Goal: Task Accomplishment & Management: Manage account settings

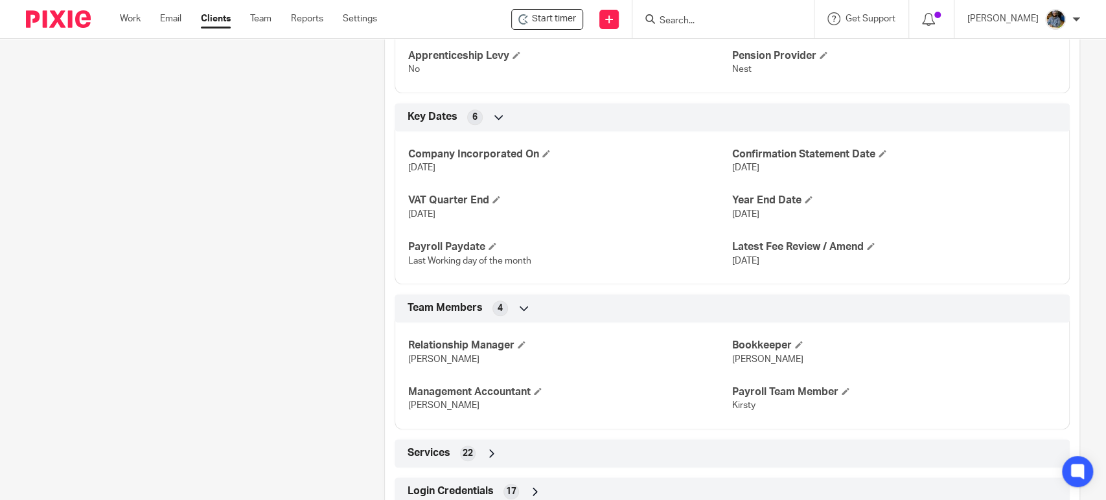
scroll to position [788, 0]
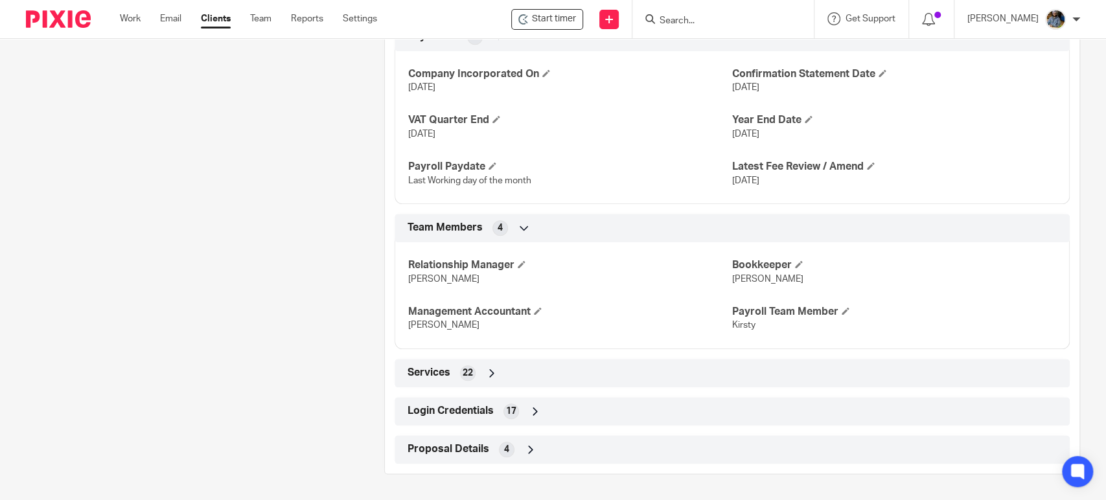
click at [456, 411] on span "Login Credentials" at bounding box center [450, 411] width 86 height 14
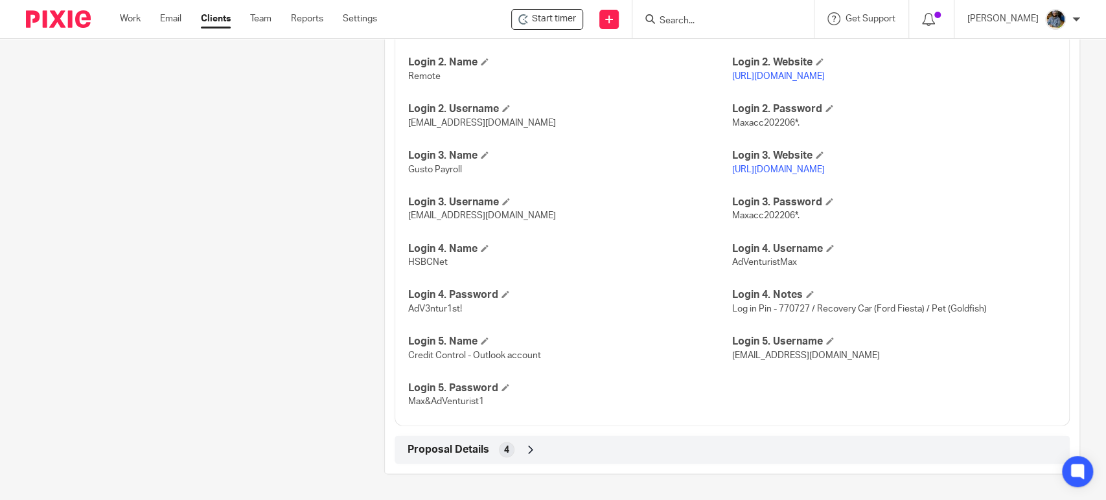
scroll to position [1219, 0]
drag, startPoint x: 446, startPoint y: 360, endPoint x: 528, endPoint y: 356, distance: 82.4
click at [528, 356] on span "Credit Control - Outlook account" at bounding box center [474, 355] width 133 height 9
click at [620, 347] on h4 "Login 5. Name" at bounding box center [570, 342] width 324 height 14
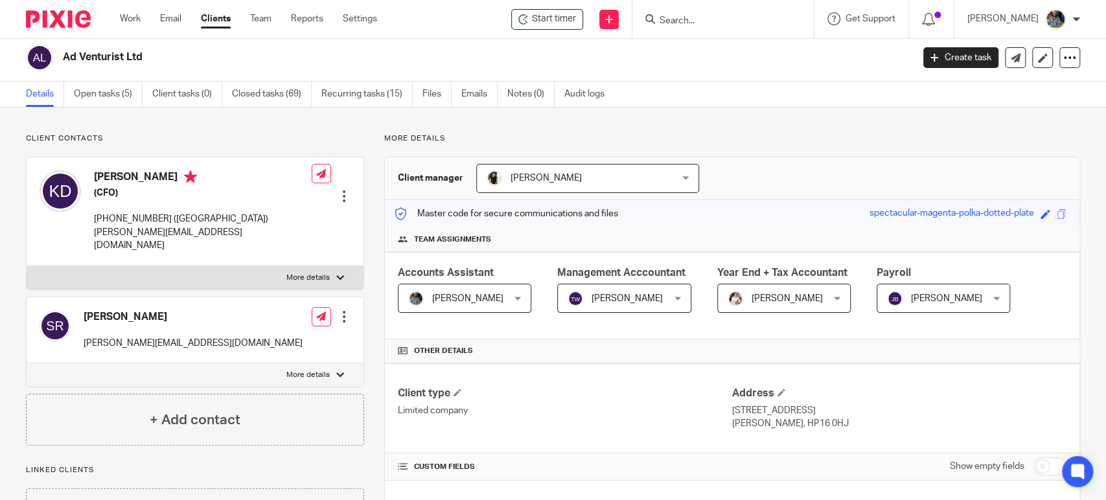
scroll to position [0, 0]
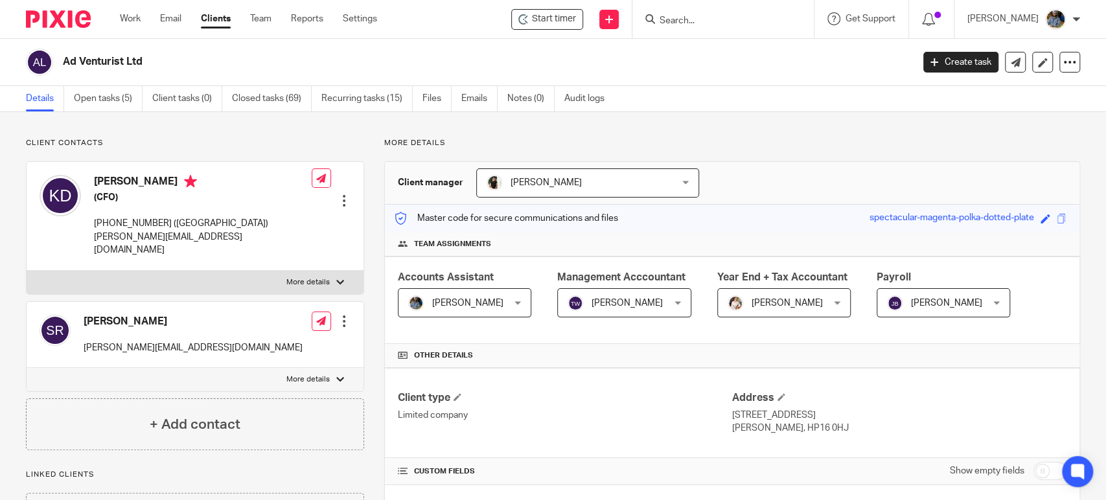
drag, startPoint x: 367, startPoint y: 170, endPoint x: 330, endPoint y: 129, distance: 55.1
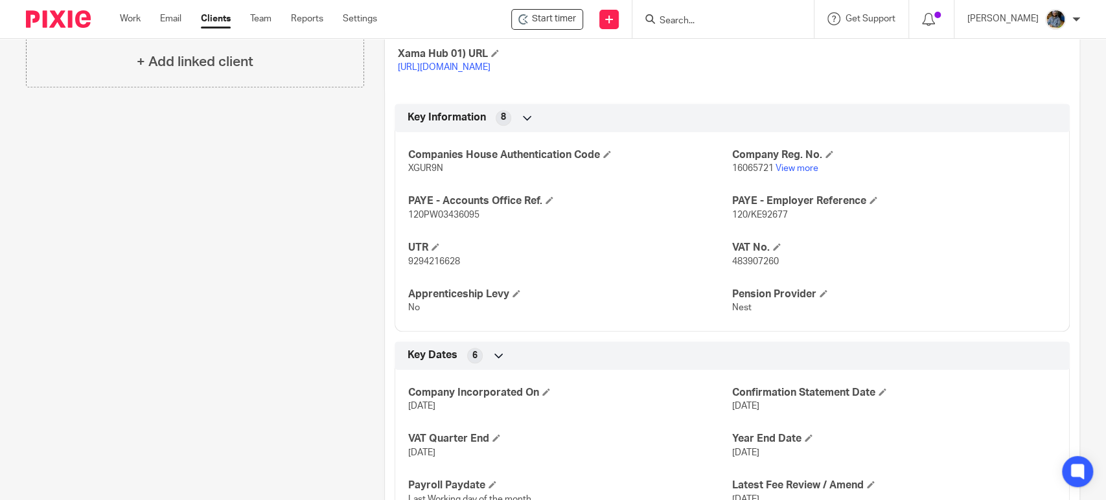
scroll to position [475, 0]
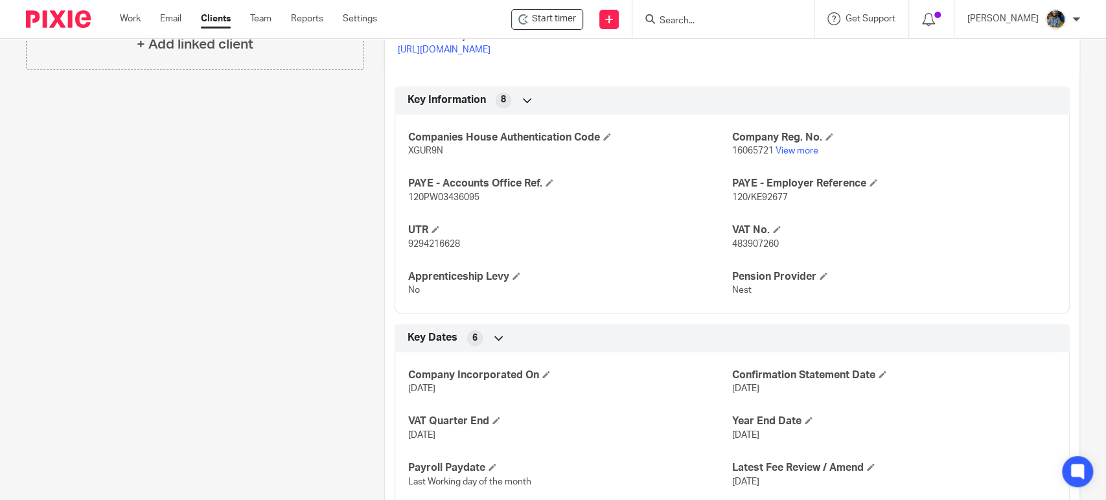
click at [321, 437] on div "Client contacts Kevin Davis (CFO) +44.7448.800868 (UK) kevin@navigator.tech Edi…" at bounding box center [185, 435] width 358 height 1544
click at [314, 361] on div "Client contacts Kevin Davis (CFO) +44.7448.800868 (UK) kevin@navigator.tech Edi…" at bounding box center [185, 435] width 358 height 1544
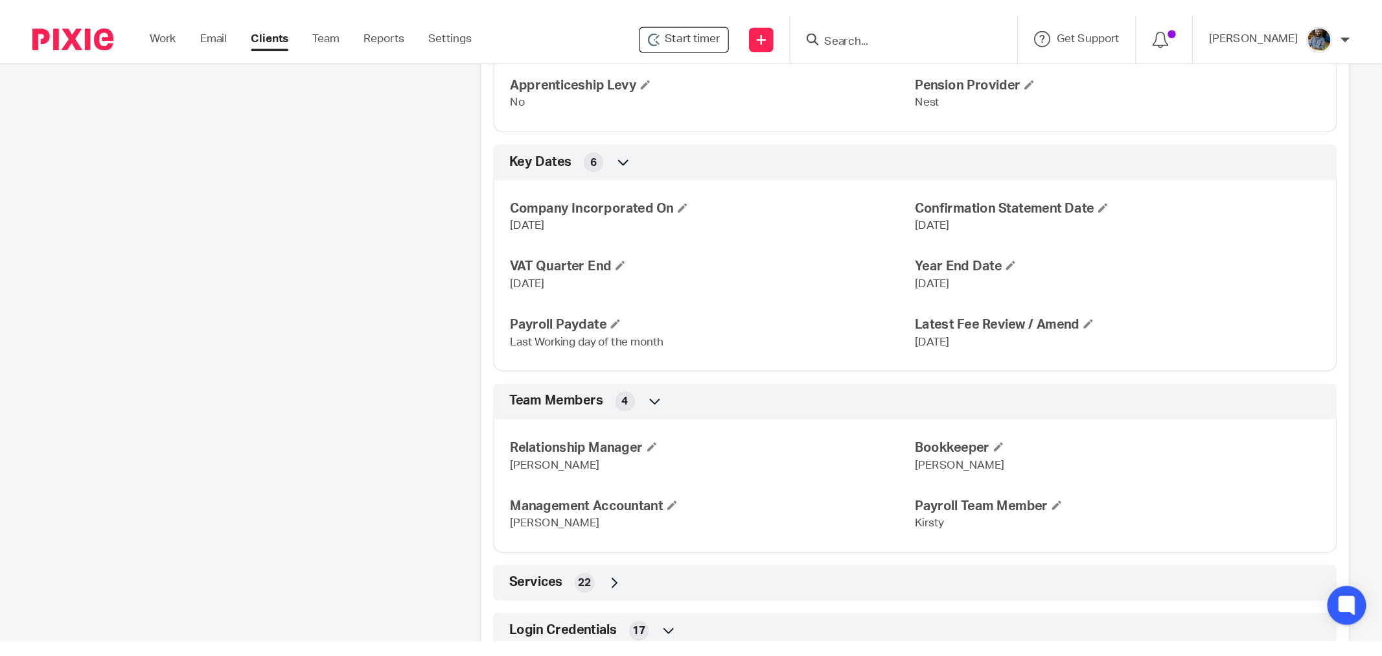
scroll to position [0, 0]
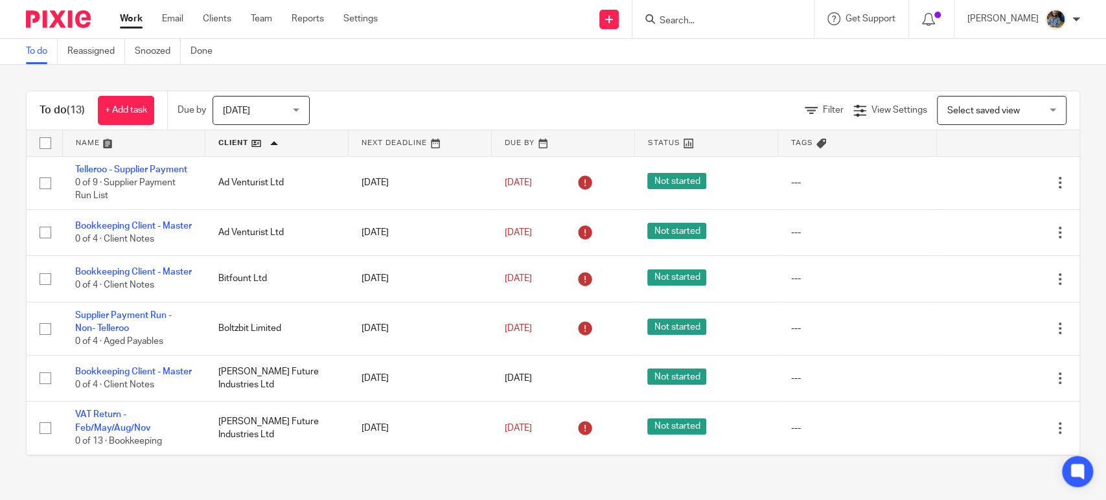
click at [430, 59] on div "To do Reassigned Snoozed Done" at bounding box center [553, 52] width 1106 height 26
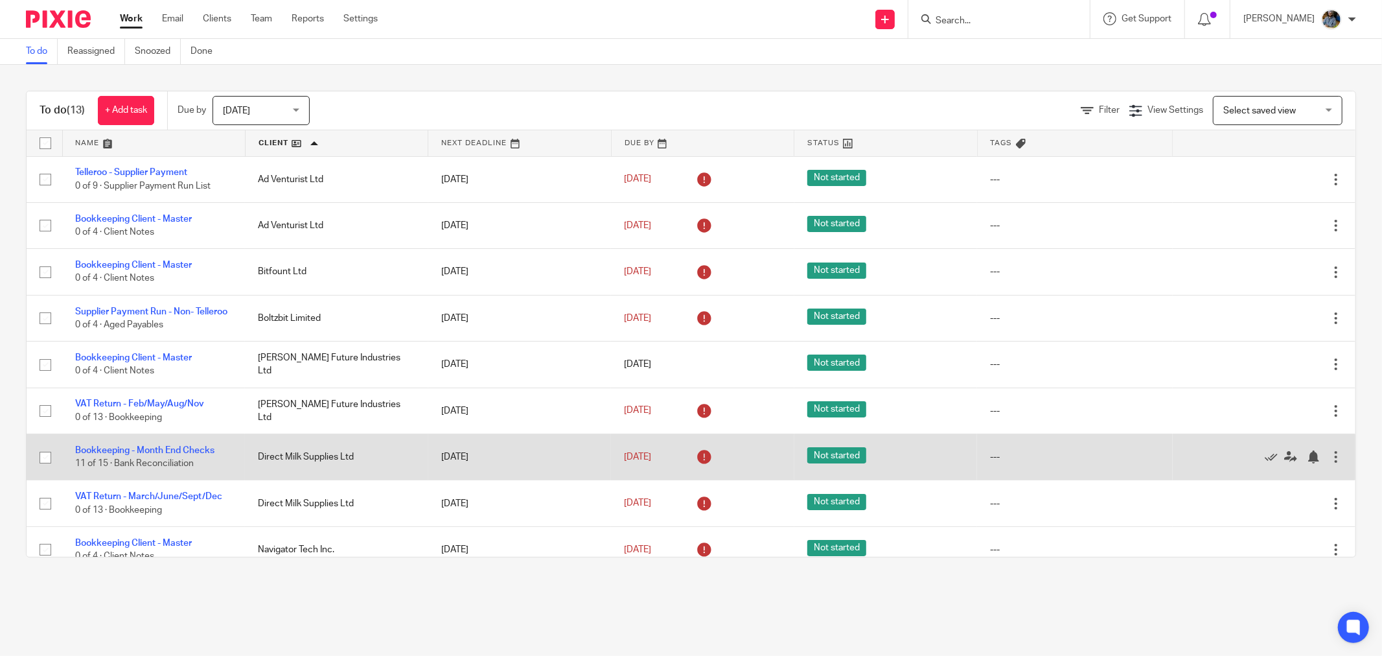
click at [704, 477] on td "5 Sep 2025" at bounding box center [702, 457] width 183 height 46
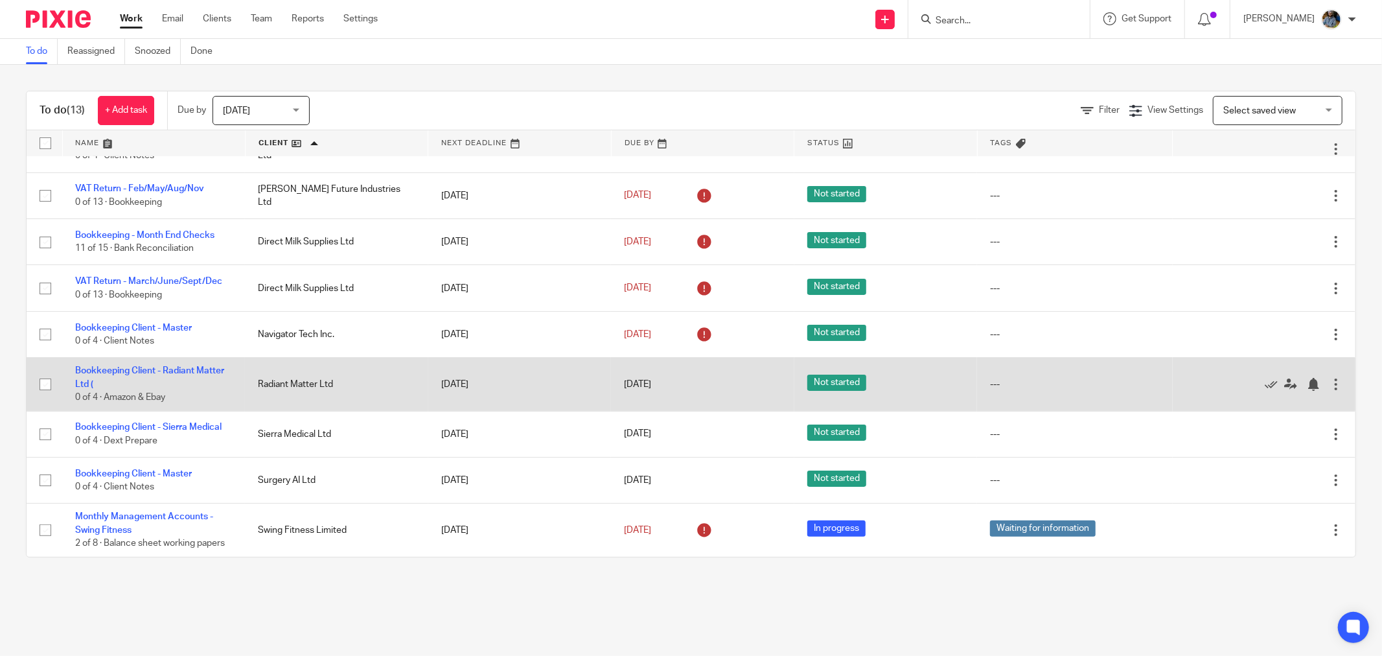
scroll to position [227, 0]
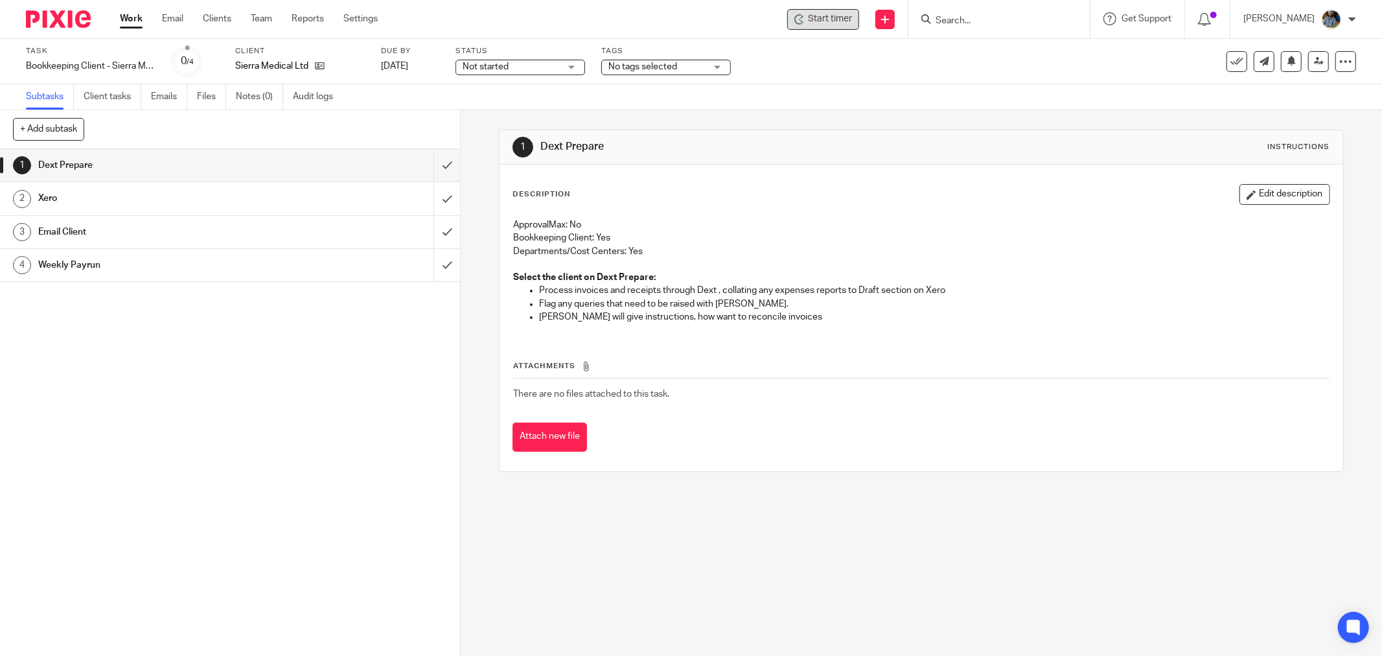
click at [851, 24] on span "Start timer" at bounding box center [830, 19] width 44 height 14
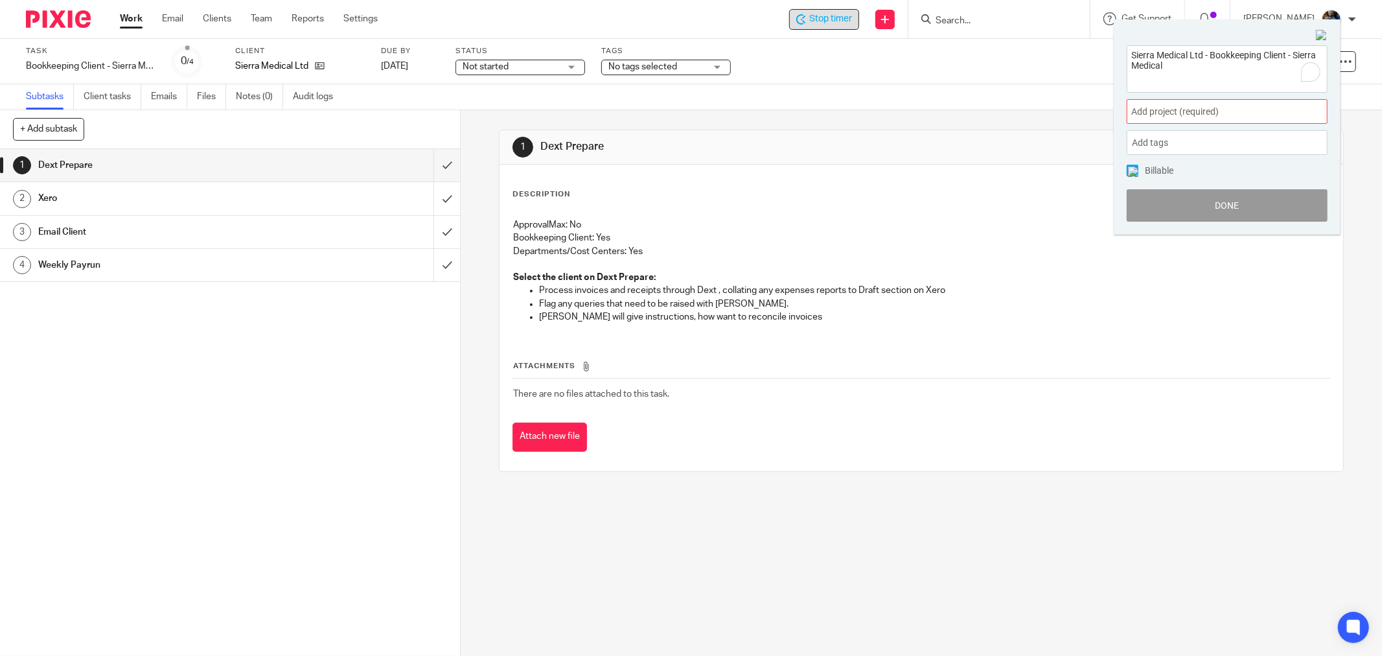
click at [1220, 118] on span "Add project (required) :" at bounding box center [1212, 112] width 163 height 14
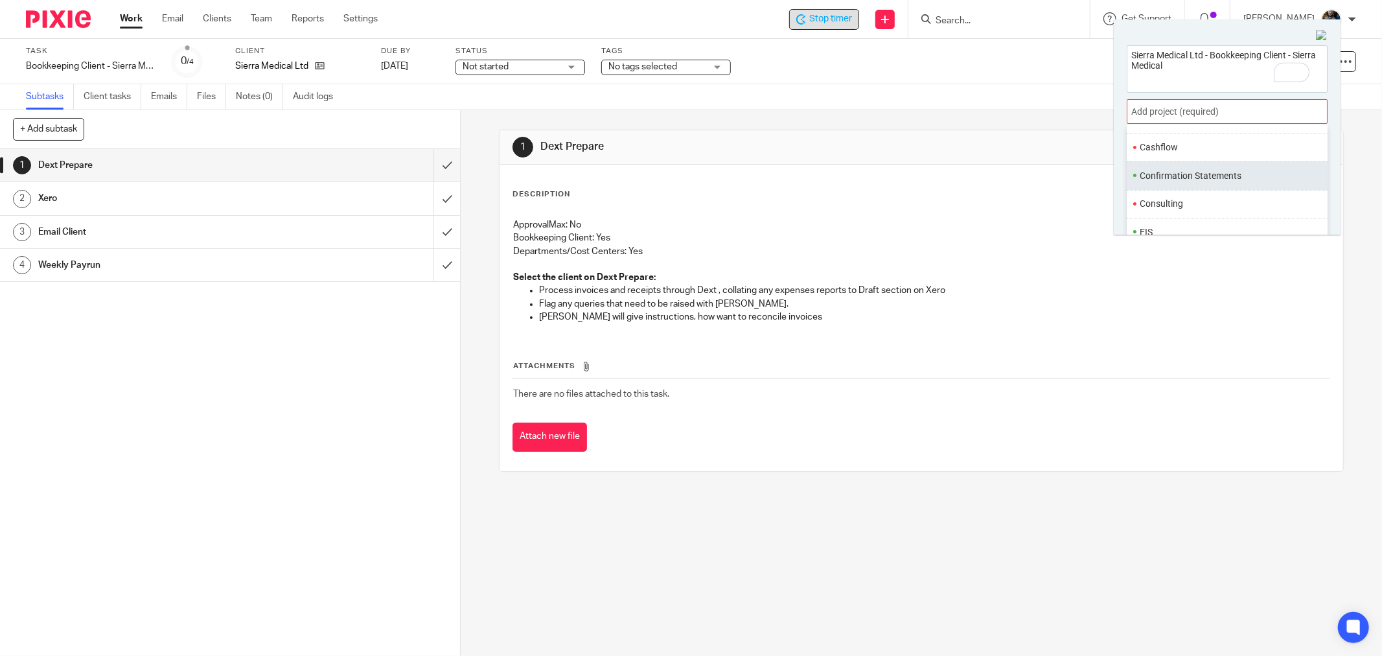
scroll to position [72, 0]
click at [1206, 191] on li "Bookkeeping" at bounding box center [1224, 192] width 169 height 14
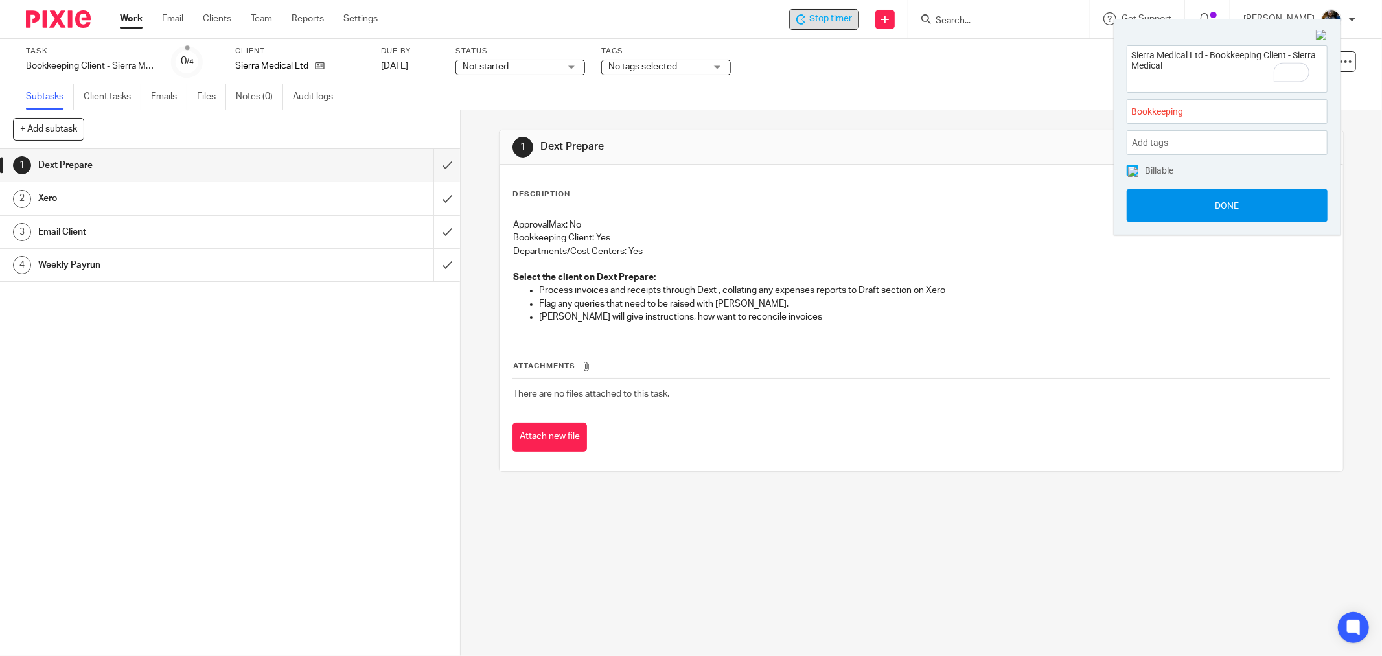
click at [1257, 205] on button "Done" at bounding box center [1227, 205] width 201 height 32
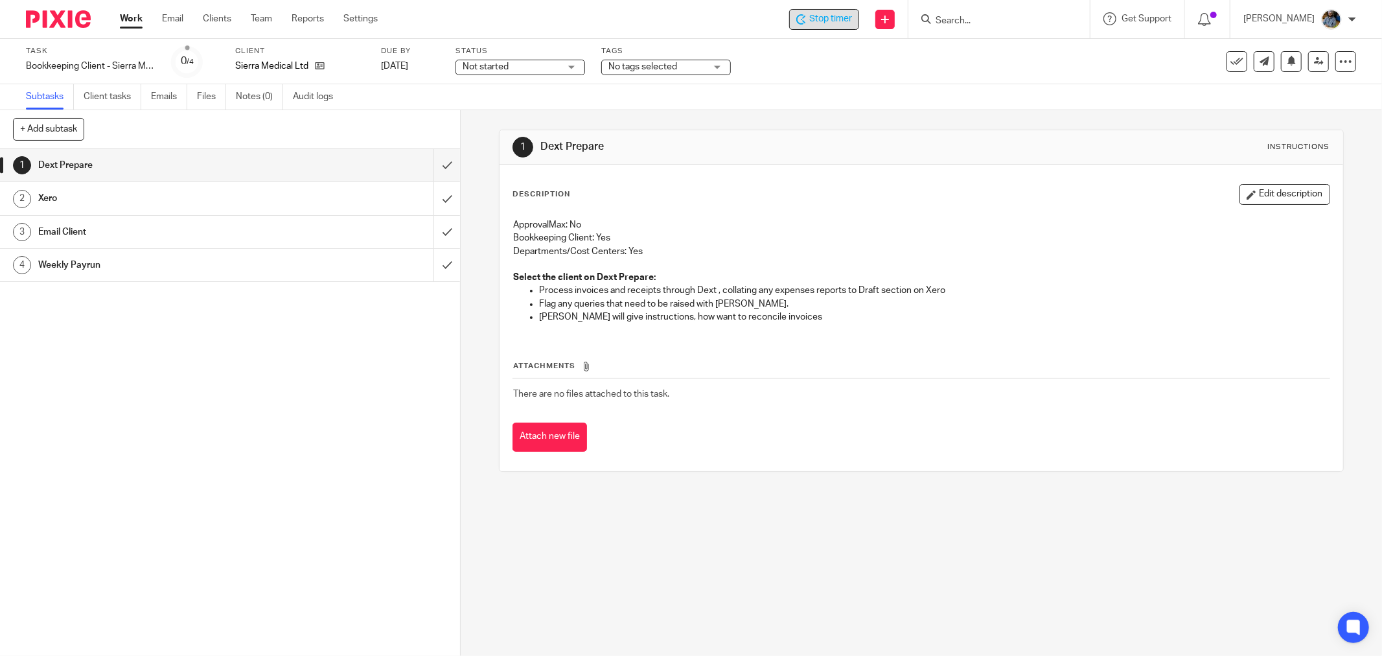
drag, startPoint x: 774, startPoint y: 172, endPoint x: 626, endPoint y: 120, distance: 156.5
click at [773, 172] on div "Description Edit description ApprovalMax: No Bookkeeping Client: Yes Department…" at bounding box center [920, 318] width 843 height 306
click at [756, 207] on div "Description Edit description ApprovalMax: No Bookkeeping Client: Yes Department…" at bounding box center [921, 259] width 818 height 150
click at [658, 253] on p "Departments/Cost Centers: Yes" at bounding box center [921, 251] width 816 height 13
drag, startPoint x: 863, startPoint y: 417, endPoint x: 478, endPoint y: 42, distance: 537.4
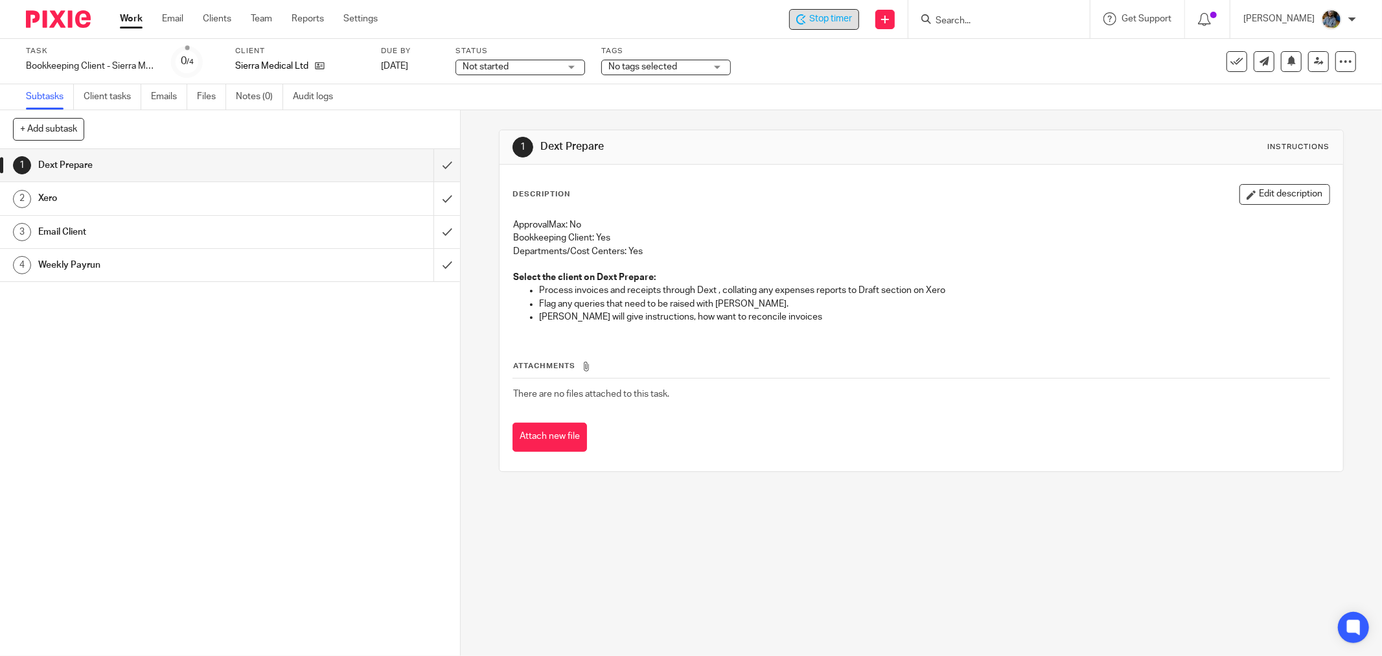
click at [478, 42] on main "Task Bookkeeping Client - Sierra Medical Save Bookkeeping Client - Sierra Medic…" at bounding box center [691, 328] width 1382 height 656
click at [968, 212] on div "ApprovalMax: No Bookkeeping Client: Yes Departments/Cost Centers: Yes Select th…" at bounding box center [921, 272] width 829 height 121
click at [1230, 63] on icon at bounding box center [1236, 61] width 13 height 13
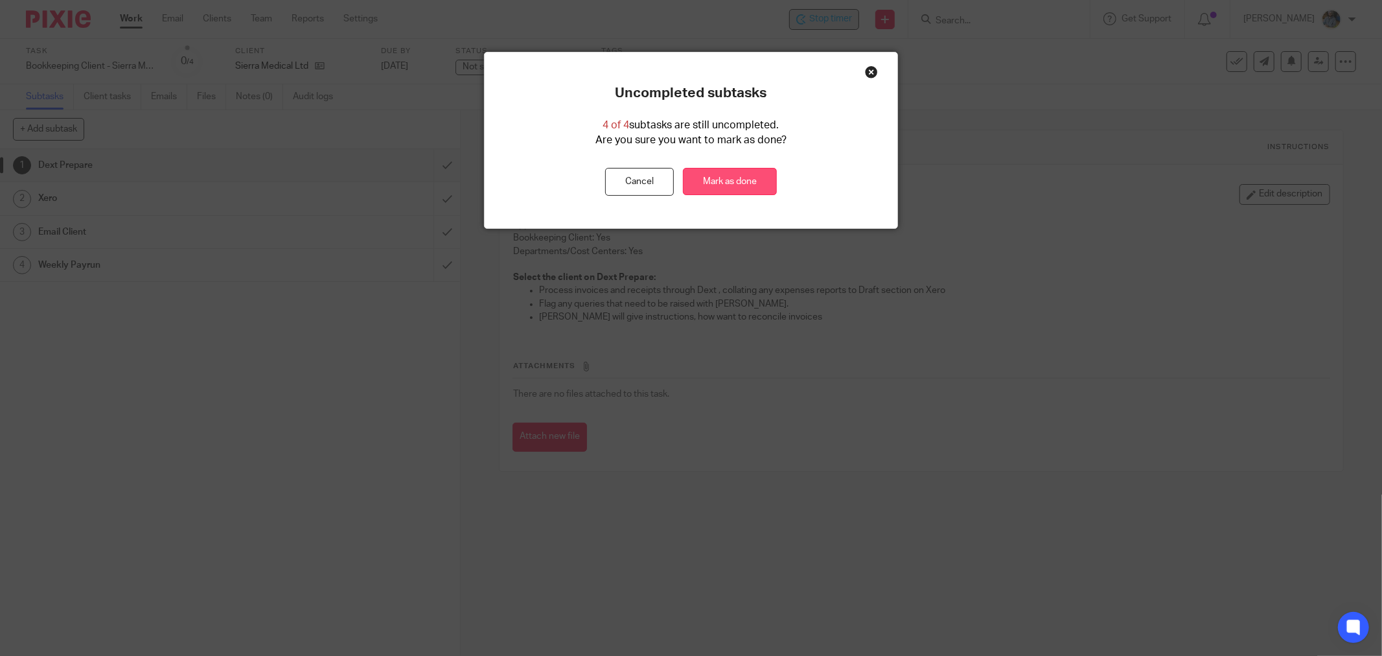
click at [729, 179] on link "Mark as done" at bounding box center [730, 182] width 94 height 28
drag, startPoint x: 846, startPoint y: 147, endPoint x: 856, endPoint y: 147, distance: 10.4
click at [847, 147] on div "Uncompleted subtasks 4 of 4 subtasks are still uncompleted. Are you sure you wa…" at bounding box center [691, 140] width 413 height 111
click at [1101, 130] on div "Uncompleted subtasks 4 of 4 subtasks are still uncompleted. Are you sure you wa…" at bounding box center [691, 328] width 1382 height 656
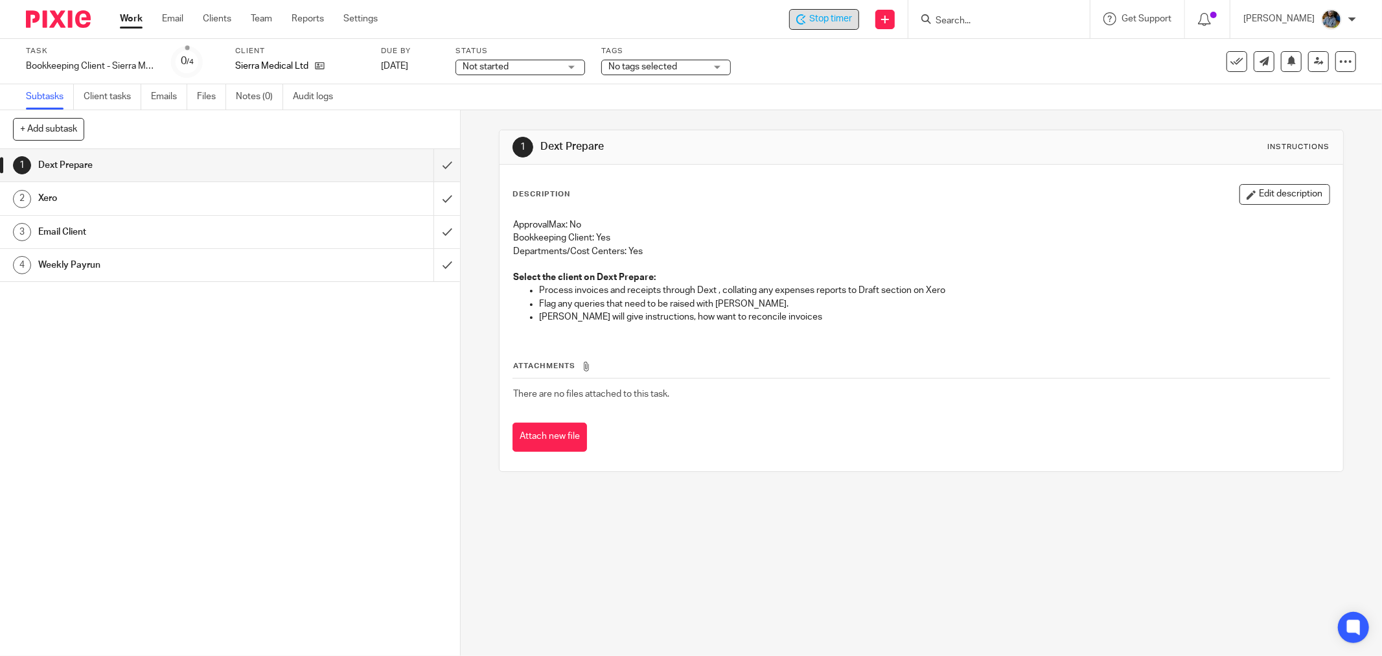
click at [1101, 131] on div "1 Dext Prepare Instructions" at bounding box center [920, 147] width 843 height 34
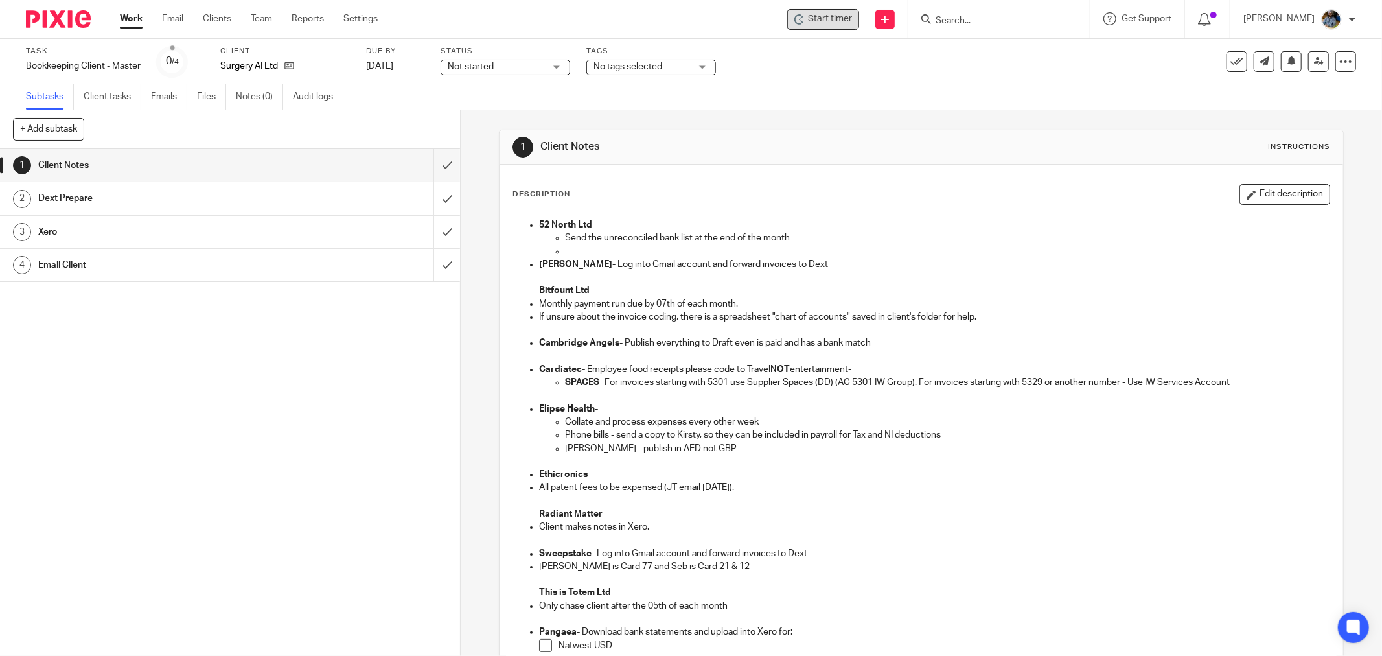
click at [850, 18] on span "Start timer" at bounding box center [830, 19] width 44 height 14
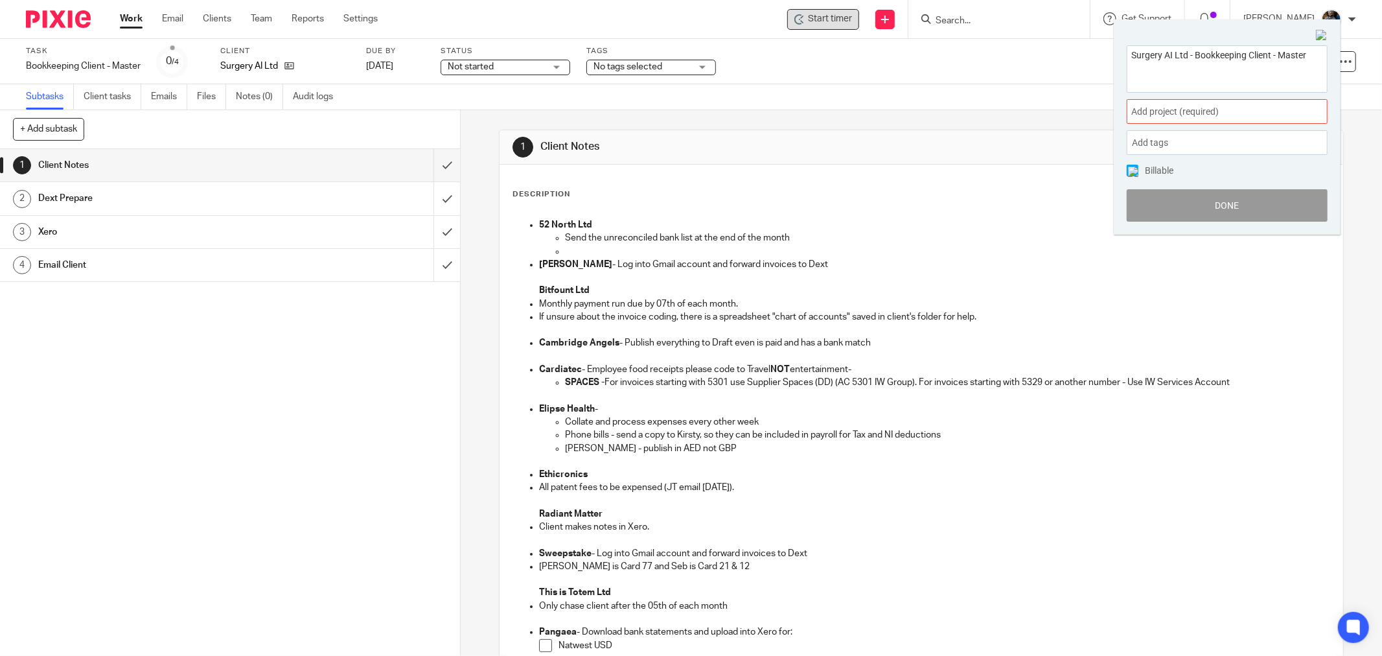
click at [1235, 110] on span "Add project (required) :" at bounding box center [1212, 112] width 163 height 14
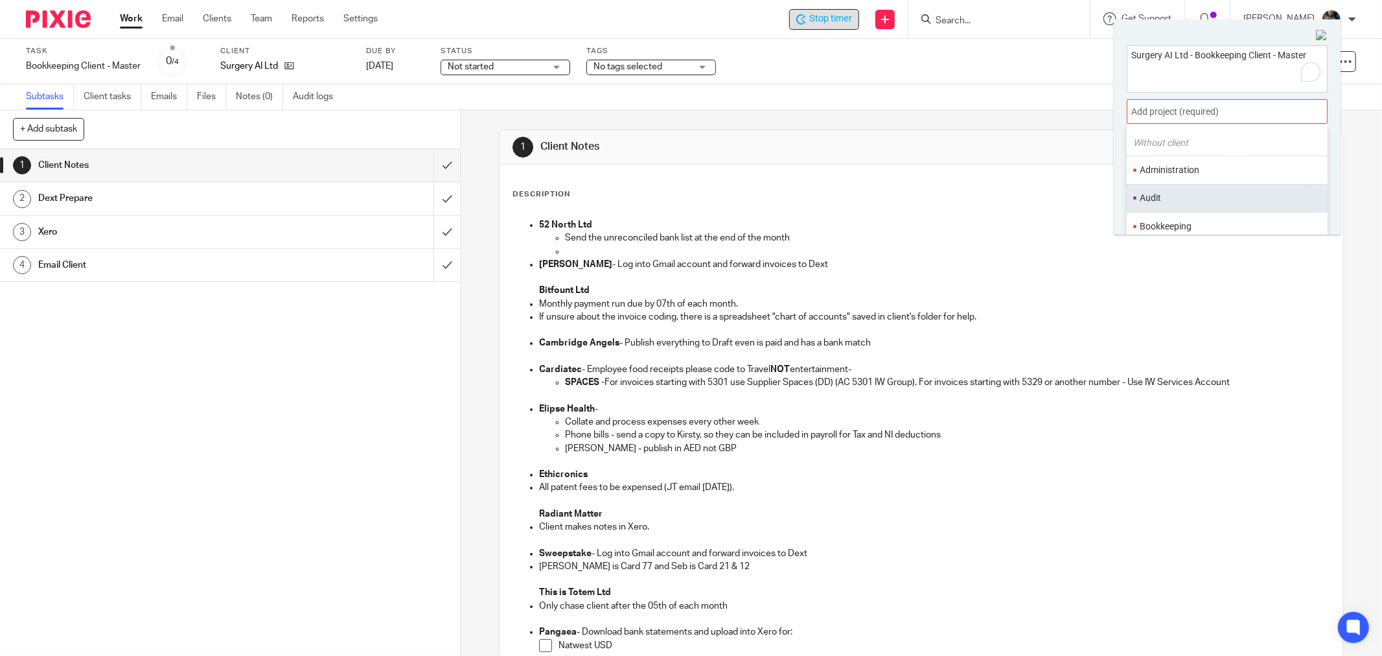
scroll to position [72, 0]
click at [1204, 189] on li "Bookkeeping" at bounding box center [1224, 192] width 169 height 14
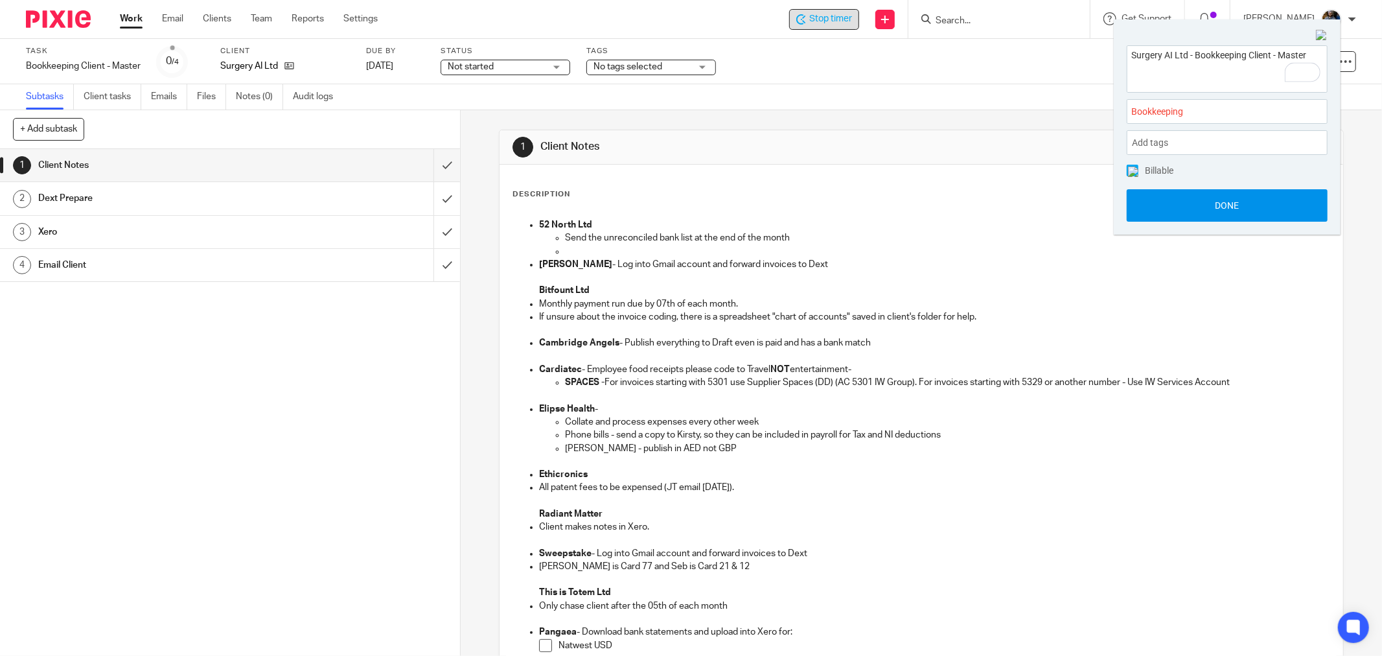
click at [1222, 203] on button "Done" at bounding box center [1227, 205] width 201 height 32
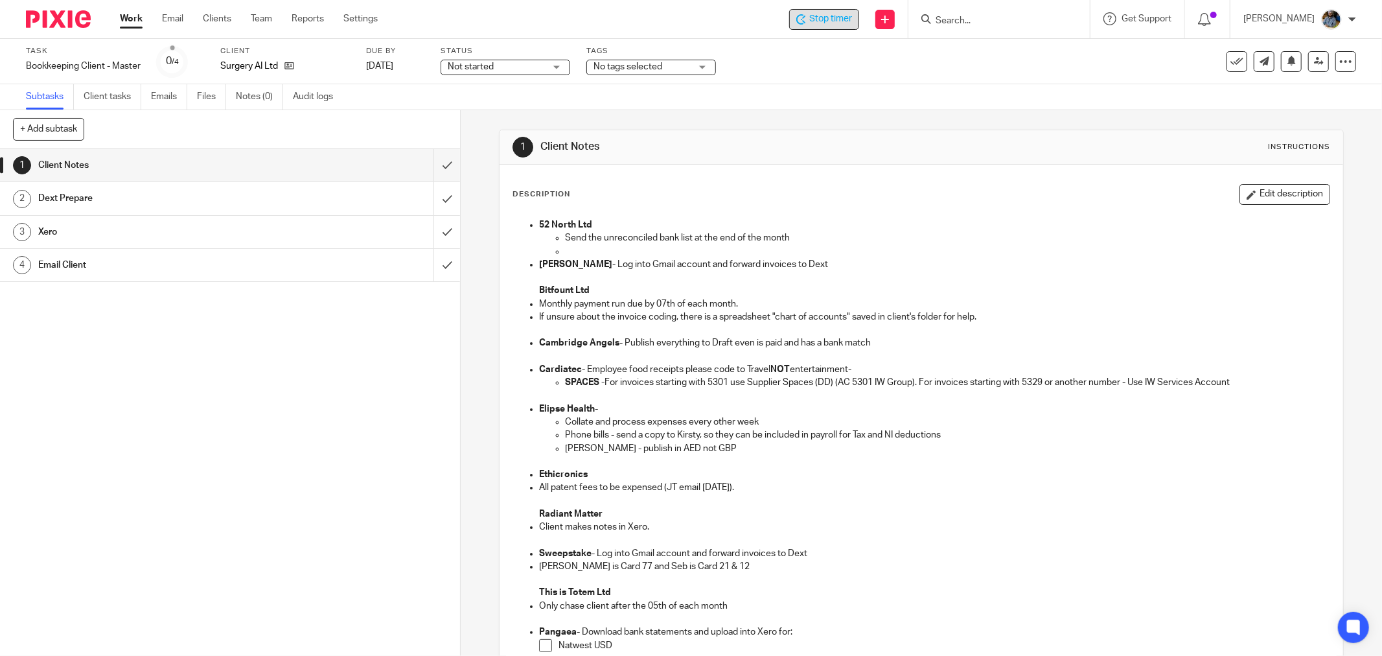
click at [1050, 198] on div "Description Edit description" at bounding box center [921, 194] width 818 height 21
click at [432, 164] on input "submit" at bounding box center [230, 165] width 460 height 32
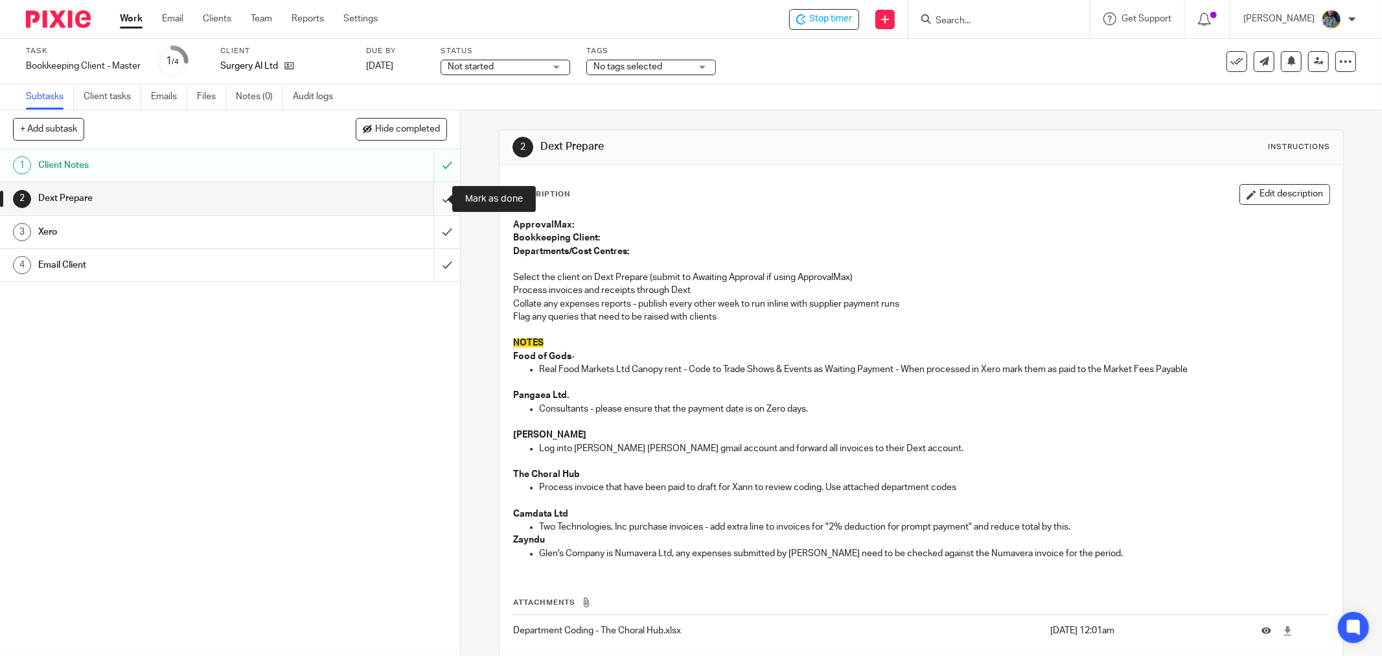
click at [432, 192] on input "submit" at bounding box center [230, 198] width 460 height 32
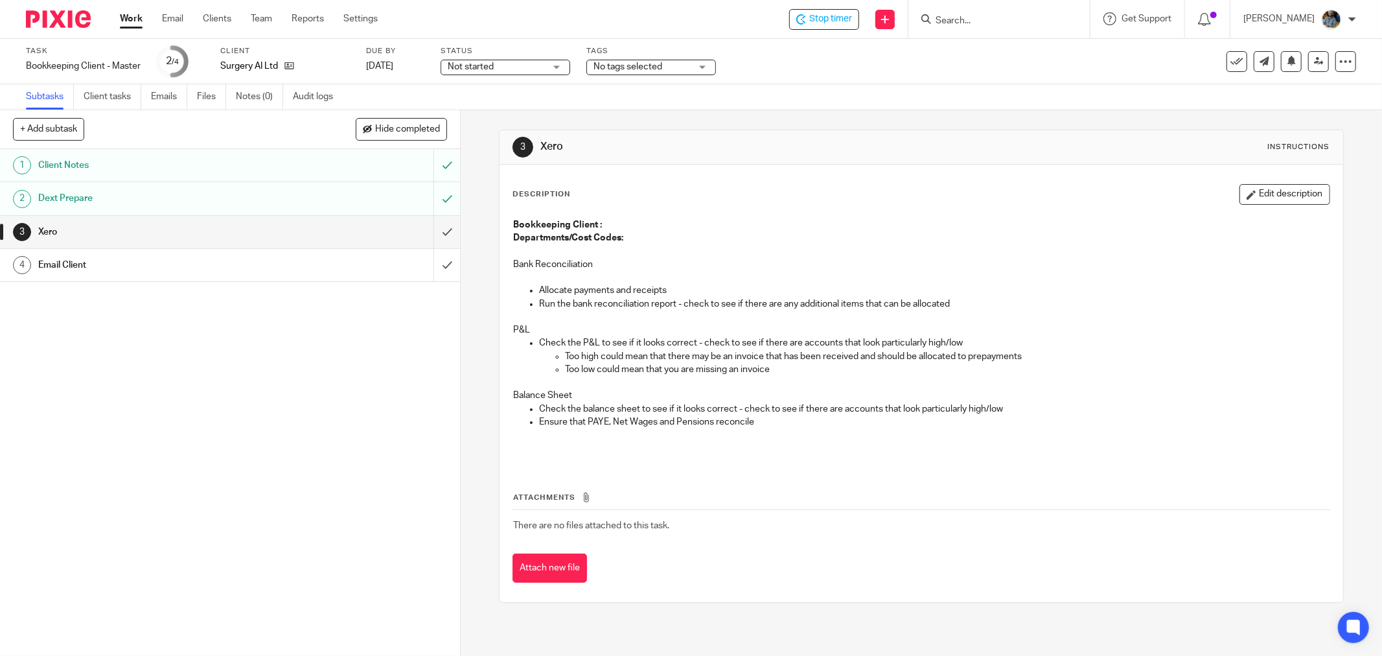
click at [1235, 63] on button at bounding box center [1236, 61] width 21 height 21
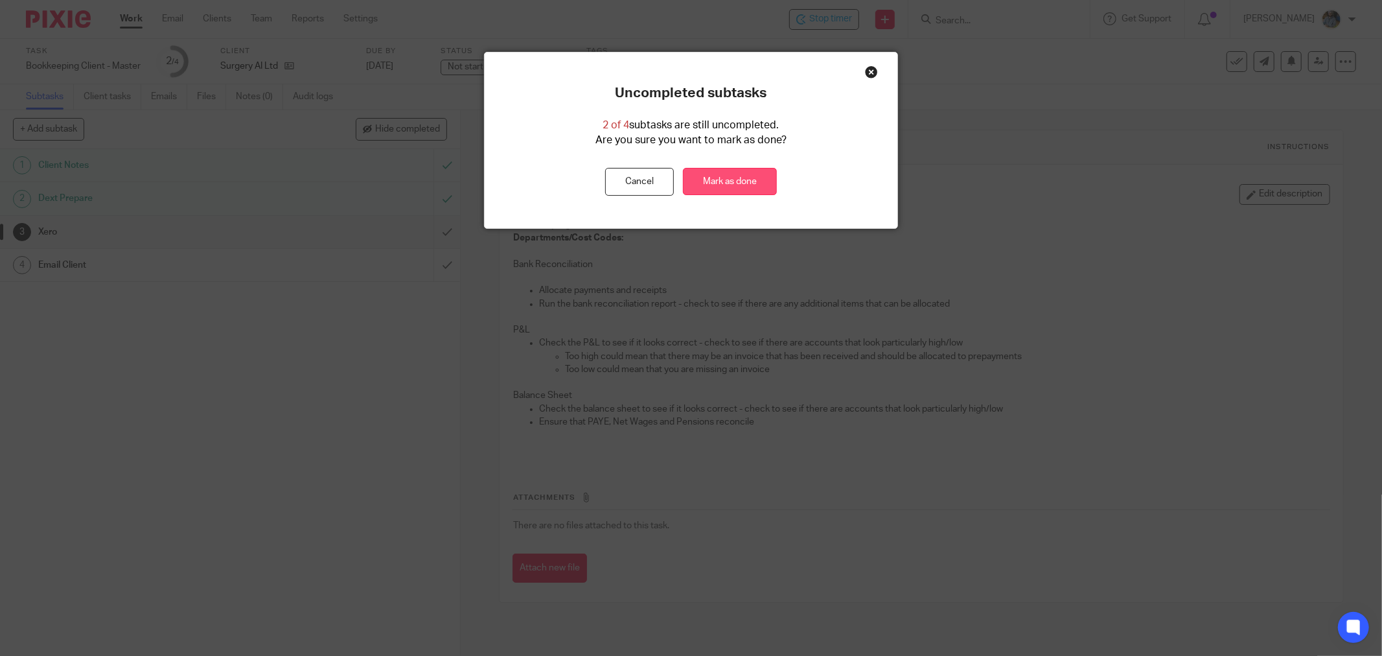
click at [724, 179] on link "Mark as done" at bounding box center [730, 182] width 94 height 28
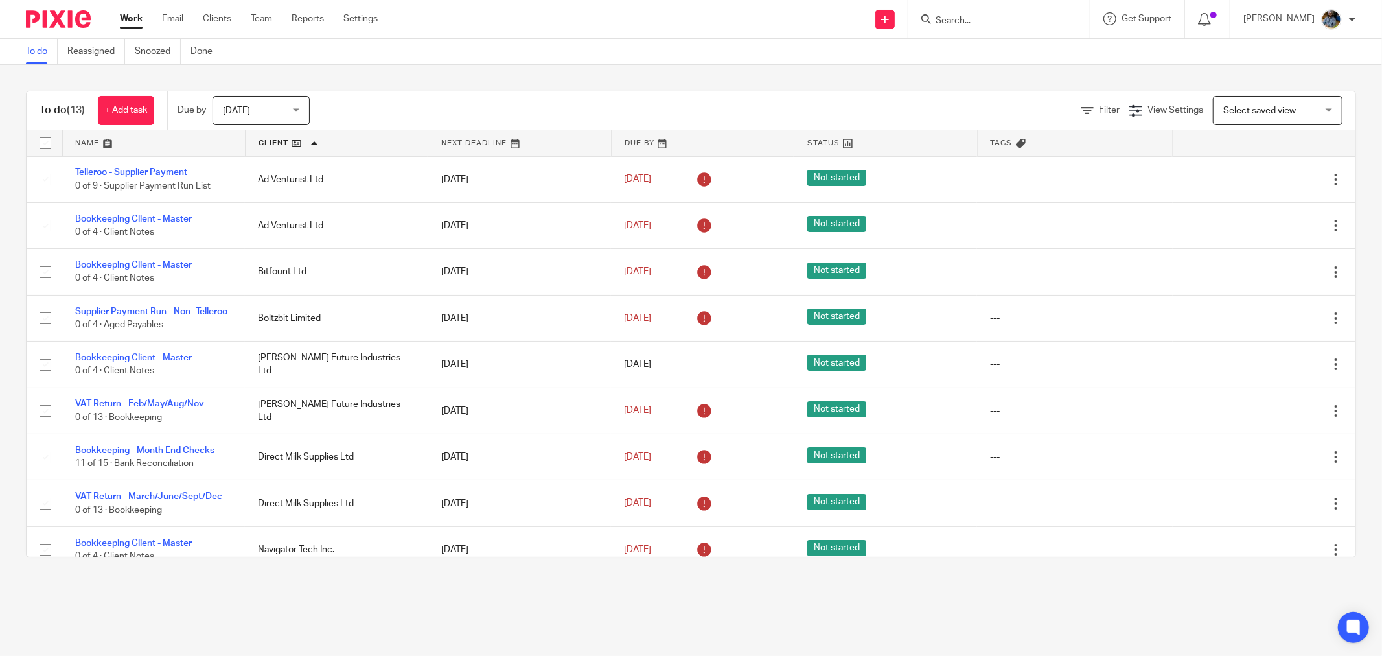
drag, startPoint x: 447, startPoint y: 47, endPoint x: 552, endPoint y: 60, distance: 105.7
click at [448, 47] on div "To do Reassigned Snoozed Done" at bounding box center [691, 52] width 1382 height 26
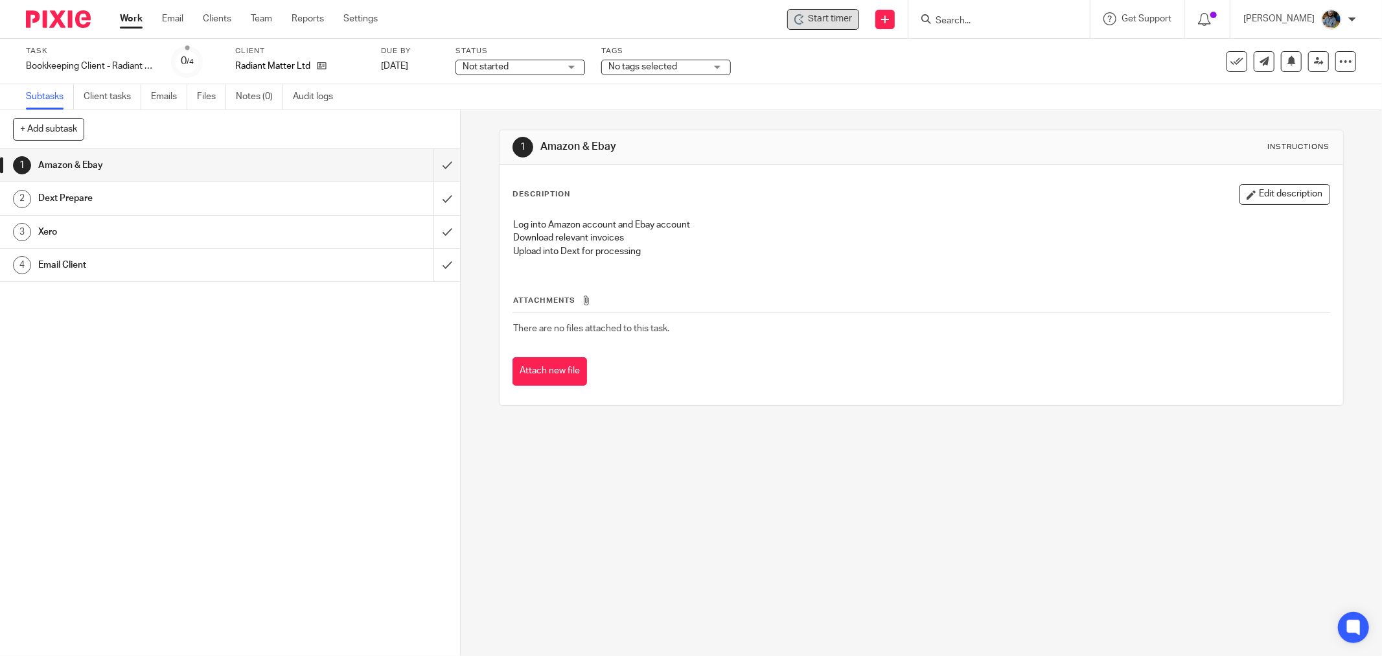
click at [836, 23] on span "Start timer" at bounding box center [830, 19] width 44 height 14
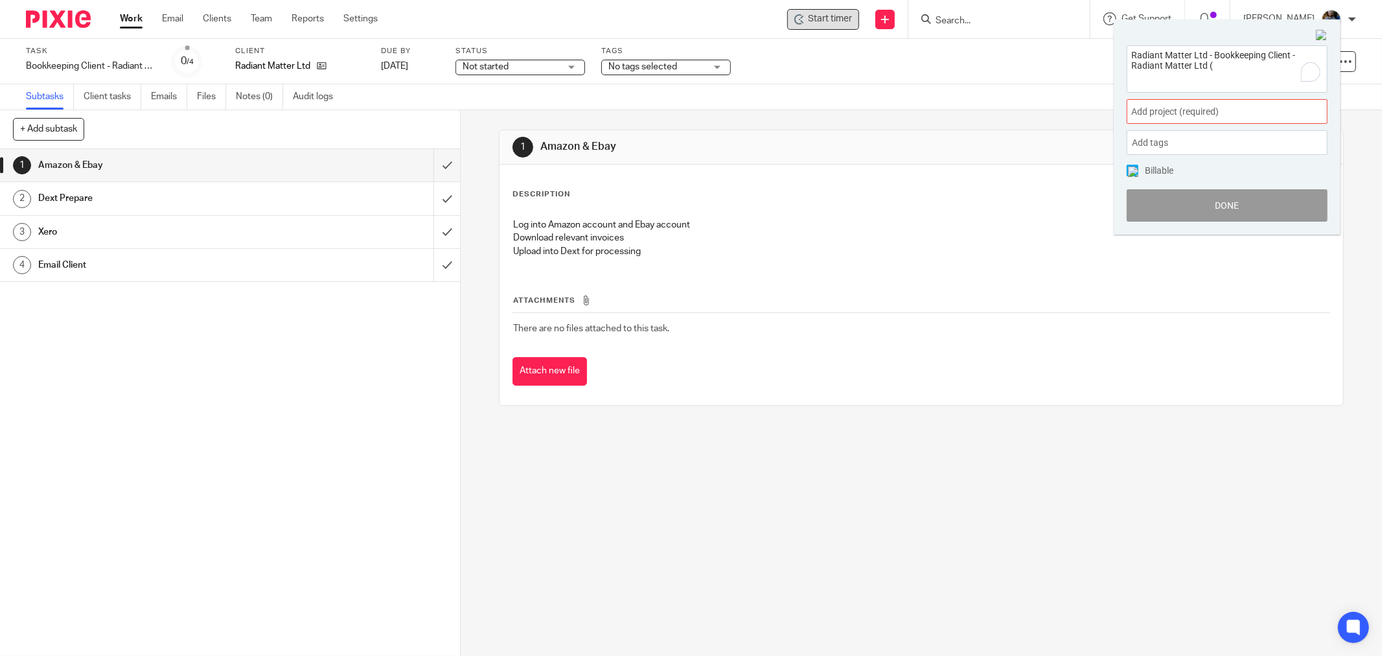
click at [1221, 118] on div "Add project (required) :" at bounding box center [1227, 111] width 201 height 25
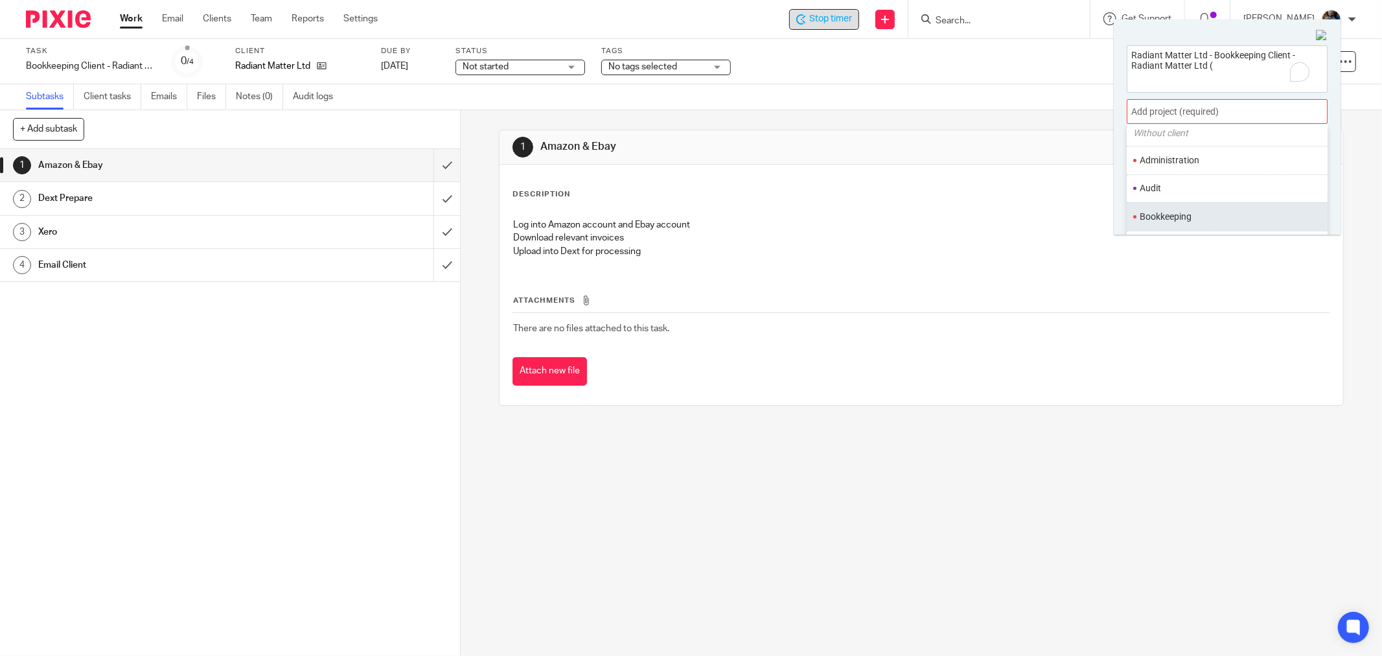
scroll to position [72, 0]
click at [1181, 185] on li "Bookkeeping" at bounding box center [1224, 192] width 169 height 14
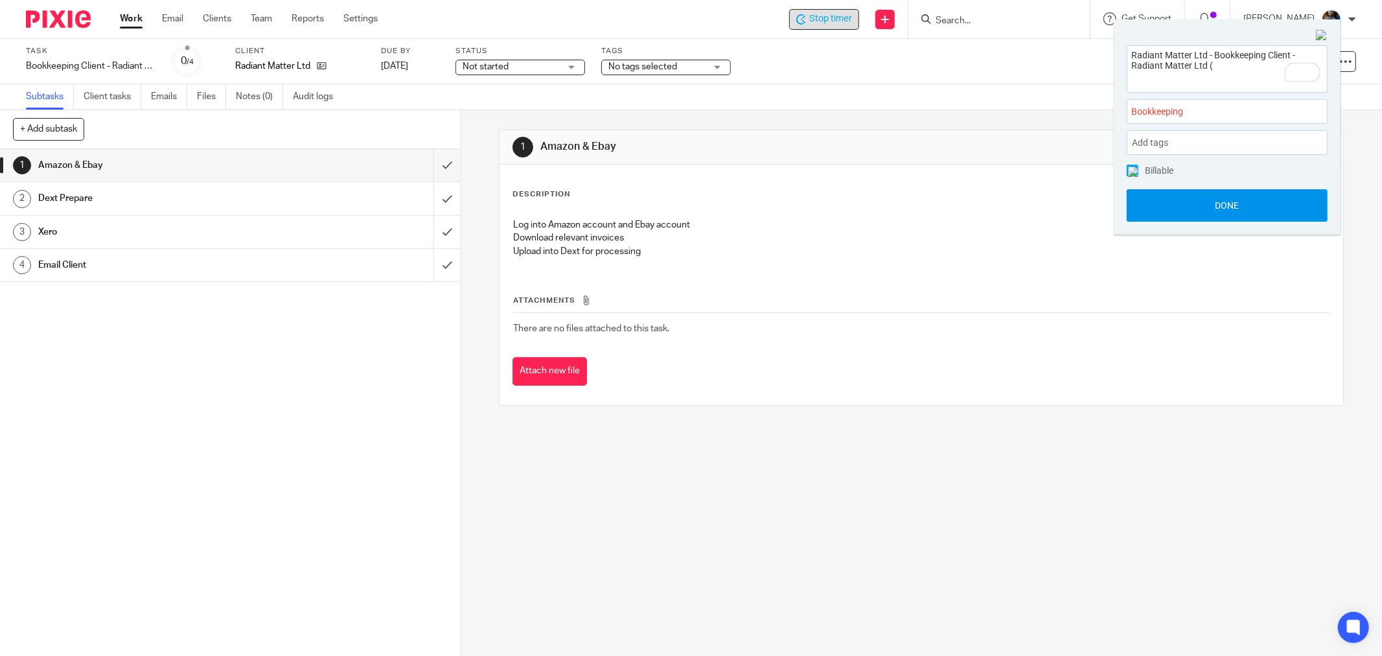
click at [1217, 205] on button "Done" at bounding box center [1227, 205] width 201 height 32
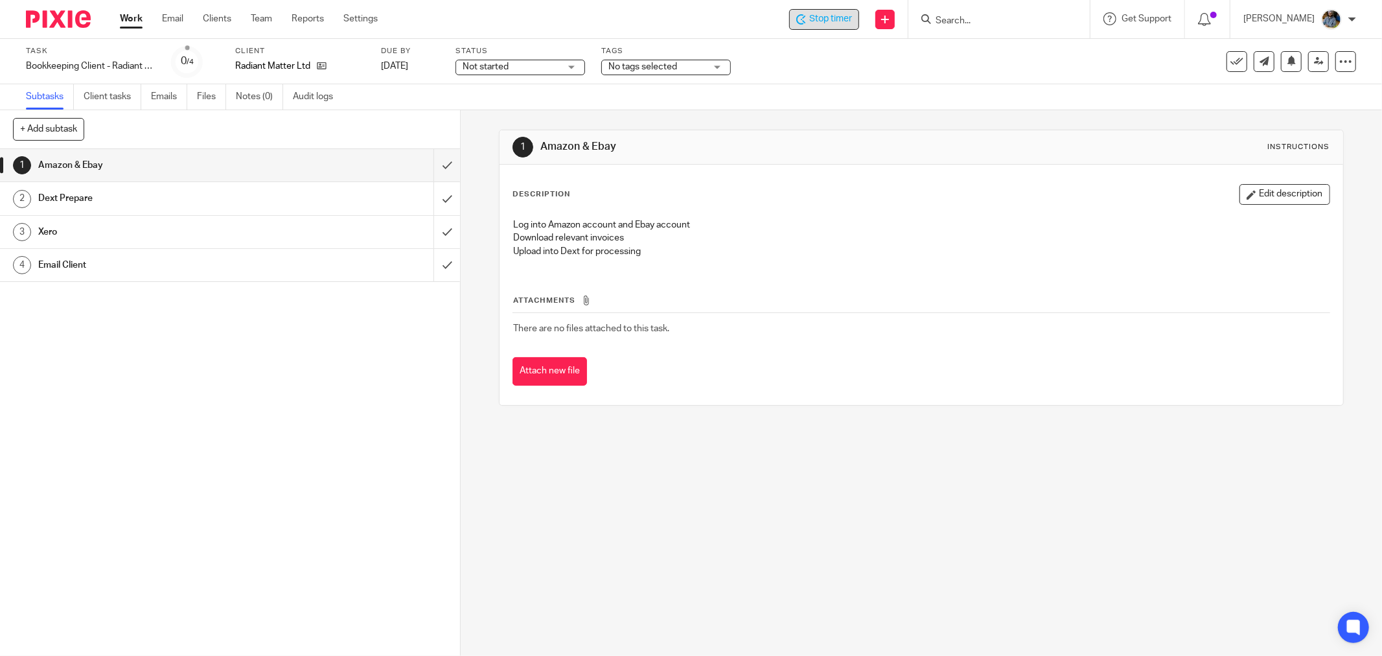
click at [955, 216] on div "Log into Amazon account and Ebay account Download relevant invoices Upload into…" at bounding box center [921, 240] width 829 height 56
drag, startPoint x: 851, startPoint y: 273, endPoint x: 715, endPoint y: 207, distance: 151.5
click at [838, 260] on div "Description Edit description Log into Amazon account and Ebay account Download …" at bounding box center [921, 284] width 818 height 201
click at [323, 65] on icon at bounding box center [322, 66] width 10 height 10
click at [814, 169] on div "Description Edit description Log into Amazon account and Ebay account Download …" at bounding box center [920, 285] width 843 height 240
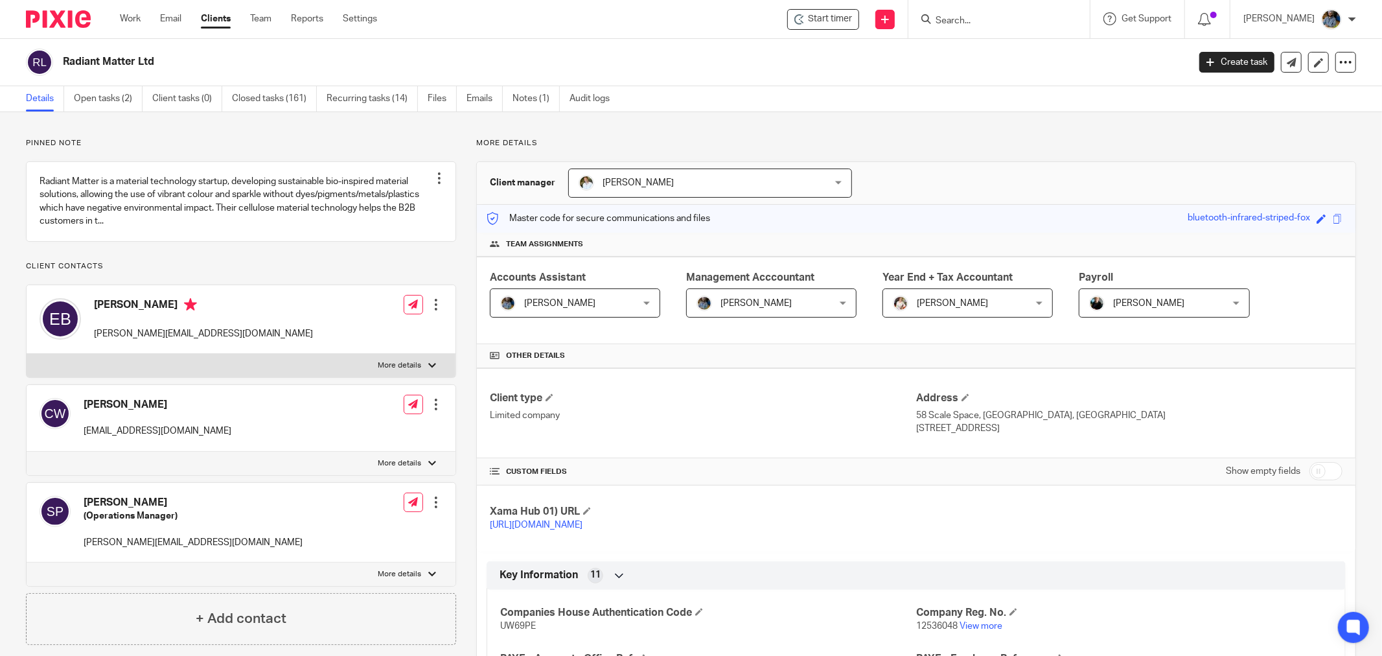
click at [1022, 17] on input "Search" at bounding box center [992, 22] width 117 height 12
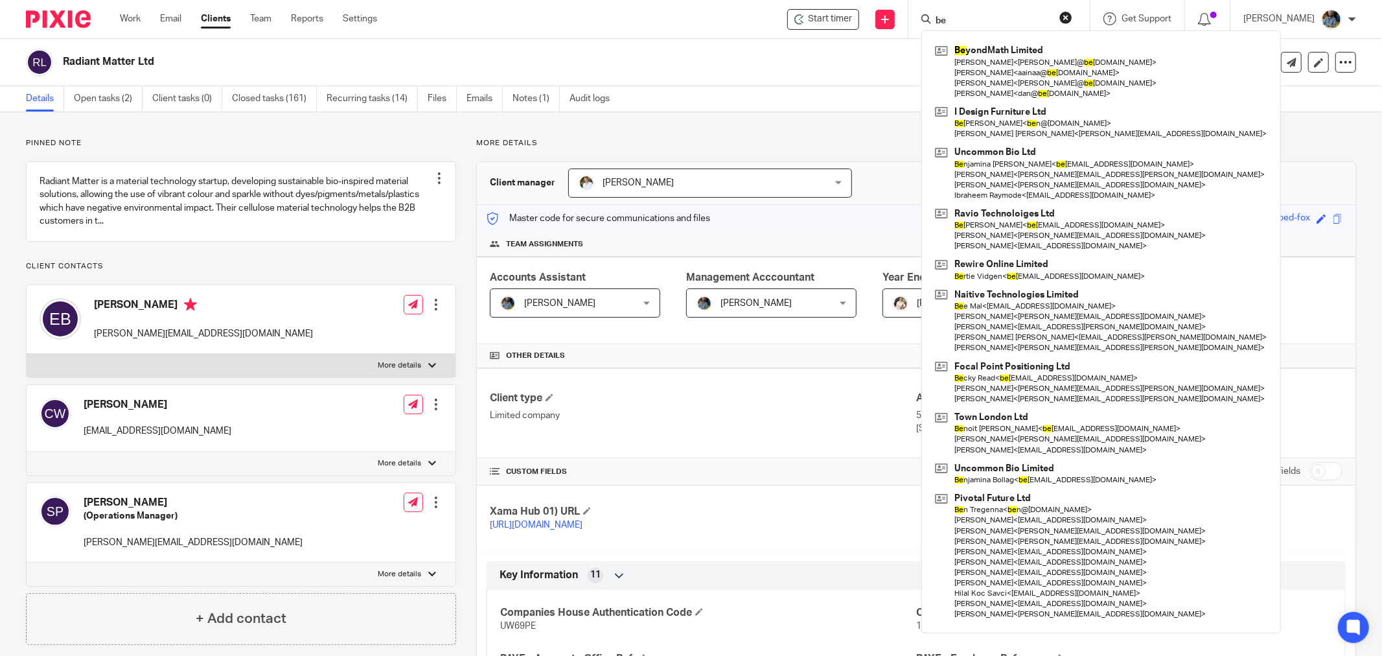
type input "b"
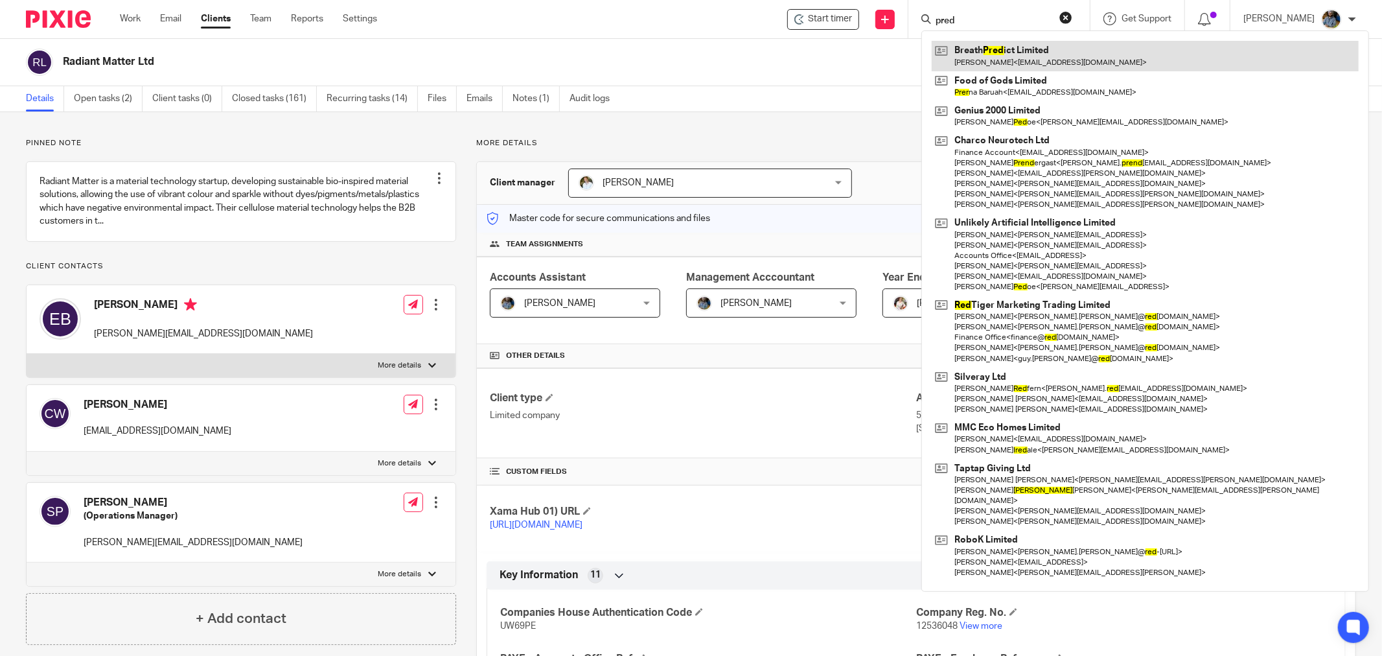
type input "pred"
click at [1009, 52] on link at bounding box center [1145, 56] width 427 height 30
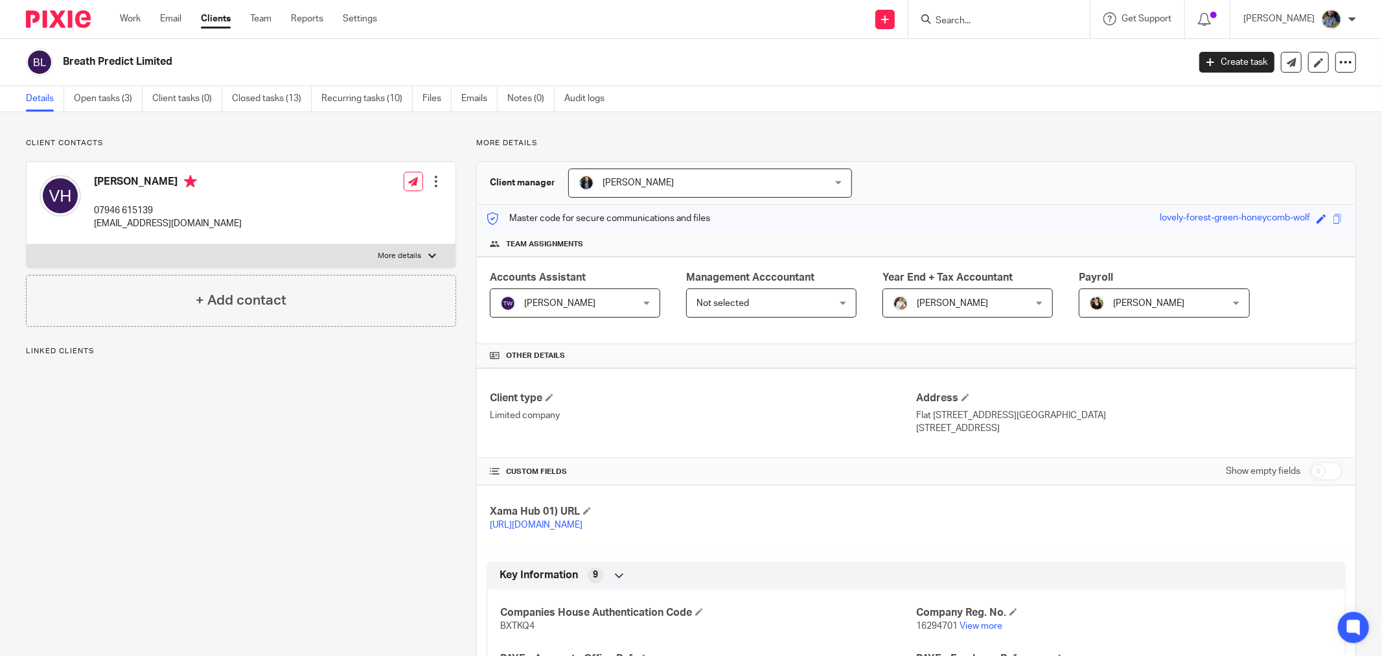
scroll to position [144, 0]
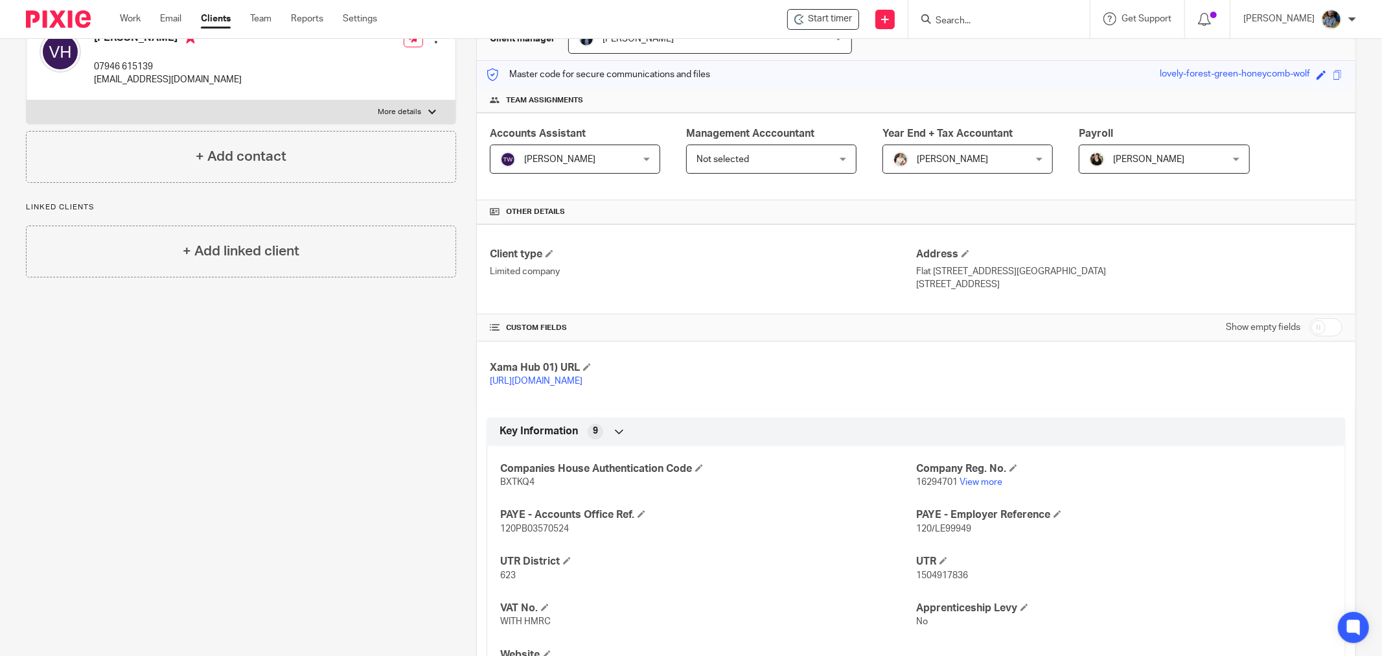
drag, startPoint x: 1137, startPoint y: 193, endPoint x: 1105, endPoint y: 161, distance: 45.8
click at [1137, 192] on div "Accounts Assistant Tracie Whitley Tracie Whitley Not selected Barbara Raine Car…" at bounding box center [916, 156] width 878 height 87
click at [1099, 194] on div "Accounts Assistant Tracie Whitley Tracie Whitley Not selected Barbara Raine Car…" at bounding box center [916, 156] width 878 height 87
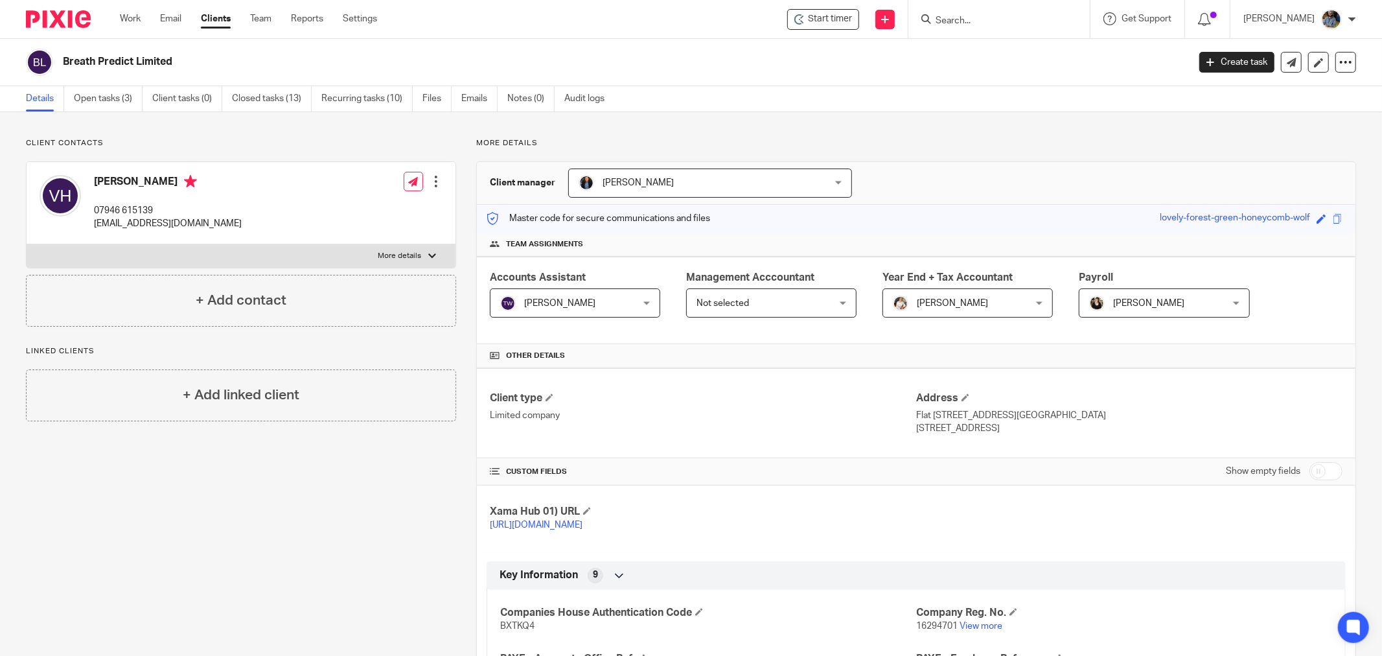
click at [795, 100] on div "Details Open tasks (3) Client tasks (0) Closed tasks (13) Recurring tasks (10) …" at bounding box center [691, 99] width 1382 height 26
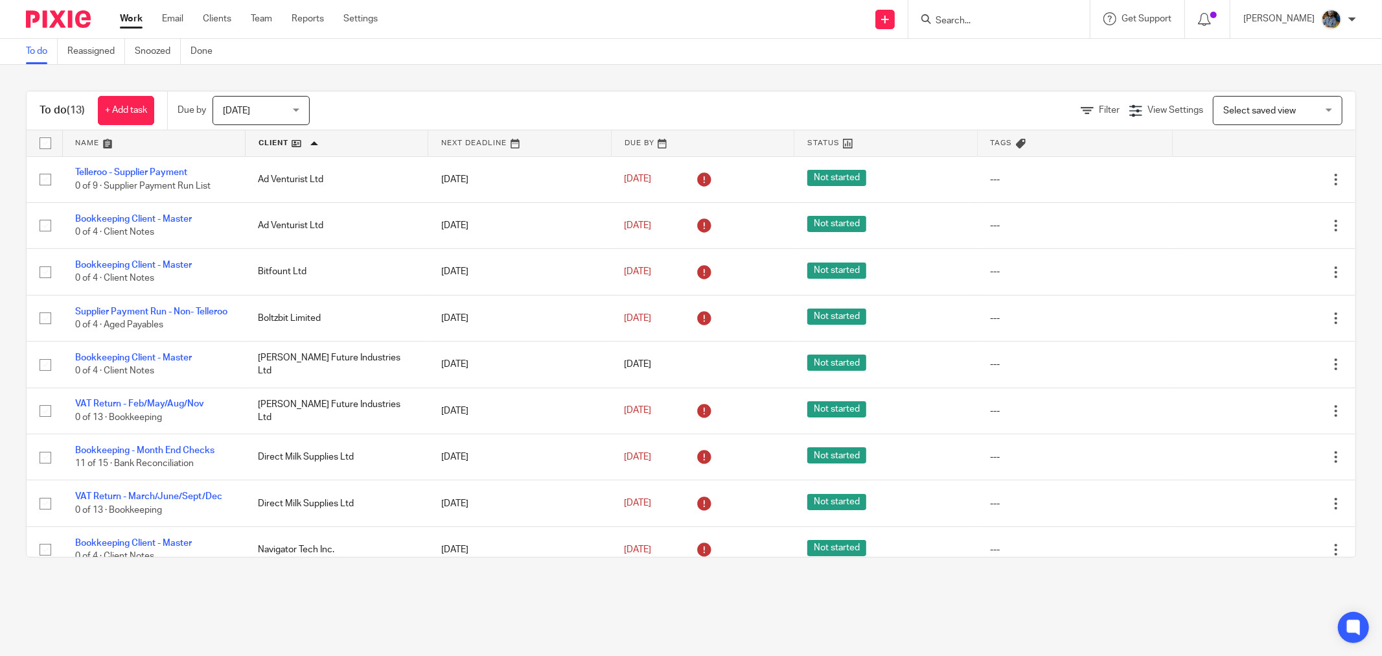
scroll to position [227, 0]
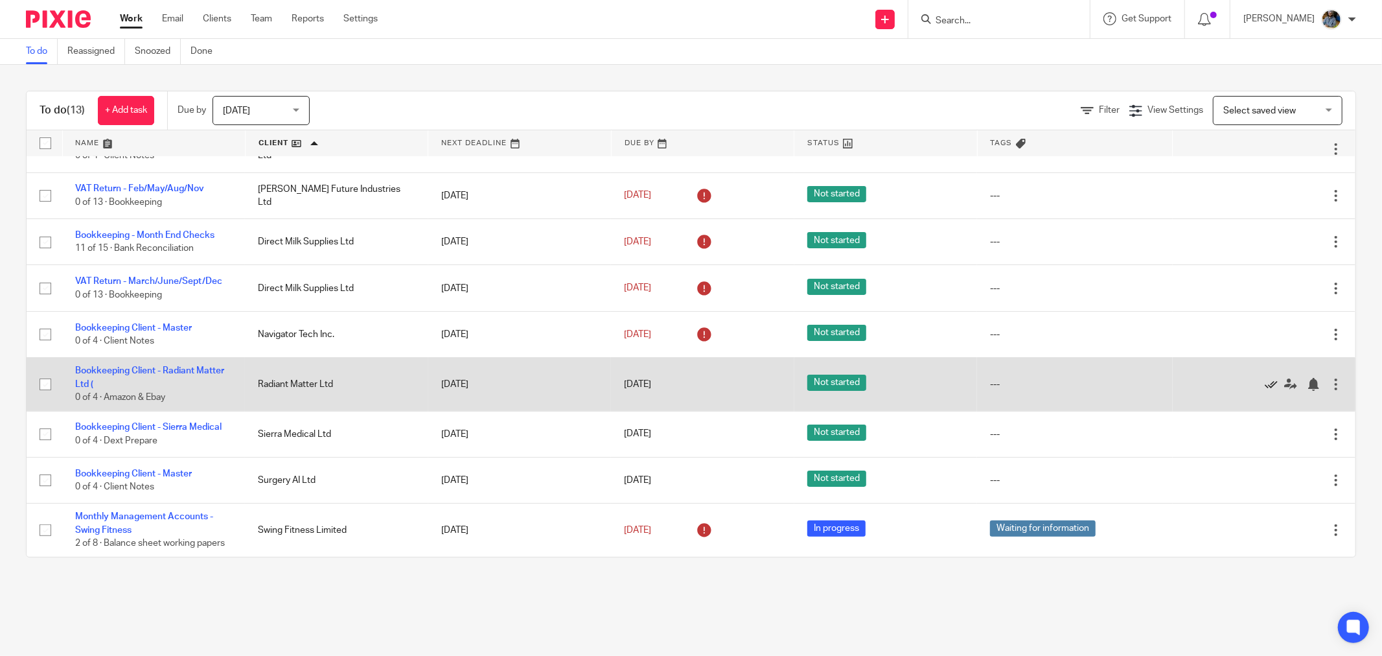
click at [1265, 382] on icon at bounding box center [1271, 384] width 13 height 13
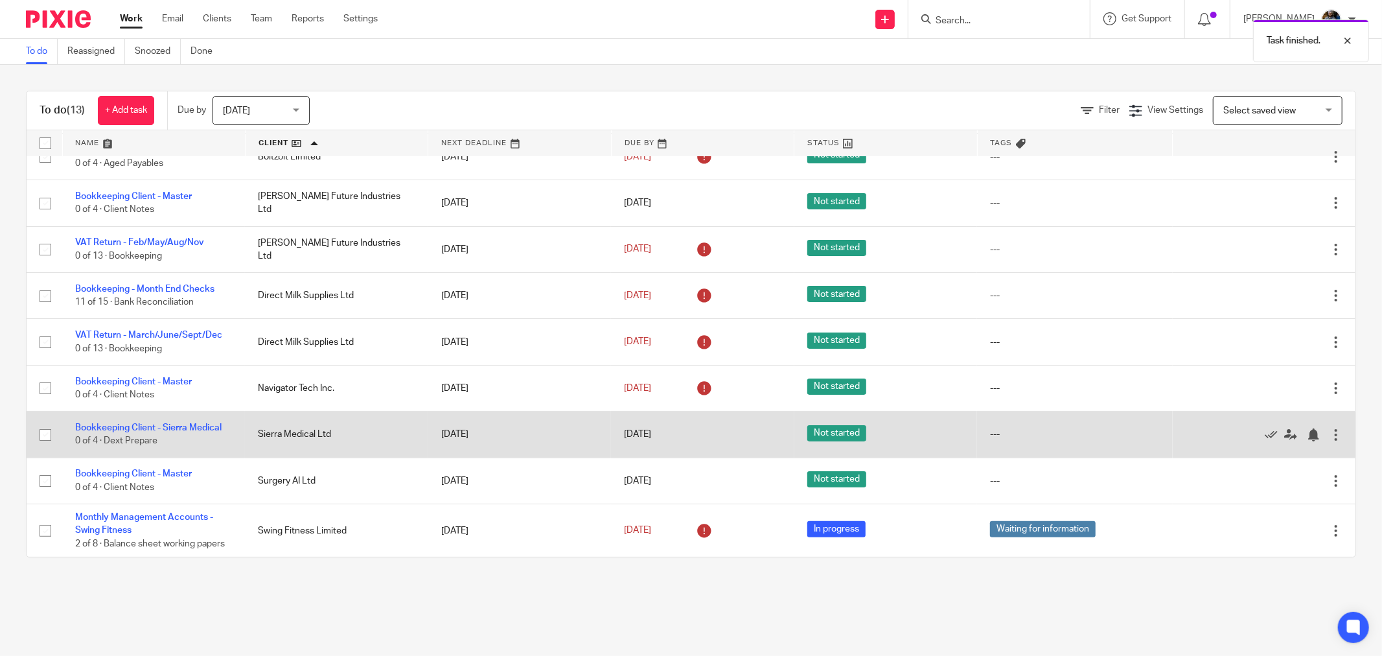
scroll to position [172, 0]
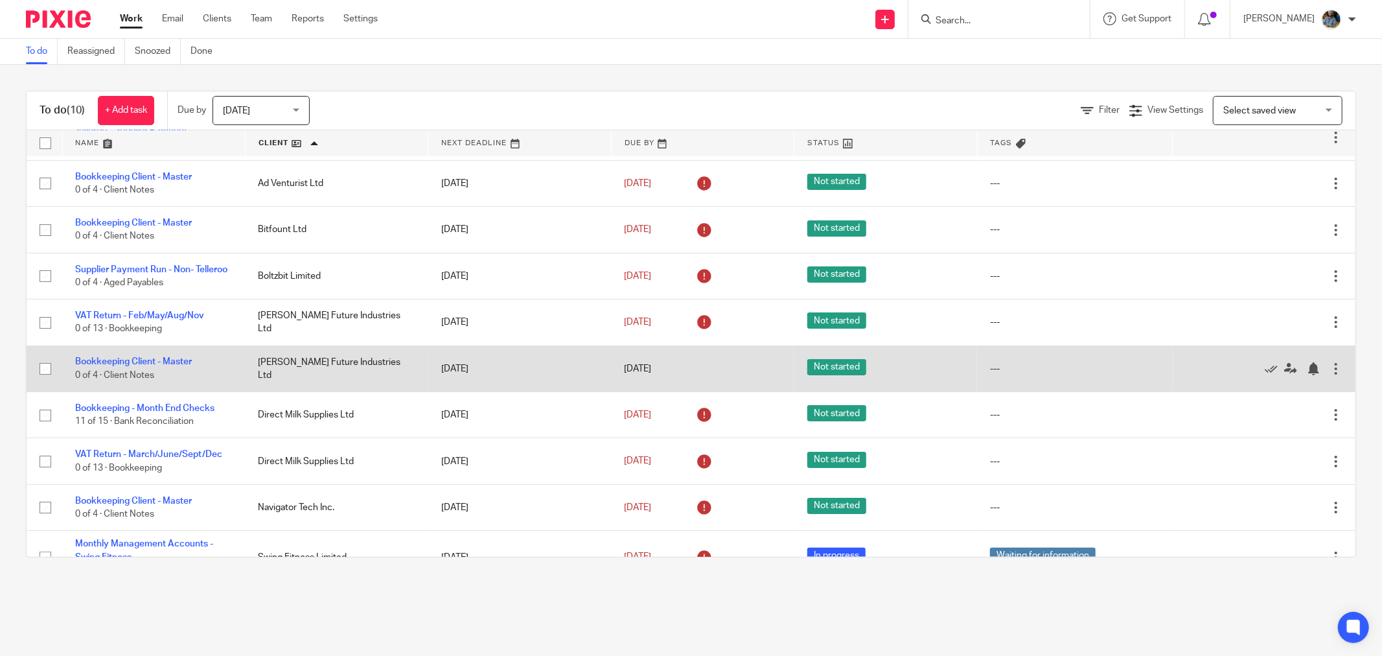
scroll to position [80, 0]
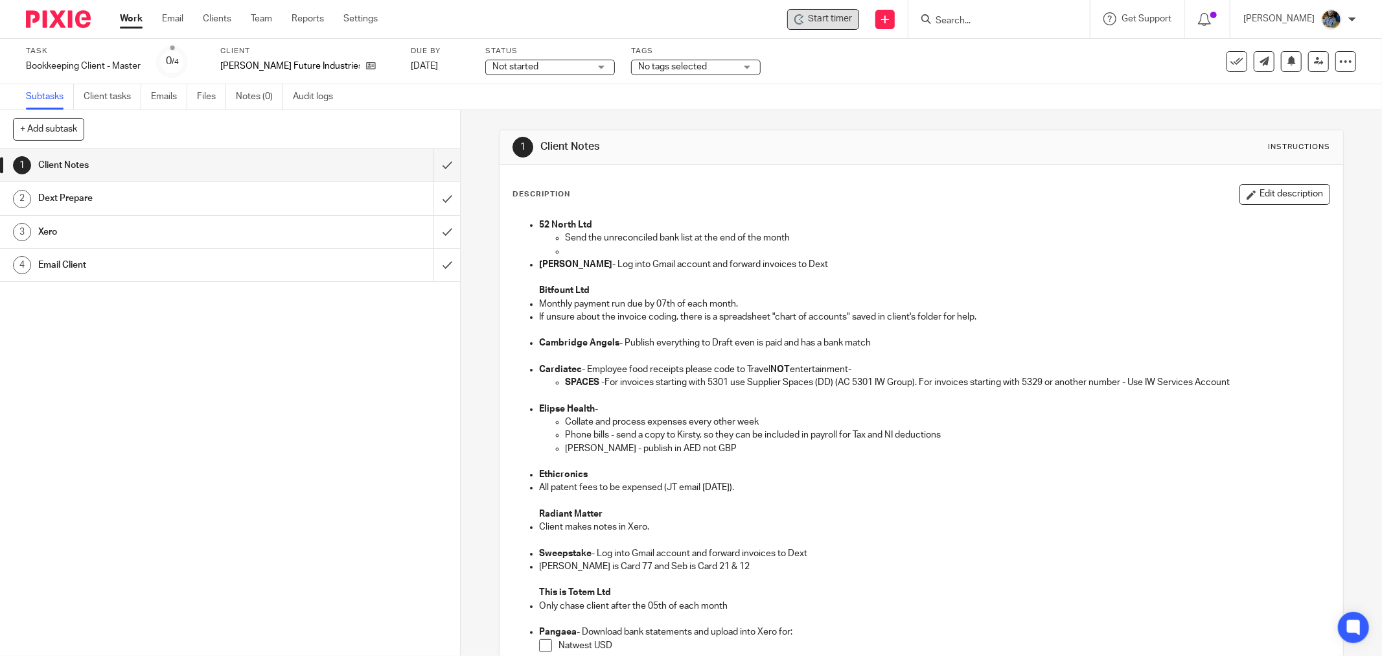
drag, startPoint x: 800, startPoint y: 28, endPoint x: 816, endPoint y: 34, distance: 17.2
click at [799, 28] on div "Start timer" at bounding box center [823, 19] width 72 height 21
click at [1033, 104] on div "Subtasks Client tasks Emails Files Notes (0) Audit logs" at bounding box center [691, 97] width 1382 height 26
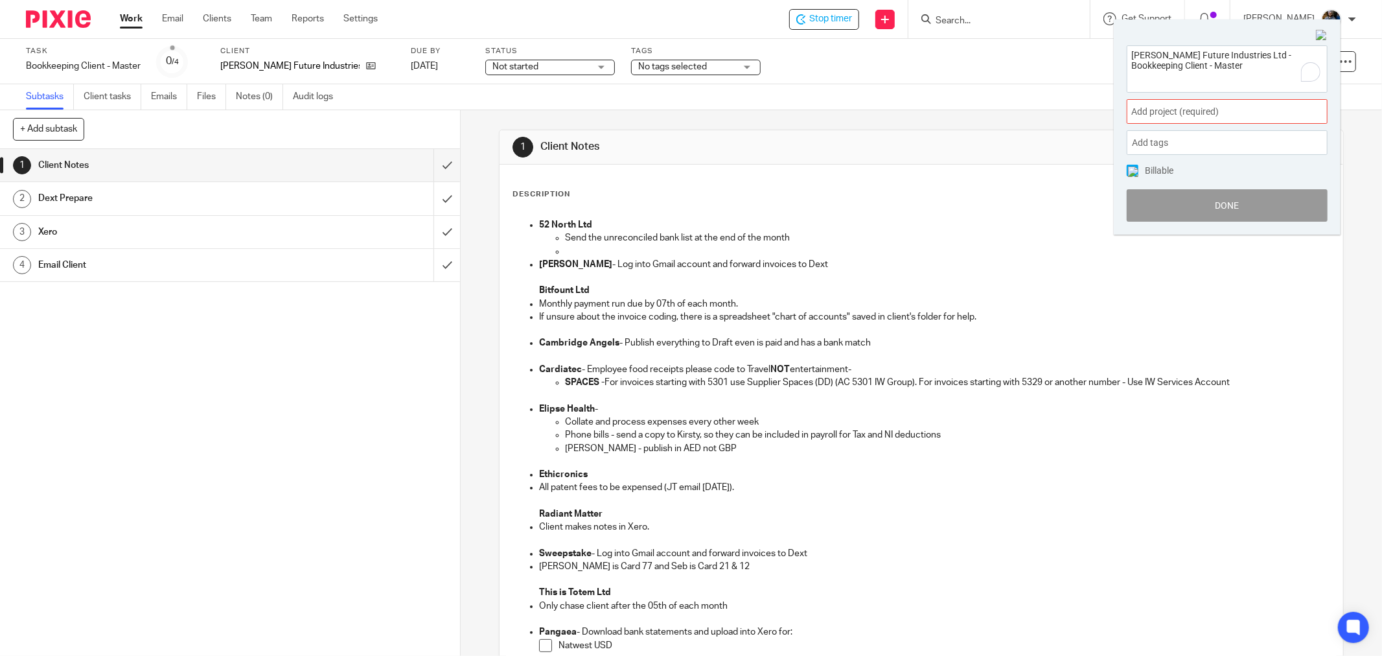
click at [1228, 108] on span "Add project (required) :" at bounding box center [1212, 112] width 163 height 14
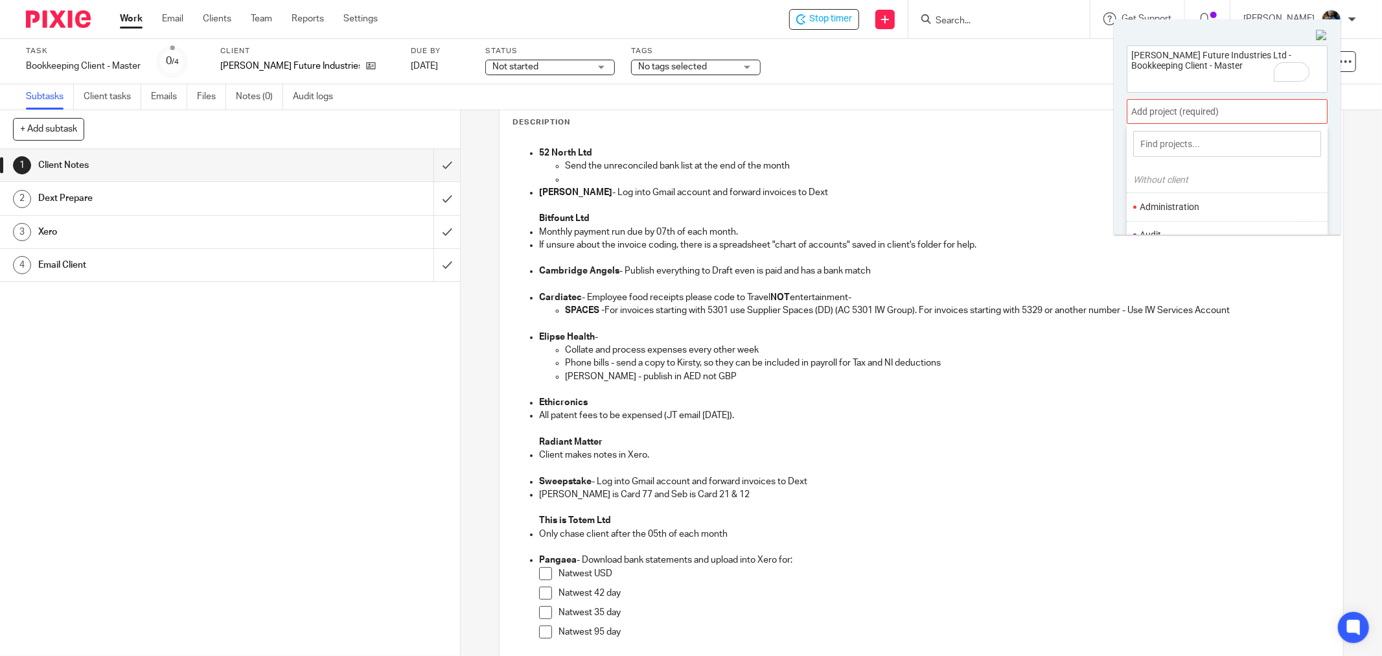
scroll to position [72, 0]
click at [1178, 188] on li "Bookkeeping" at bounding box center [1224, 192] width 169 height 14
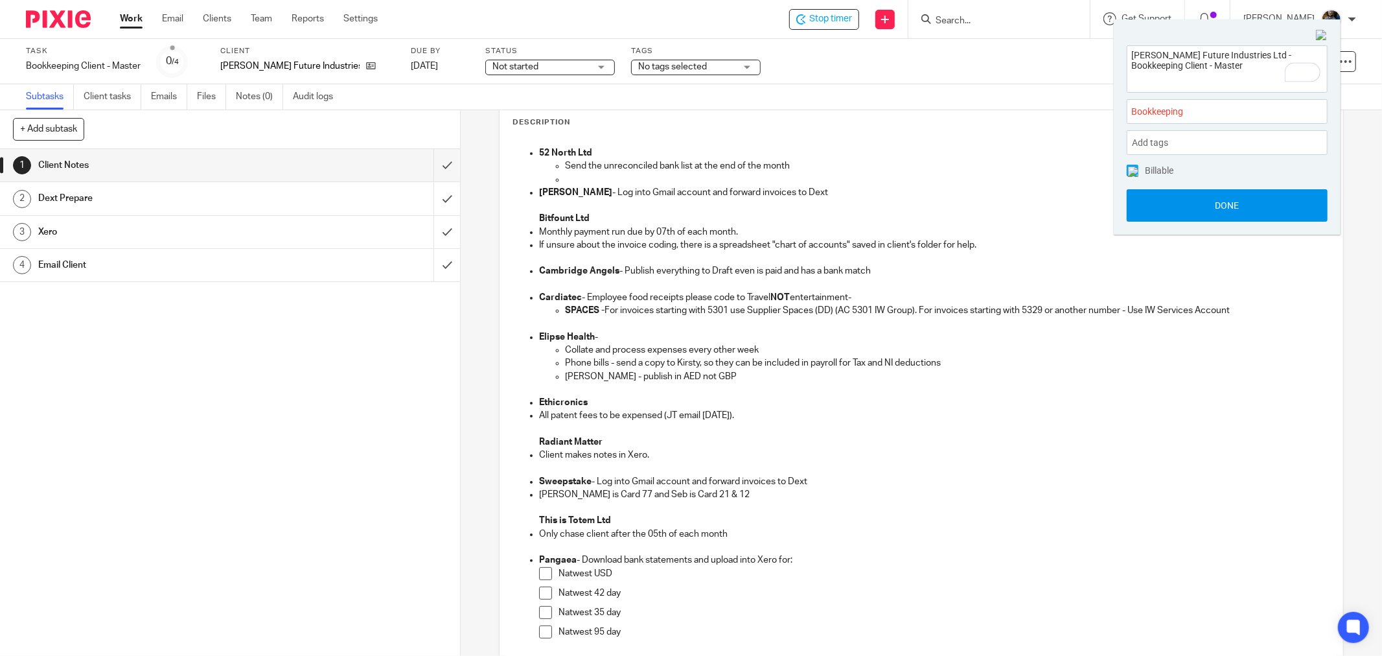
click at [1255, 216] on button "Done" at bounding box center [1227, 205] width 201 height 32
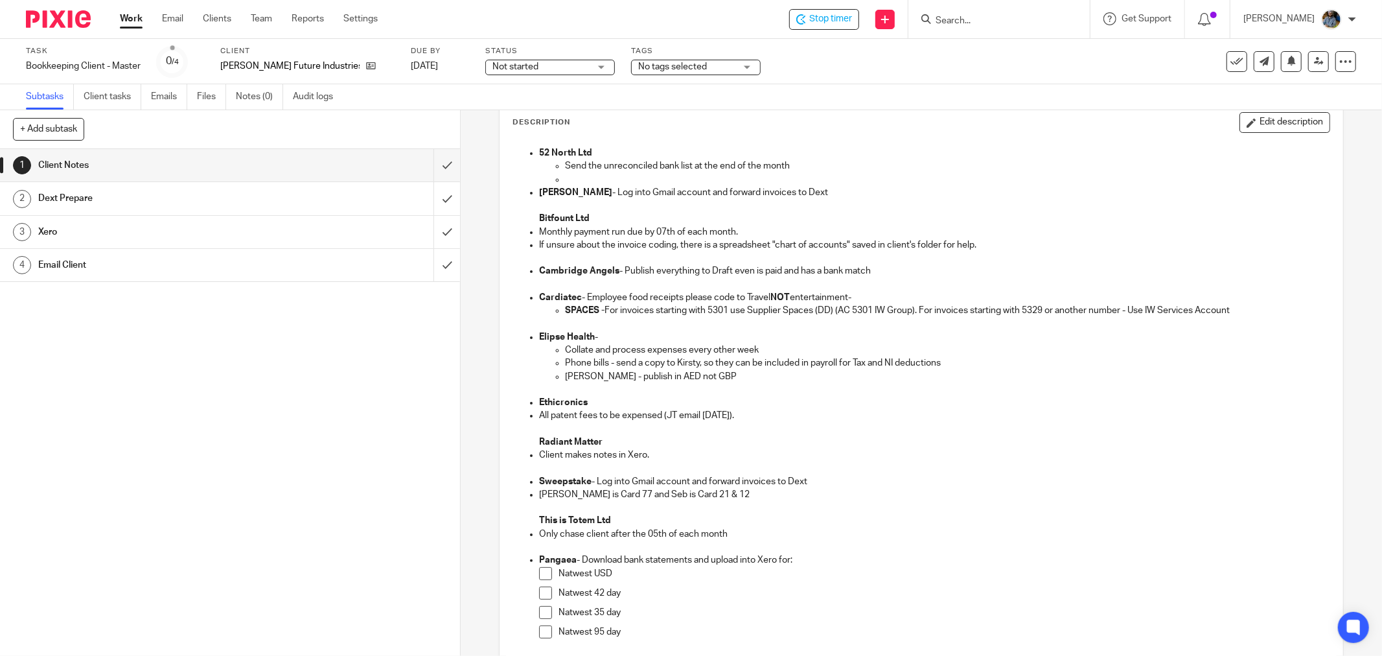
click at [1225, 205] on p at bounding box center [934, 205] width 790 height 13
drag, startPoint x: 990, startPoint y: 183, endPoint x: 1355, endPoint y: 117, distance: 371.3
click at [1011, 183] on p at bounding box center [947, 179] width 764 height 13
click at [433, 164] on input "submit" at bounding box center [230, 165] width 460 height 32
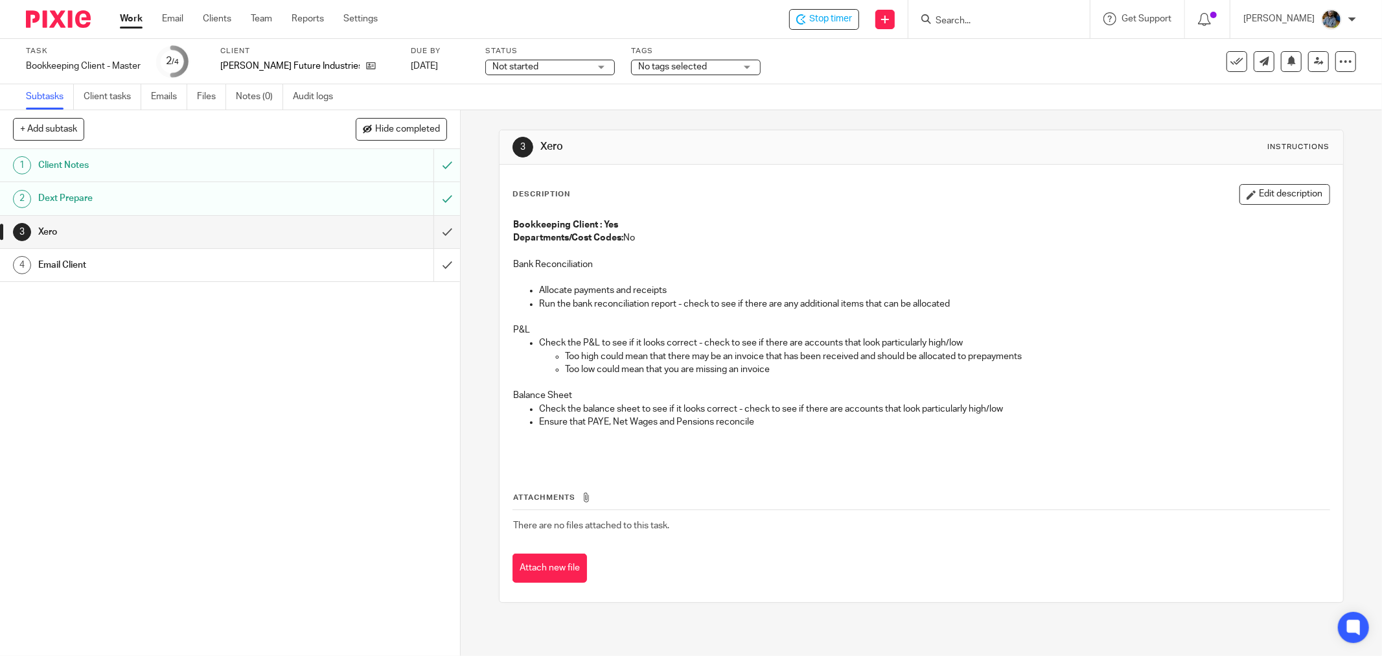
click at [1024, 20] on input "Search" at bounding box center [992, 22] width 117 height 12
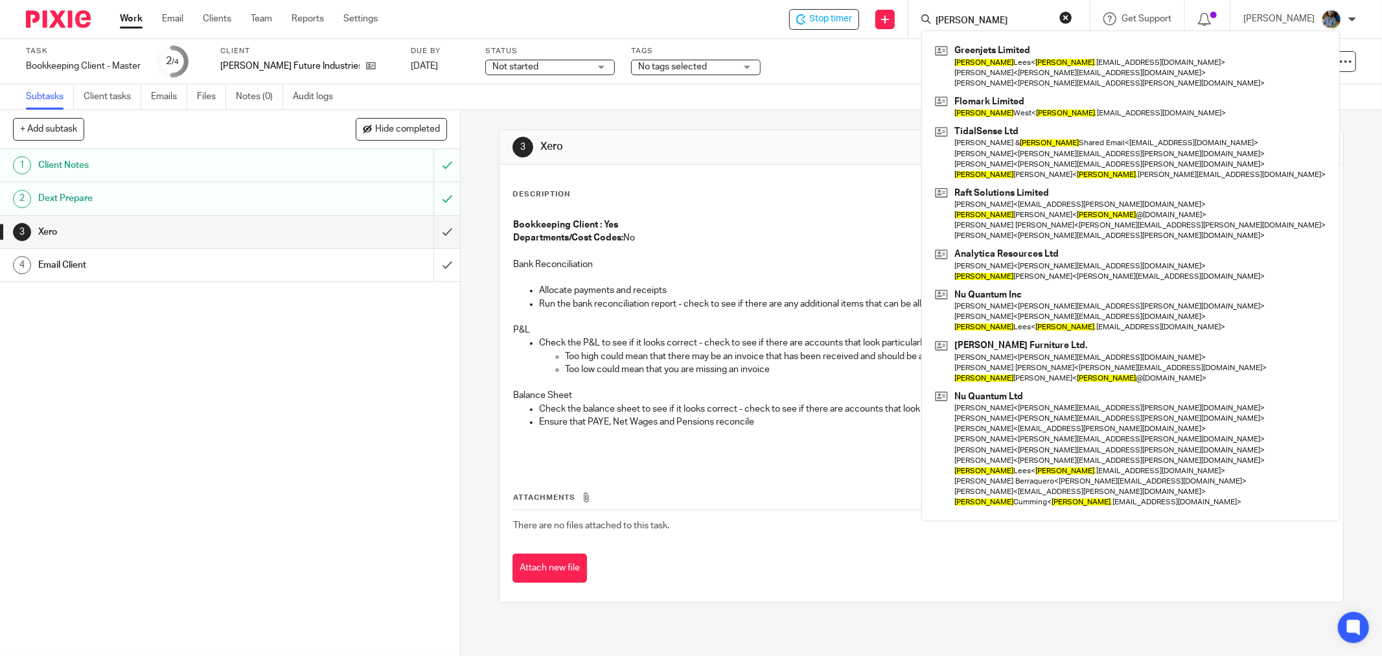
type input "jonathan"
click at [762, 197] on div "Description Edit description" at bounding box center [921, 194] width 818 height 21
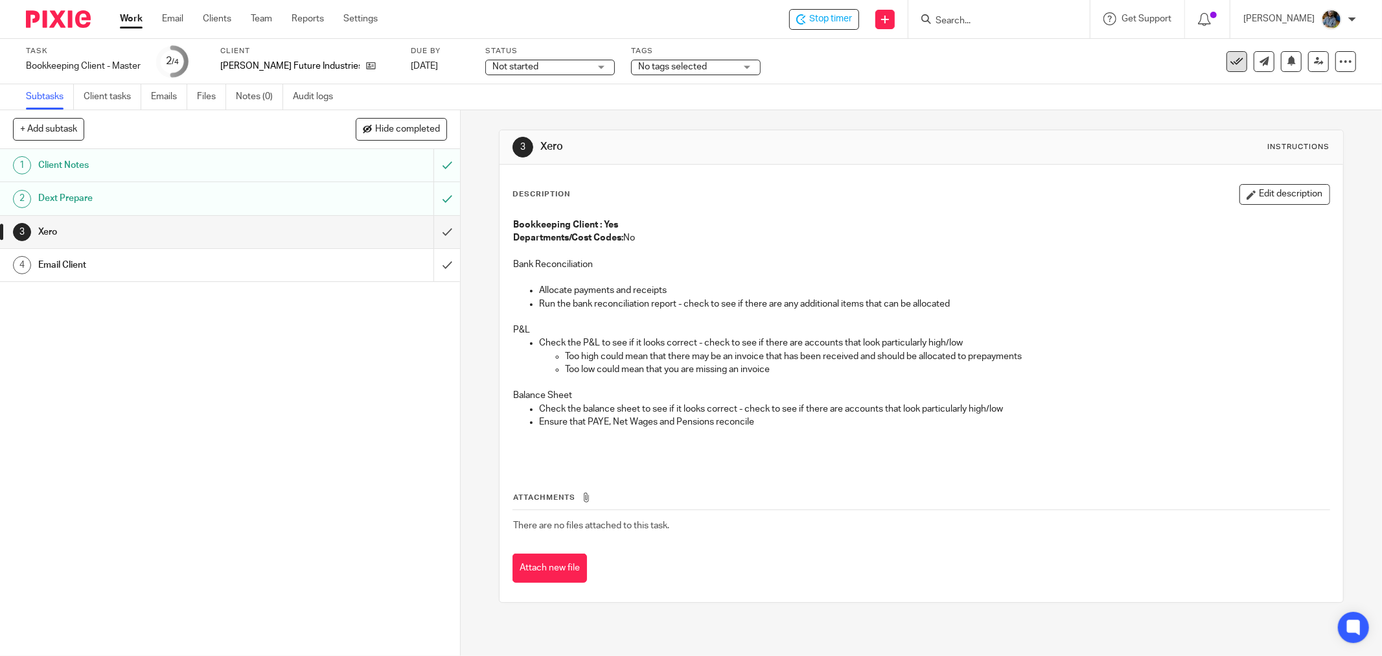
drag, startPoint x: 957, startPoint y: 275, endPoint x: 1232, endPoint y: 56, distance: 350.9
click at [969, 263] on div "Bookkeeping Client : Yes Departments/Cost Codes: No Bank Reconciliation Allocat…" at bounding box center [921, 338] width 829 height 253
click at [1230, 65] on icon at bounding box center [1236, 61] width 13 height 13
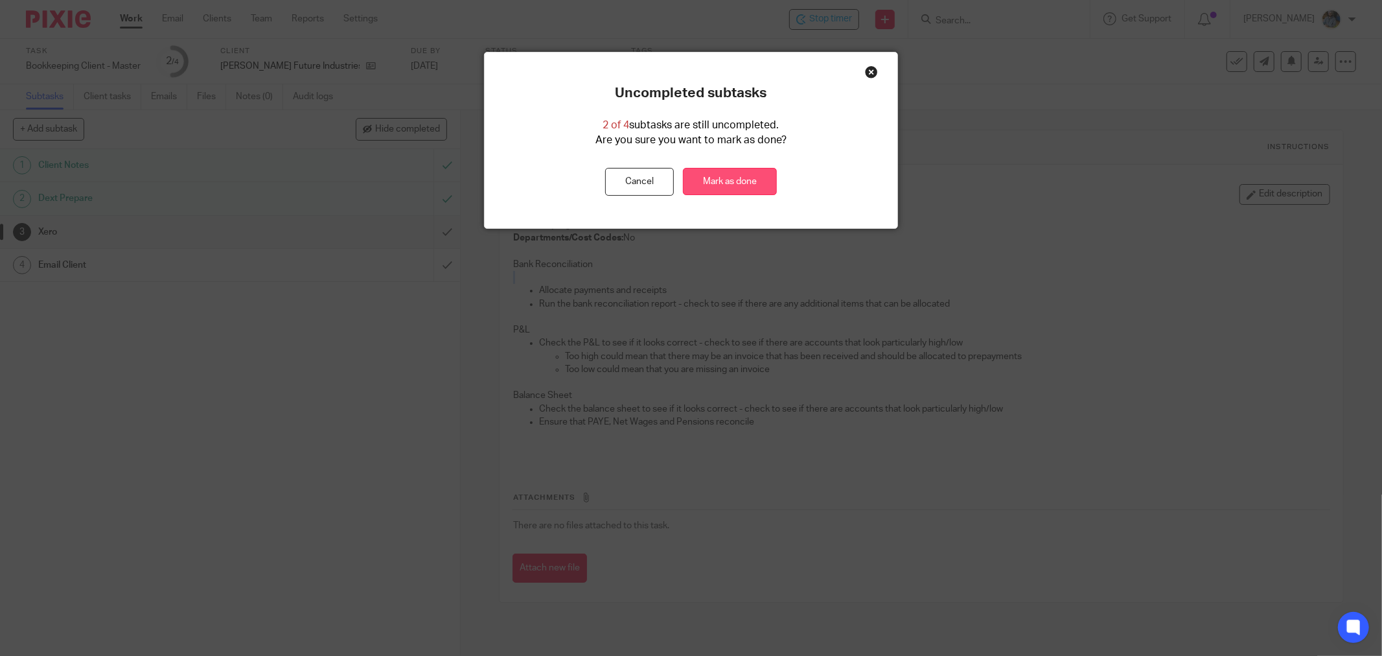
click at [707, 190] on link "Mark as done" at bounding box center [730, 182] width 94 height 28
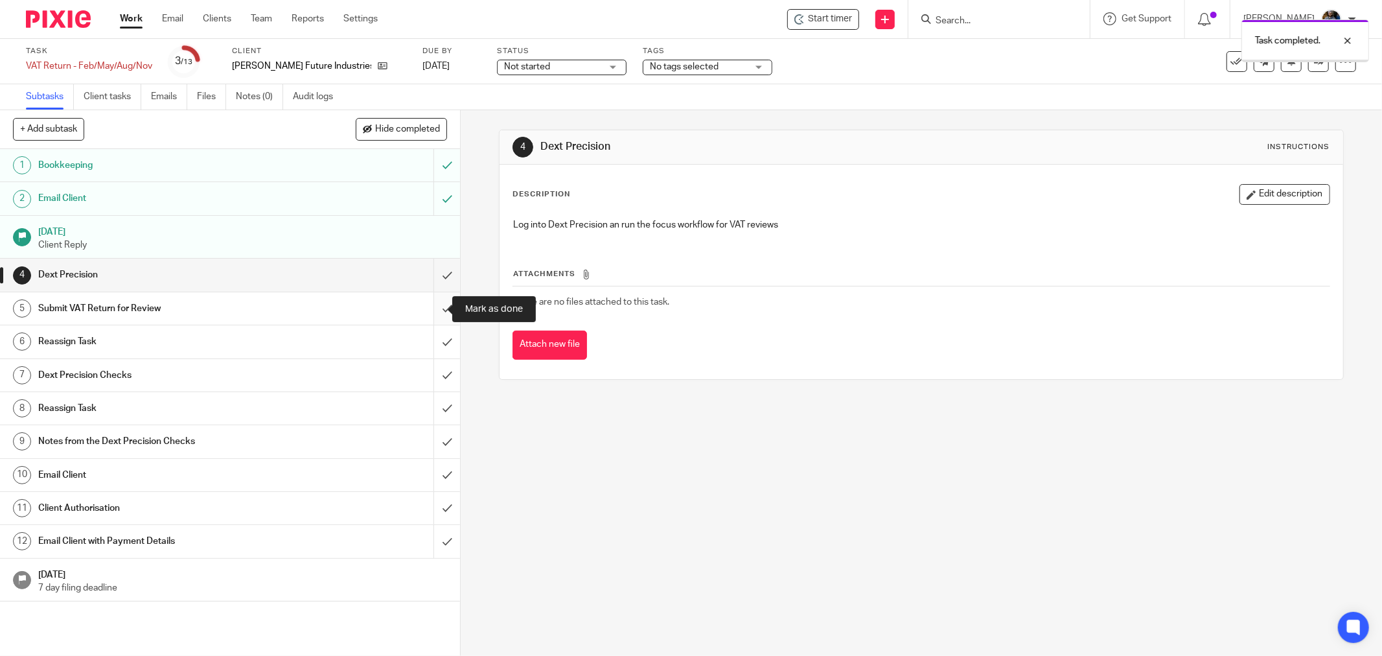
click at [434, 306] on input "submit" at bounding box center [230, 308] width 460 height 32
click at [569, 67] on div "Not started Not started" at bounding box center [562, 68] width 130 height 16
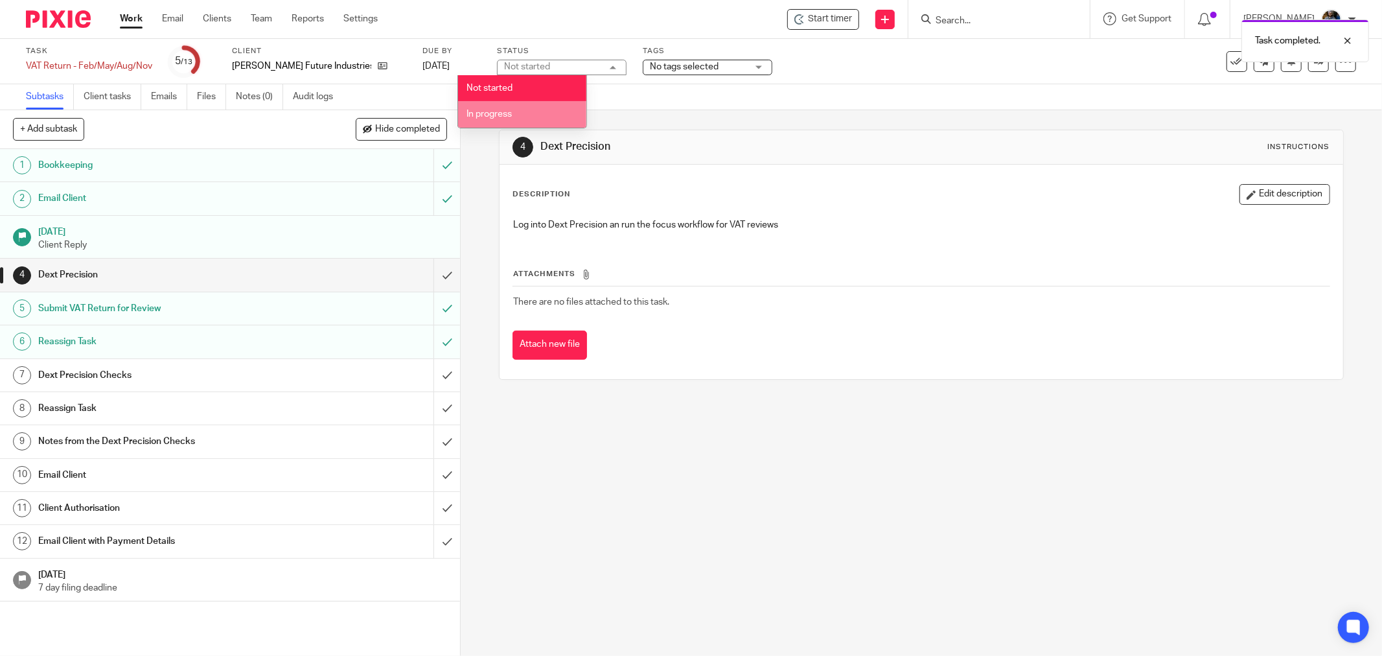
click at [548, 115] on li "In progress" at bounding box center [522, 114] width 128 height 27
click at [704, 65] on span "No tags selected" at bounding box center [698, 67] width 97 height 14
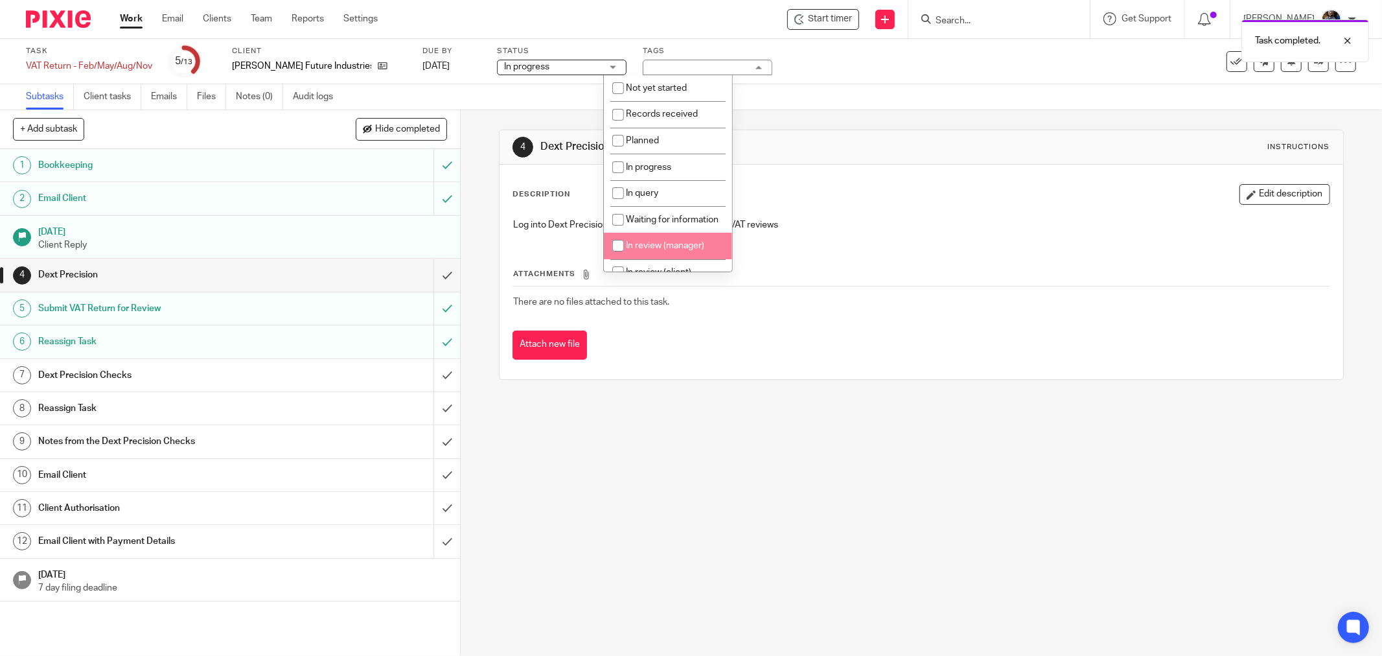
click at [674, 250] on span "In review (manager)" at bounding box center [665, 245] width 78 height 9
checkbox input "true"
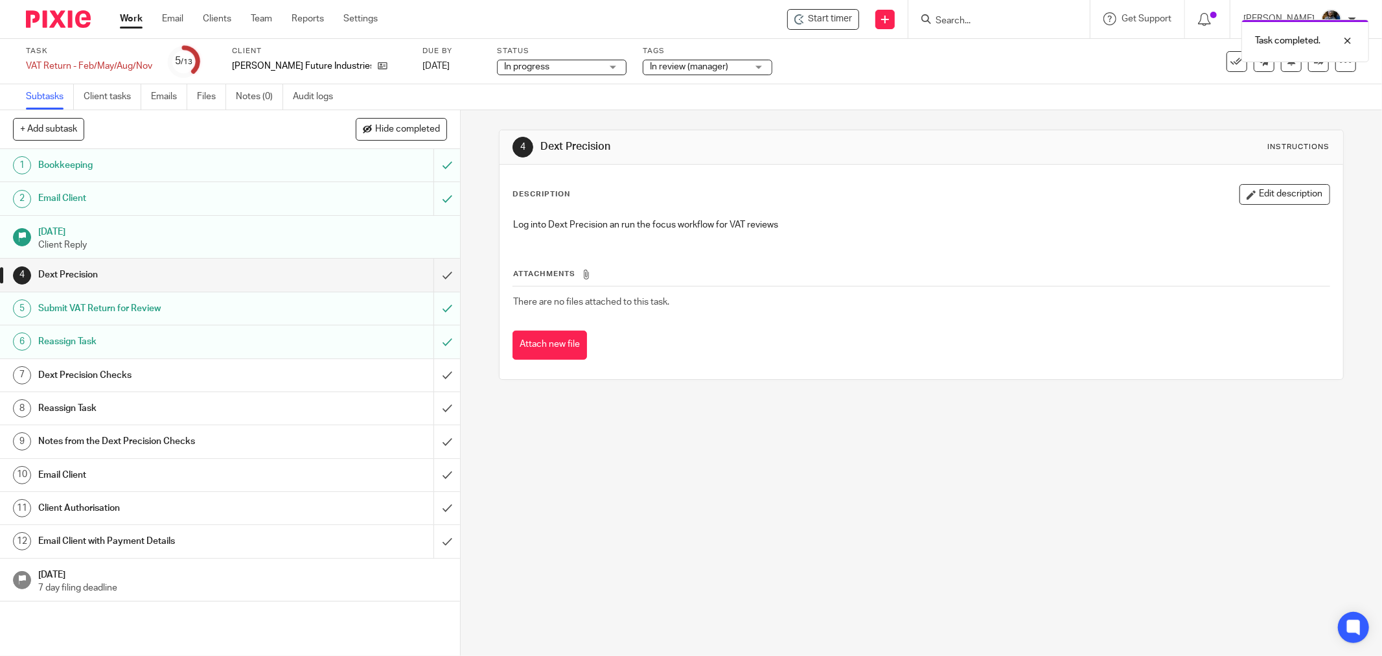
drag, startPoint x: 816, startPoint y: 412, endPoint x: 797, endPoint y: 431, distance: 27.0
click at [817, 413] on div "4 Dext Precision Instructions Description Edit description Log into Dext Precis…" at bounding box center [921, 382] width 921 height 545
drag, startPoint x: 435, startPoint y: 273, endPoint x: 444, endPoint y: 285, distance: 14.9
click at [435, 273] on input "submit" at bounding box center [230, 274] width 460 height 32
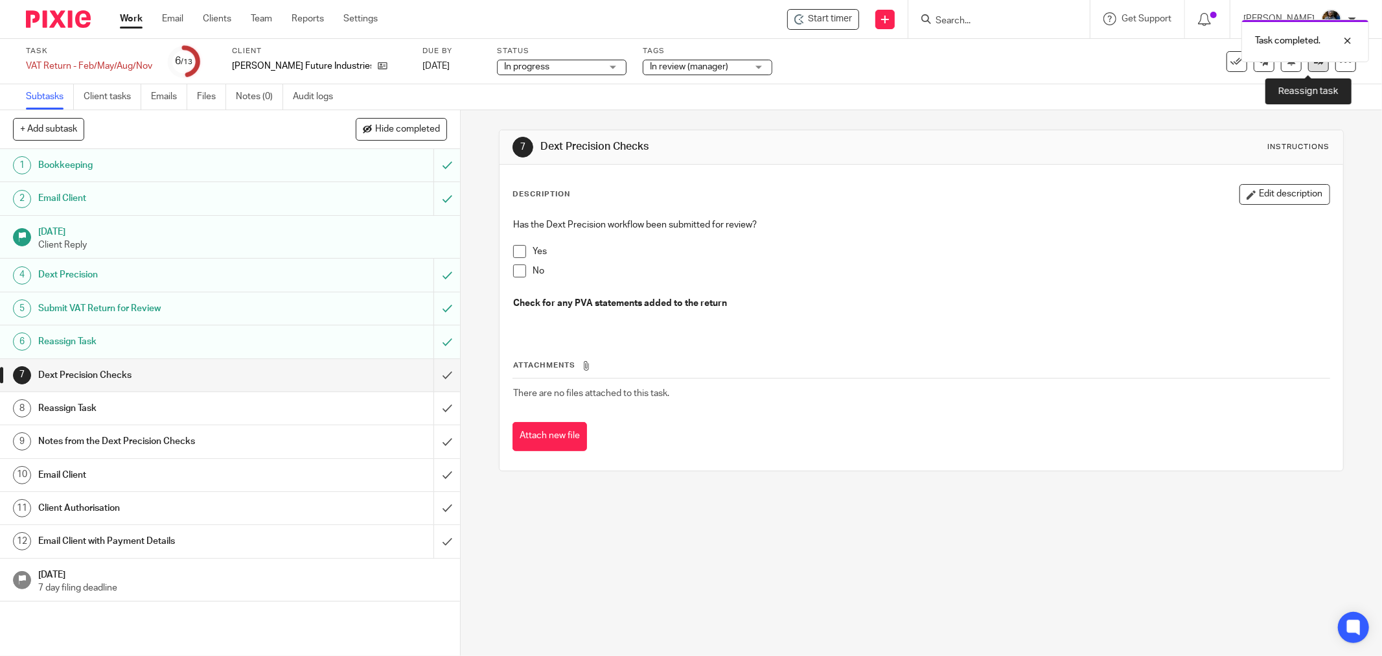
click at [1312, 66] on link at bounding box center [1318, 61] width 21 height 21
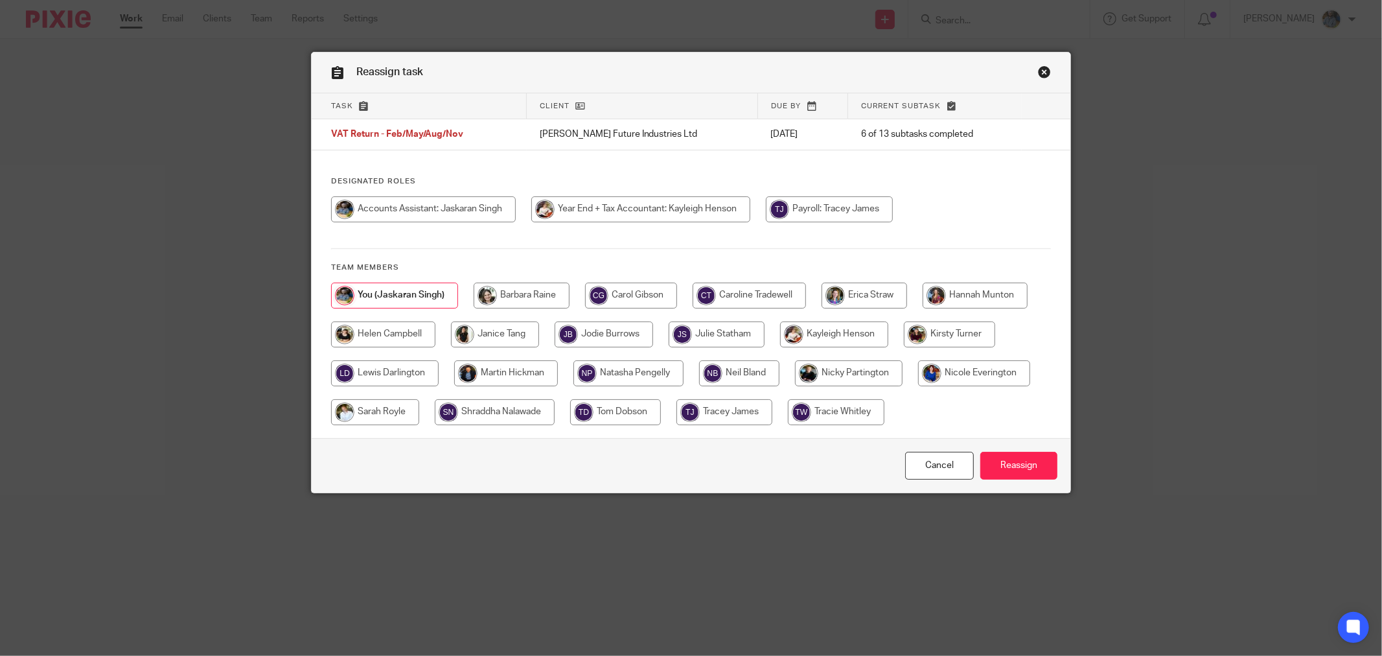
drag, startPoint x: 374, startPoint y: 339, endPoint x: 402, endPoint y: 345, distance: 29.0
click at [376, 340] on input "radio" at bounding box center [383, 334] width 104 height 26
radio input "true"
click at [1038, 473] on input "Reassign" at bounding box center [1018, 466] width 77 height 28
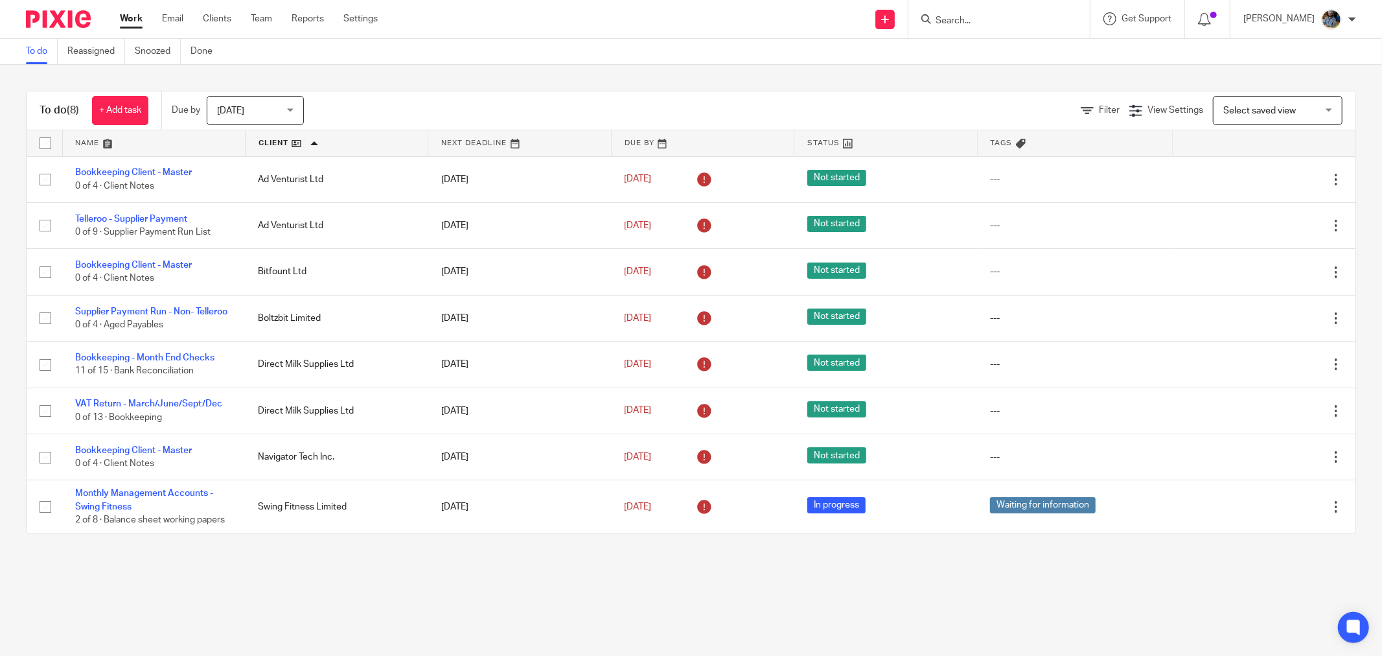
drag, startPoint x: 613, startPoint y: 42, endPoint x: 586, endPoint y: 43, distance: 27.9
click at [612, 42] on div "To do Reassigned Snoozed Done" at bounding box center [691, 52] width 1382 height 26
drag, startPoint x: 573, startPoint y: 601, endPoint x: 734, endPoint y: 654, distance: 170.0
click at [579, 601] on main "To do Reassigned Snoozed Done To do (8) + Add task Due by Today Today Today Tom…" at bounding box center [691, 328] width 1382 height 656
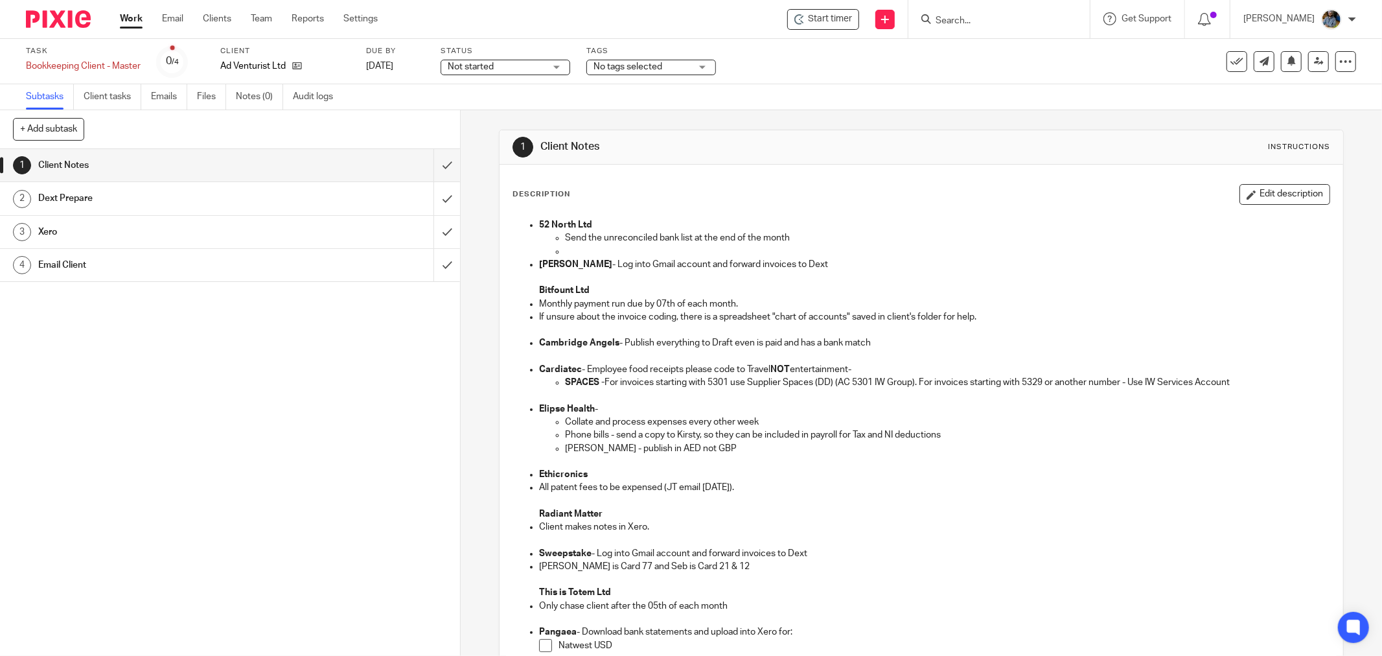
drag, startPoint x: 827, startPoint y: 21, endPoint x: 845, endPoint y: 35, distance: 22.6
click at [827, 20] on span "Start timer" at bounding box center [830, 19] width 44 height 14
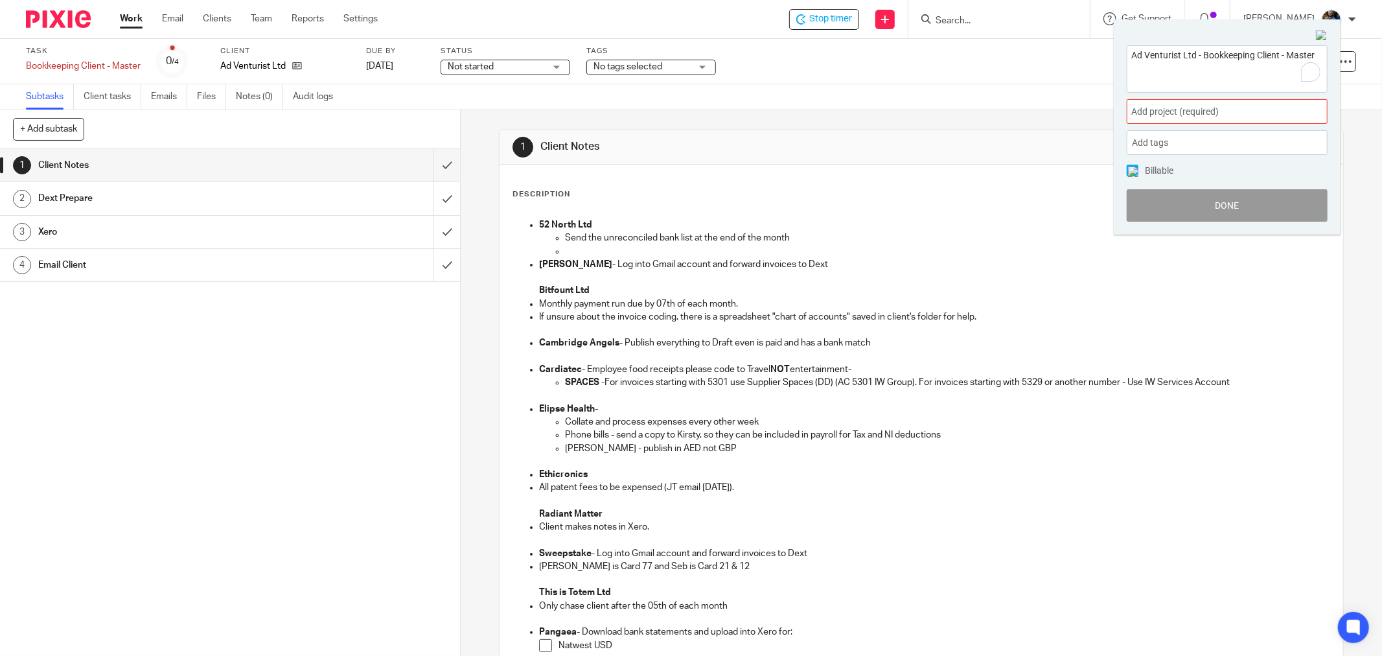
click at [1259, 109] on span "Add project (required) :" at bounding box center [1212, 112] width 163 height 14
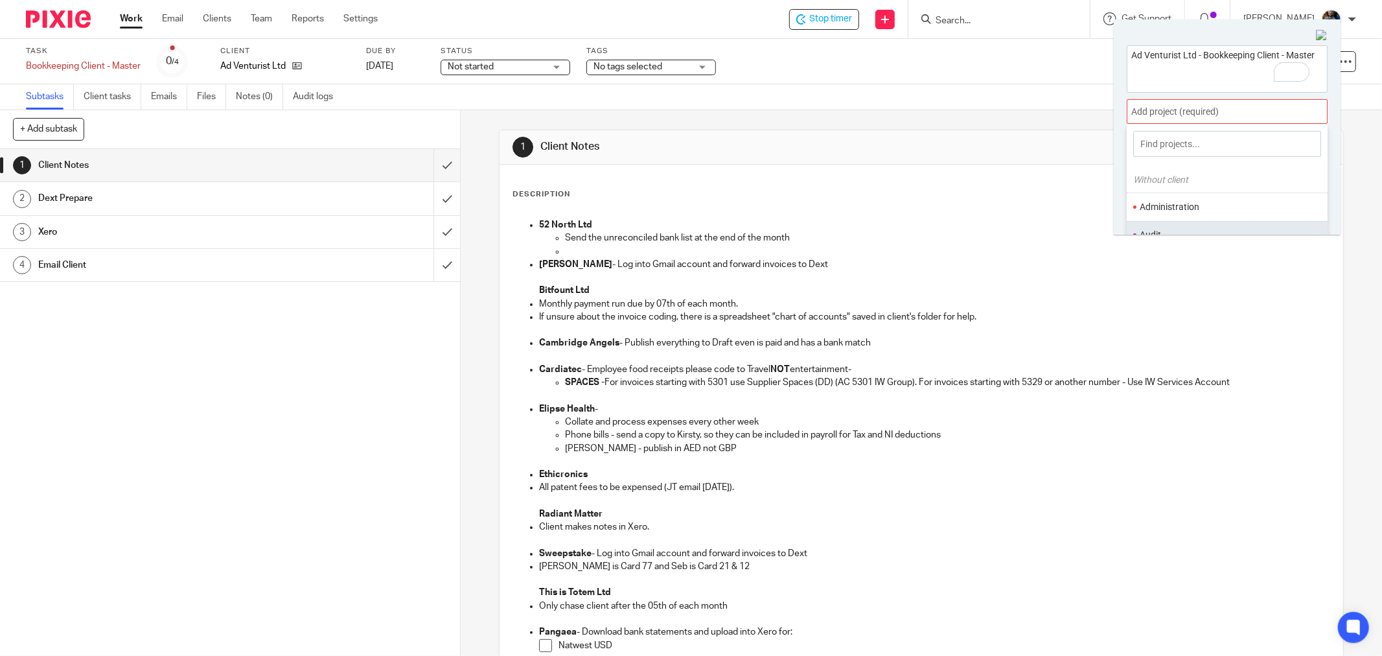
scroll to position [72, 0]
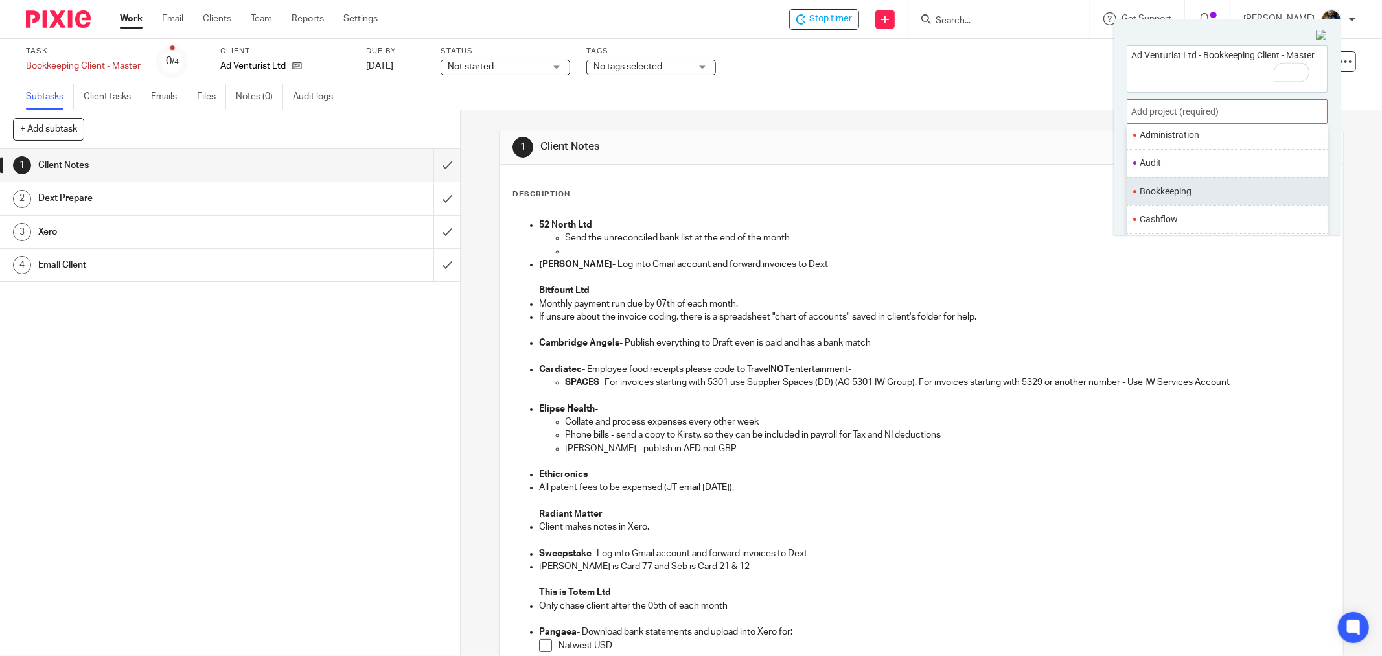
click at [1188, 190] on li "Bookkeeping" at bounding box center [1224, 192] width 169 height 14
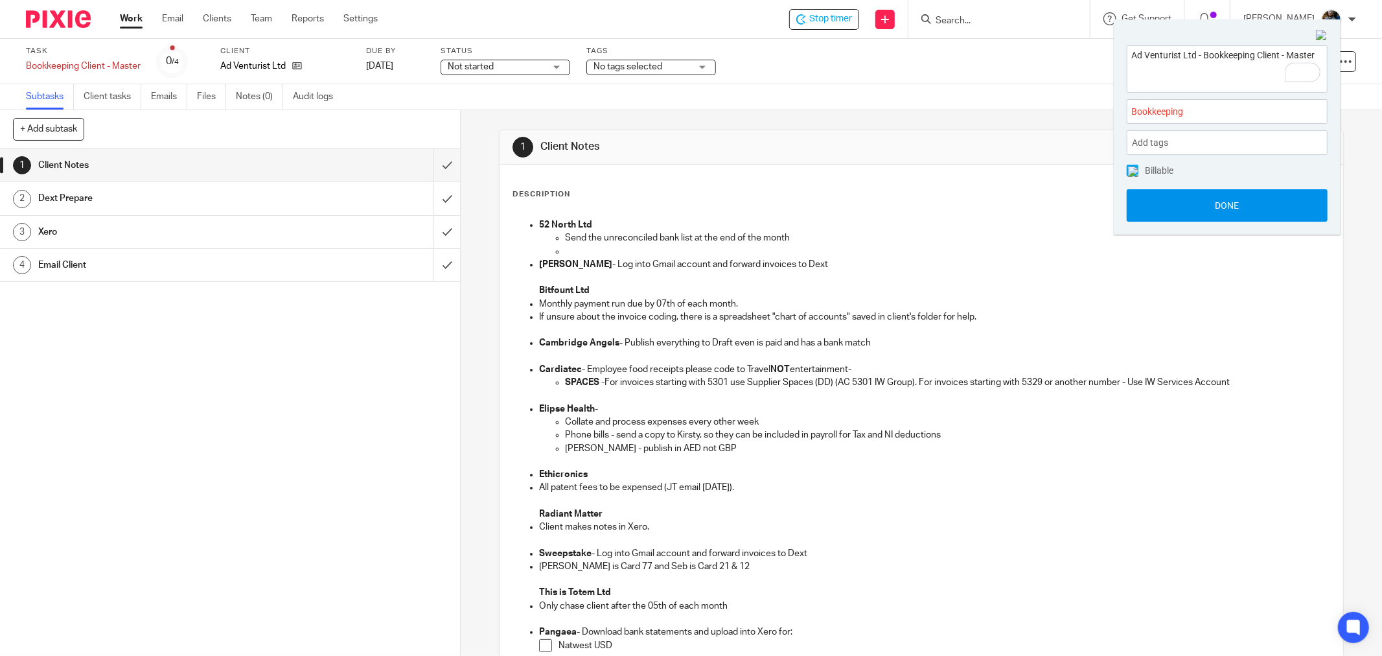
click at [1232, 206] on button "Done" at bounding box center [1227, 205] width 201 height 32
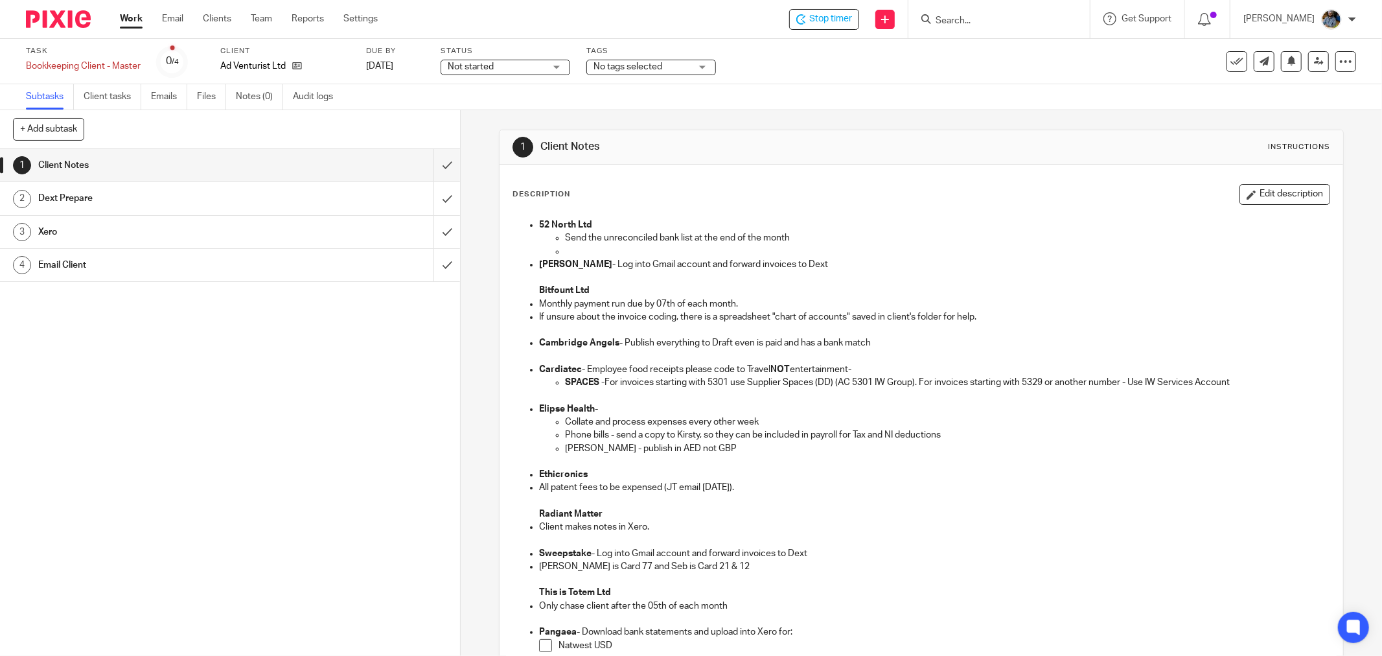
drag, startPoint x: 961, startPoint y: 183, endPoint x: 1002, endPoint y: 189, distance: 40.6
click at [961, 179] on div "Description Edit description 52 North Ltd Send the unreconciled bank list at th…" at bounding box center [920, 560] width 843 height 791
click at [1017, 13] on form at bounding box center [1003, 19] width 138 height 16
click at [1013, 29] on div at bounding box center [998, 19] width 181 height 38
click at [1019, 21] on input "Search" at bounding box center [992, 22] width 117 height 12
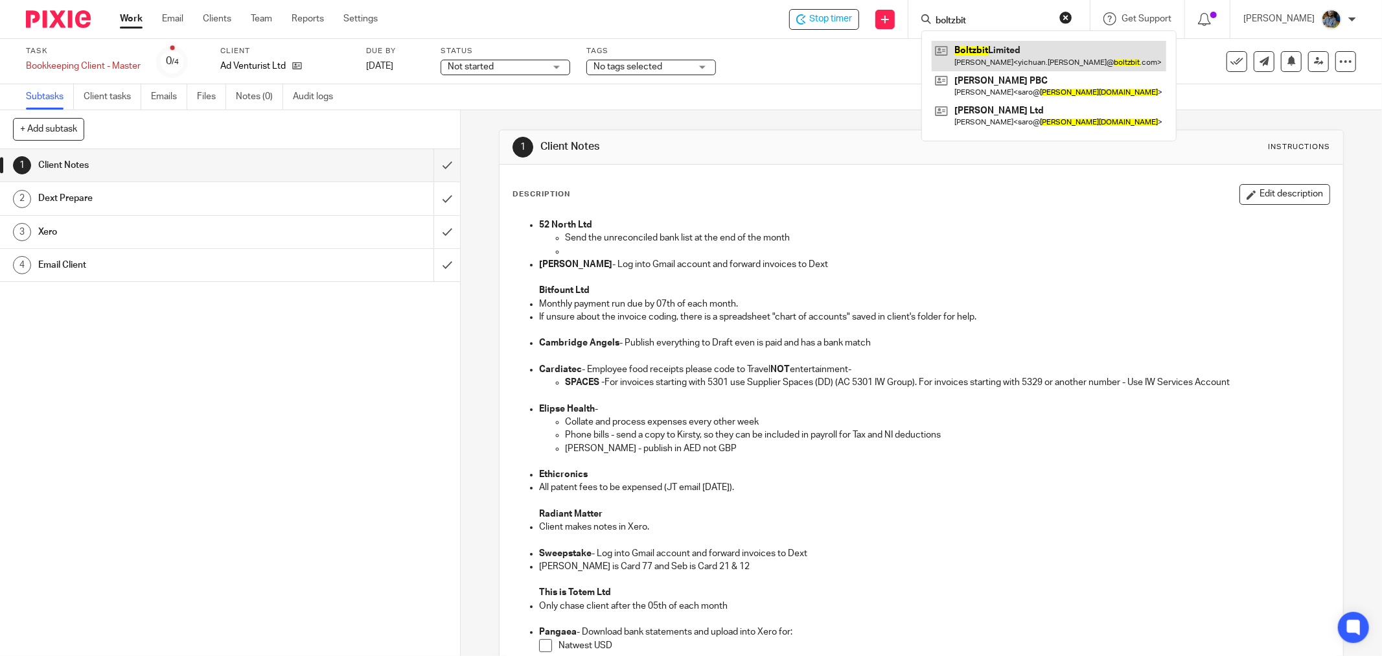
type input "boltzbit"
drag, startPoint x: 871, startPoint y: 65, endPoint x: 543, endPoint y: 32, distance: 329.5
click at [866, 66] on div "Task Bookkeeping Client - Master Save Bookkeeping Client - Master 0 /4 Client A…" at bounding box center [580, 61] width 1108 height 31
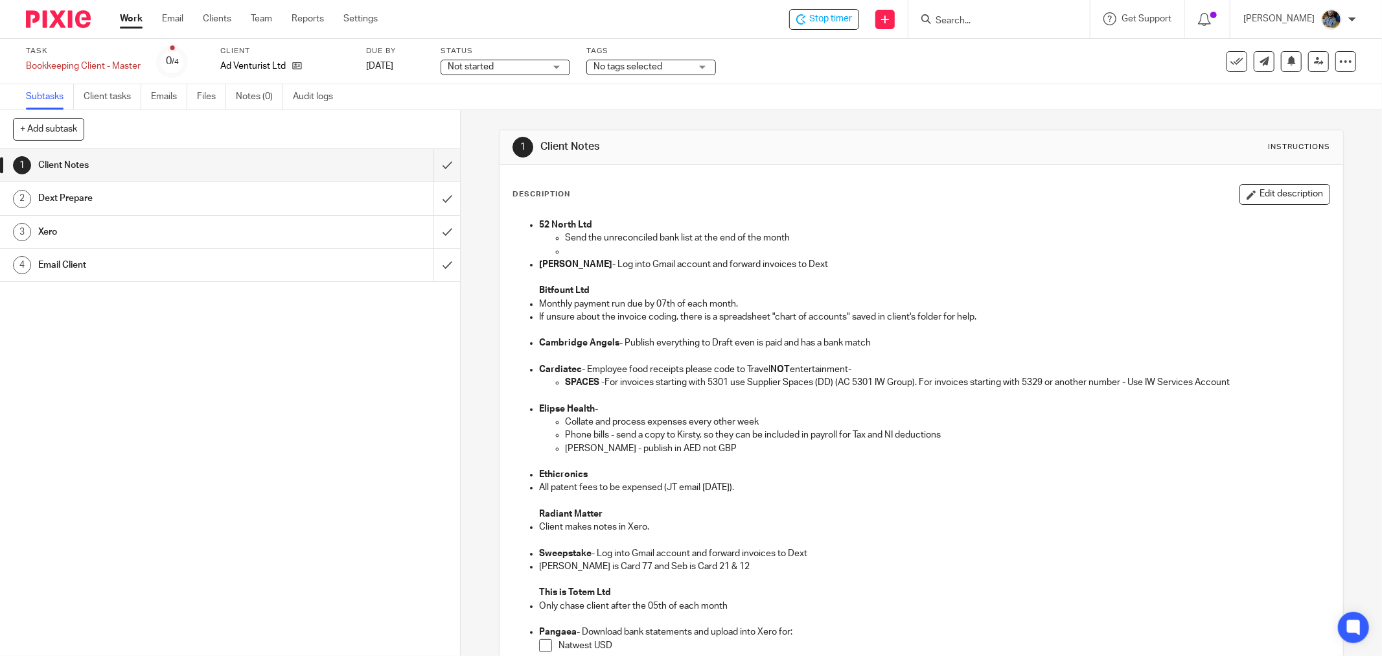
drag, startPoint x: 279, startPoint y: 531, endPoint x: 223, endPoint y: 317, distance: 221.1
click at [279, 529] on div "1 Client Notes 2 Dext Prepare 3 Xero 4 Email Client" at bounding box center [230, 402] width 460 height 507
click at [959, 214] on div "52 North Ltd Send the unreconciled bank list at the end of the month Bolin Webb…" at bounding box center [921, 515] width 829 height 606
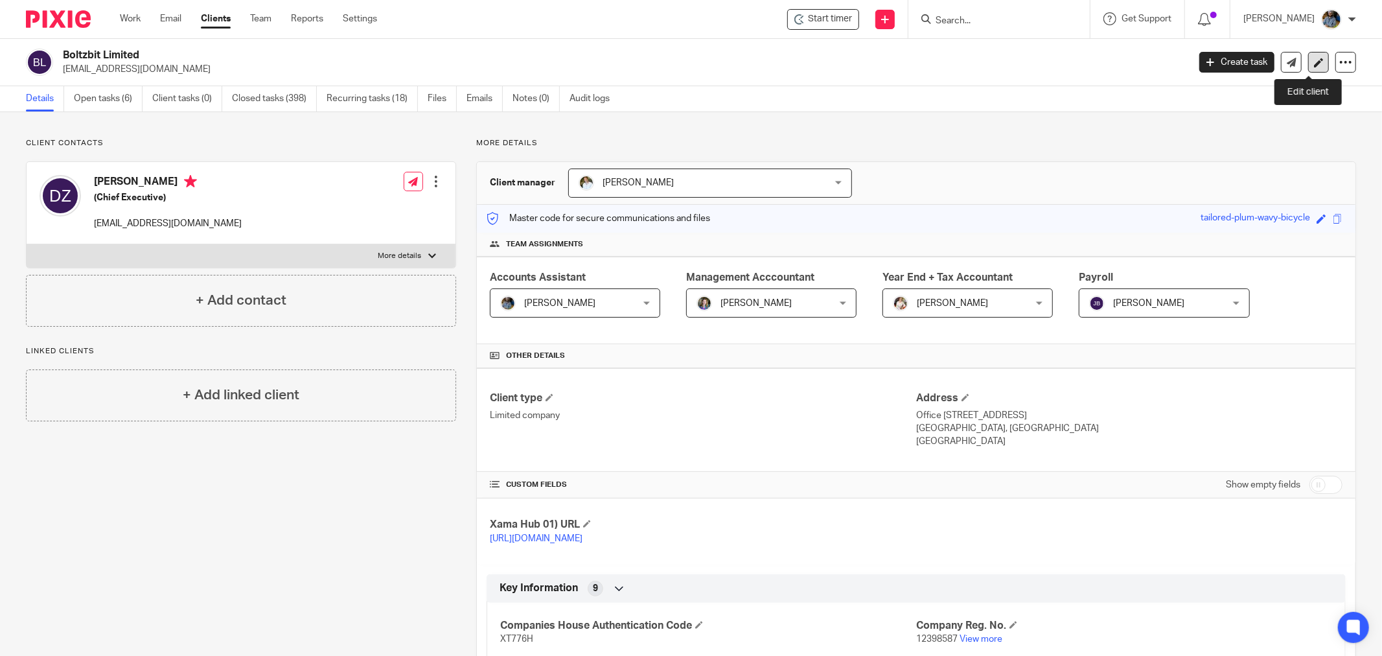
click at [1314, 61] on icon at bounding box center [1319, 63] width 10 height 10
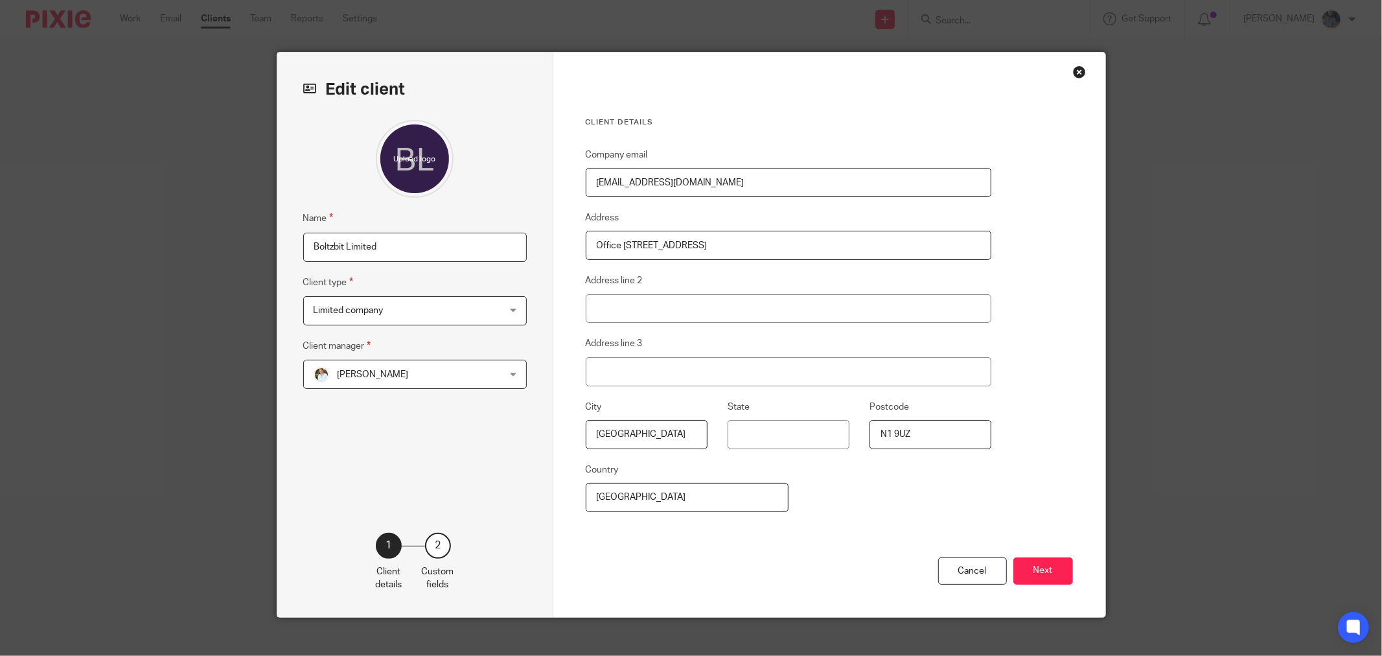
scroll to position [15, 0]
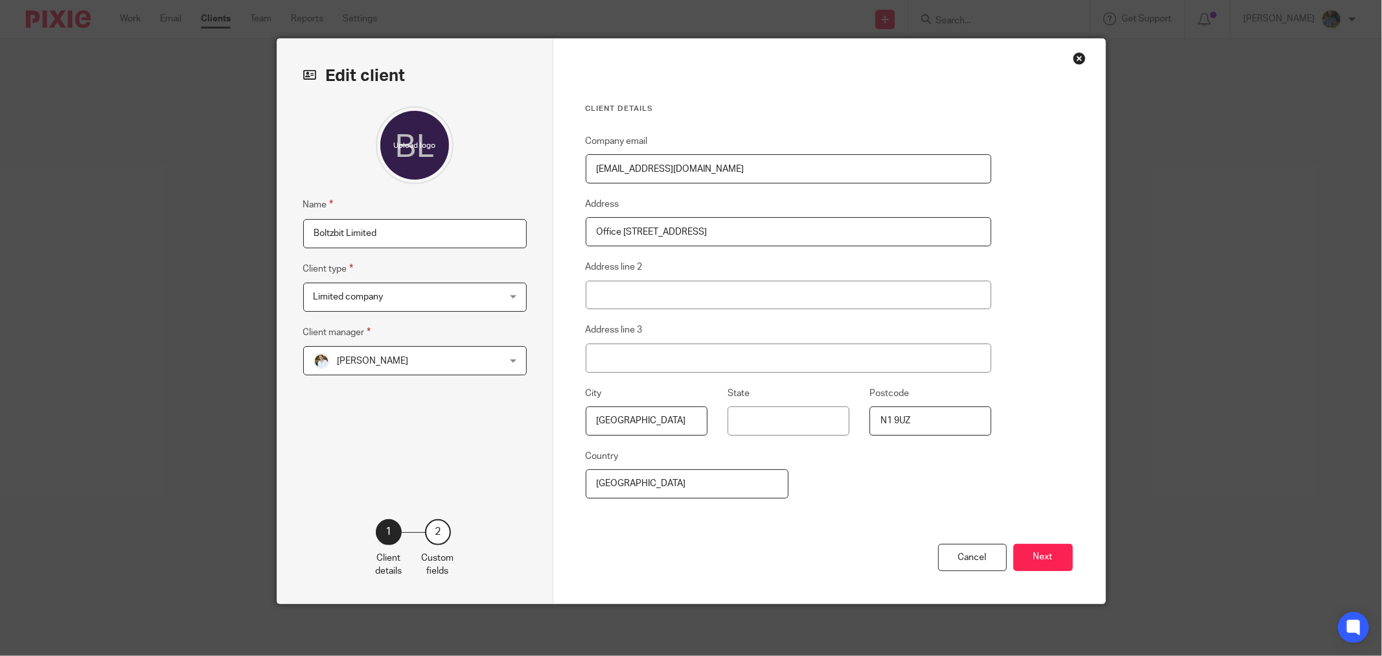
drag, startPoint x: 1054, startPoint y: 549, endPoint x: 1046, endPoint y: 551, distance: 8.2
click at [1053, 549] on button "Next" at bounding box center [1043, 558] width 60 height 28
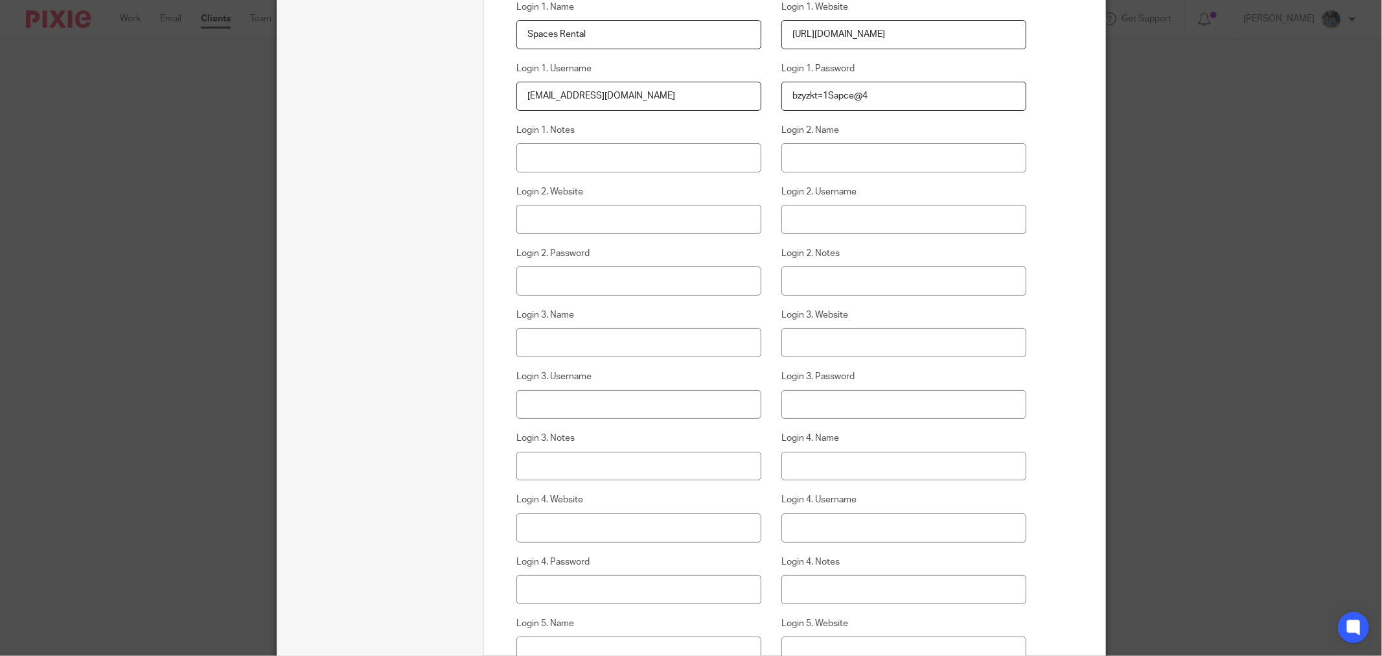
scroll to position [2030, 0]
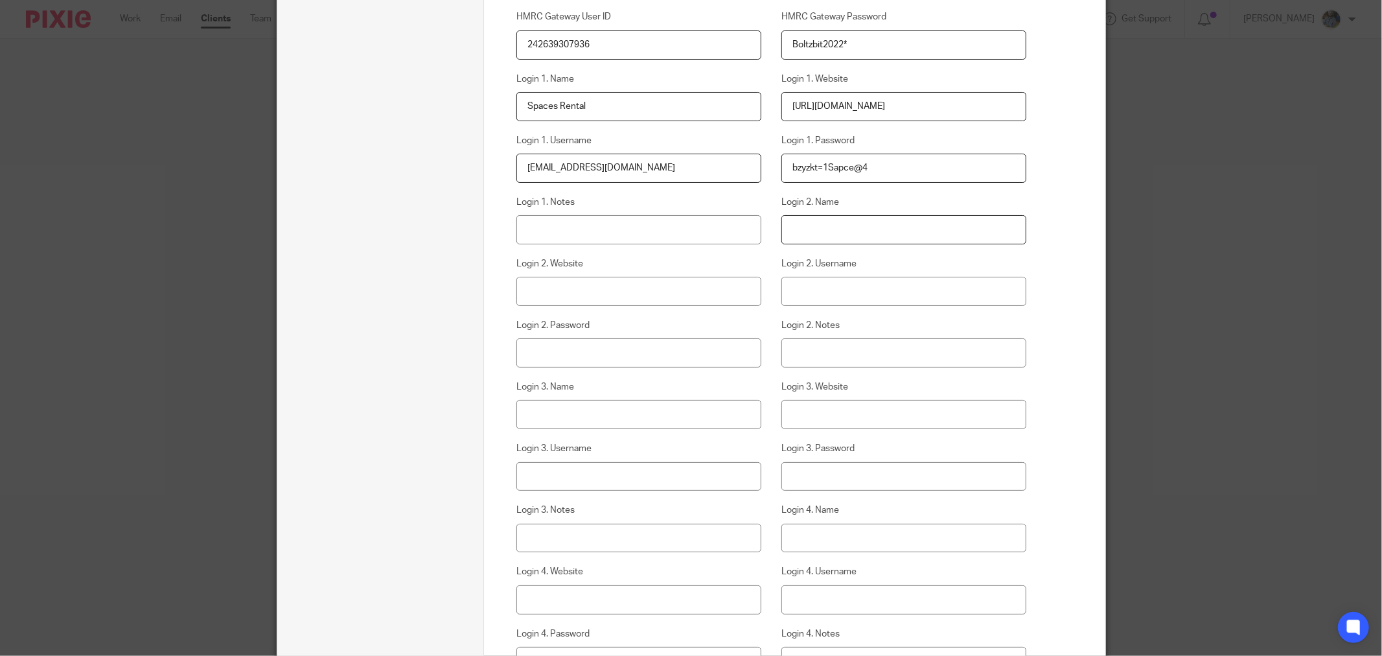
click at [871, 231] on input "Login 2. Name" at bounding box center [903, 229] width 245 height 29
type input "Revolut"
click at [625, 299] on input "Login 2. Website" at bounding box center [638, 291] width 245 height 29
paste input "[URL][DOMAIN_NAME][DOMAIN_NAME]"
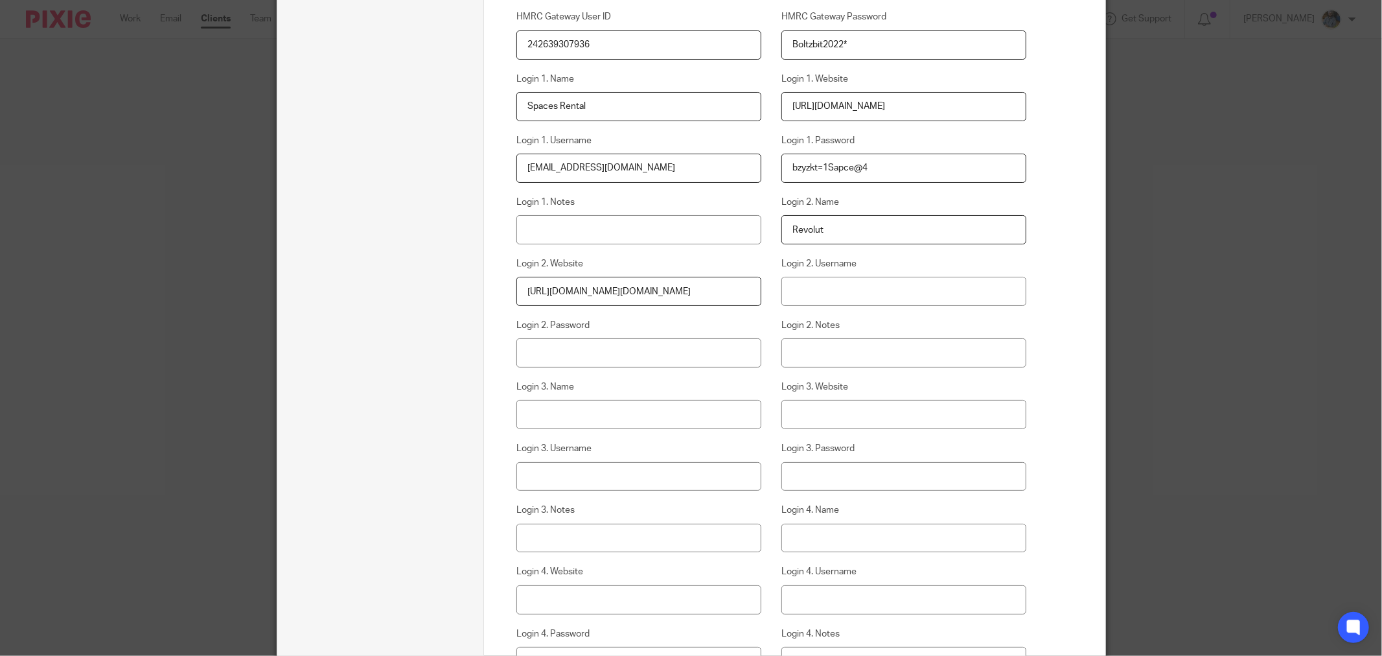
type input "[URL][DOMAIN_NAME][DOMAIN_NAME]"
click at [935, 289] on input "Login 2. Username" at bounding box center [903, 291] width 245 height 29
type input "[EMAIL_ADDRESS][DOMAIN_NAME]"
click at [701, 350] on input "Login 2. Password" at bounding box center [638, 352] width 245 height 29
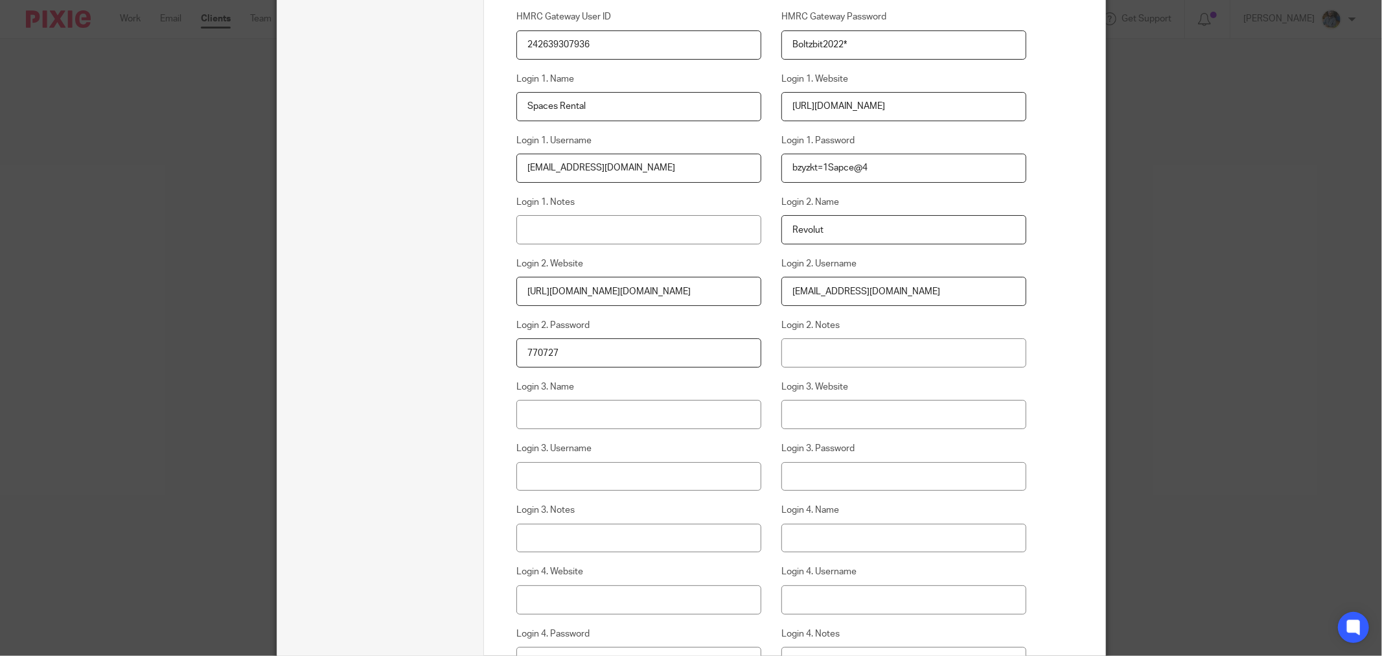
type input "770727"
click at [1053, 371] on div "Custom fields Xama Hub 01) URL https://platform.xamatech.com/portal/crm/clients…" at bounding box center [794, 514] width 621 height 4984
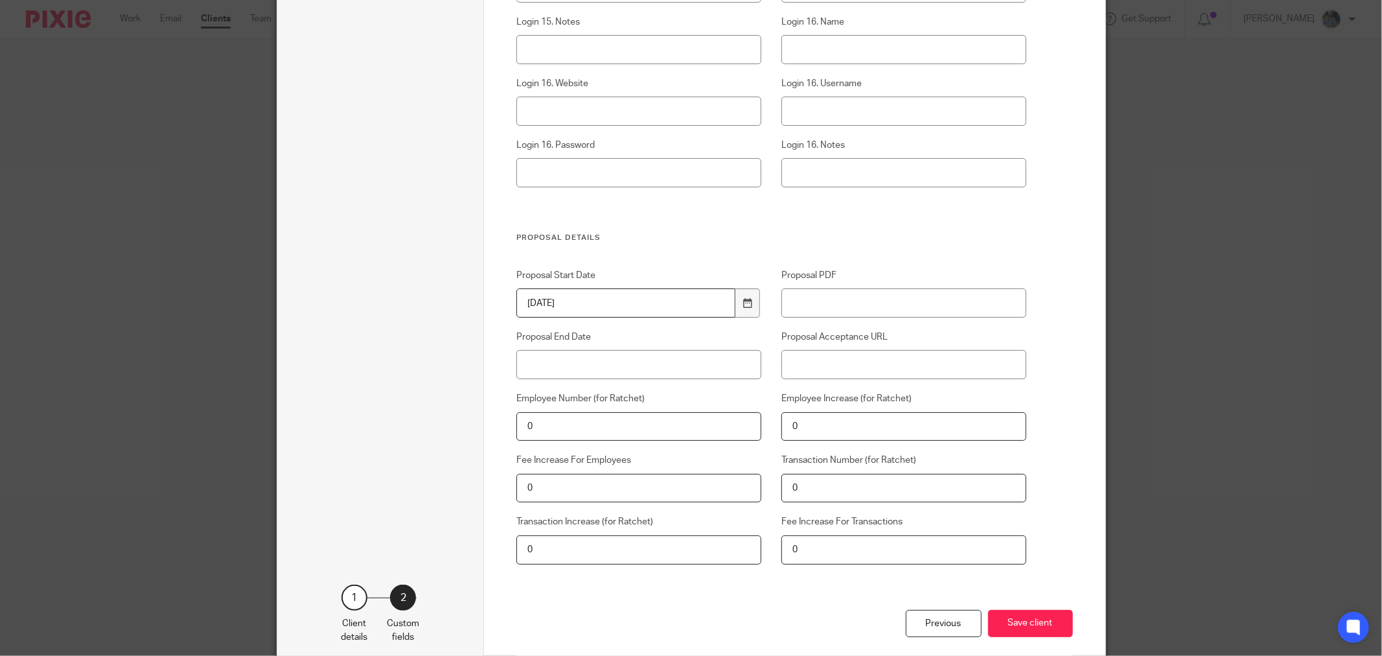
scroll to position [4434, 0]
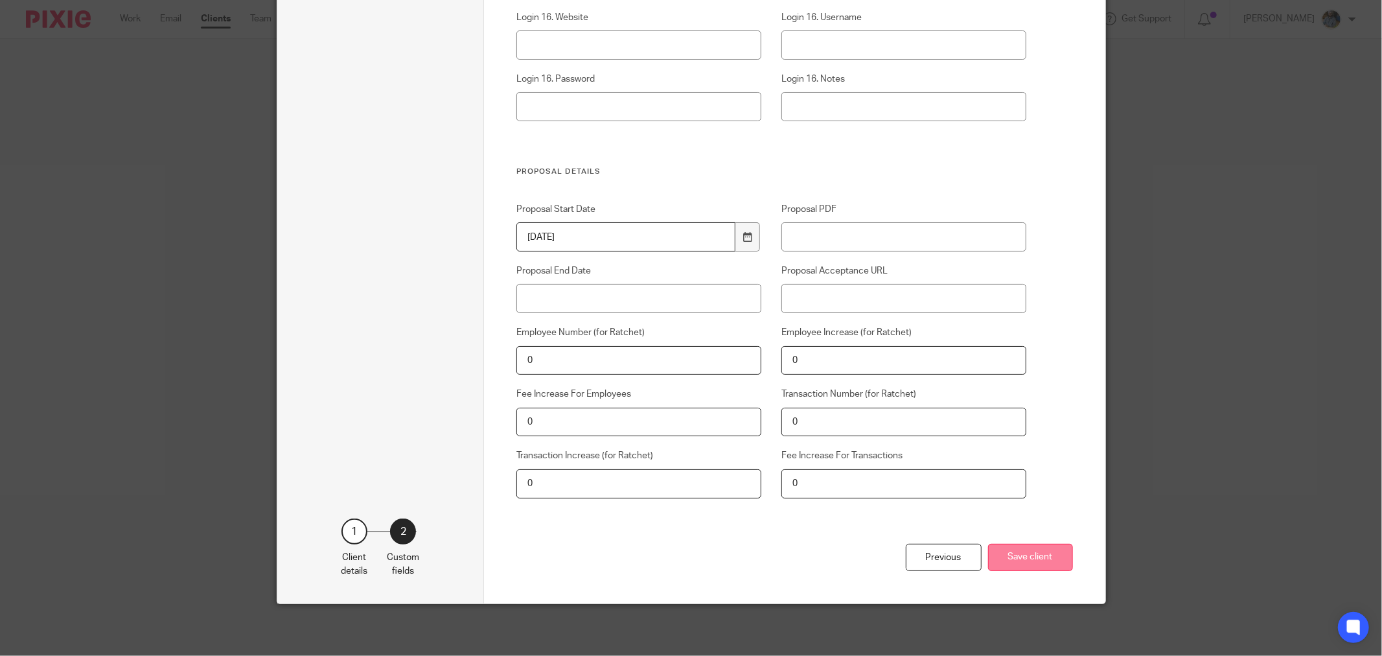
click at [1035, 555] on button "Save client" at bounding box center [1030, 558] width 85 height 28
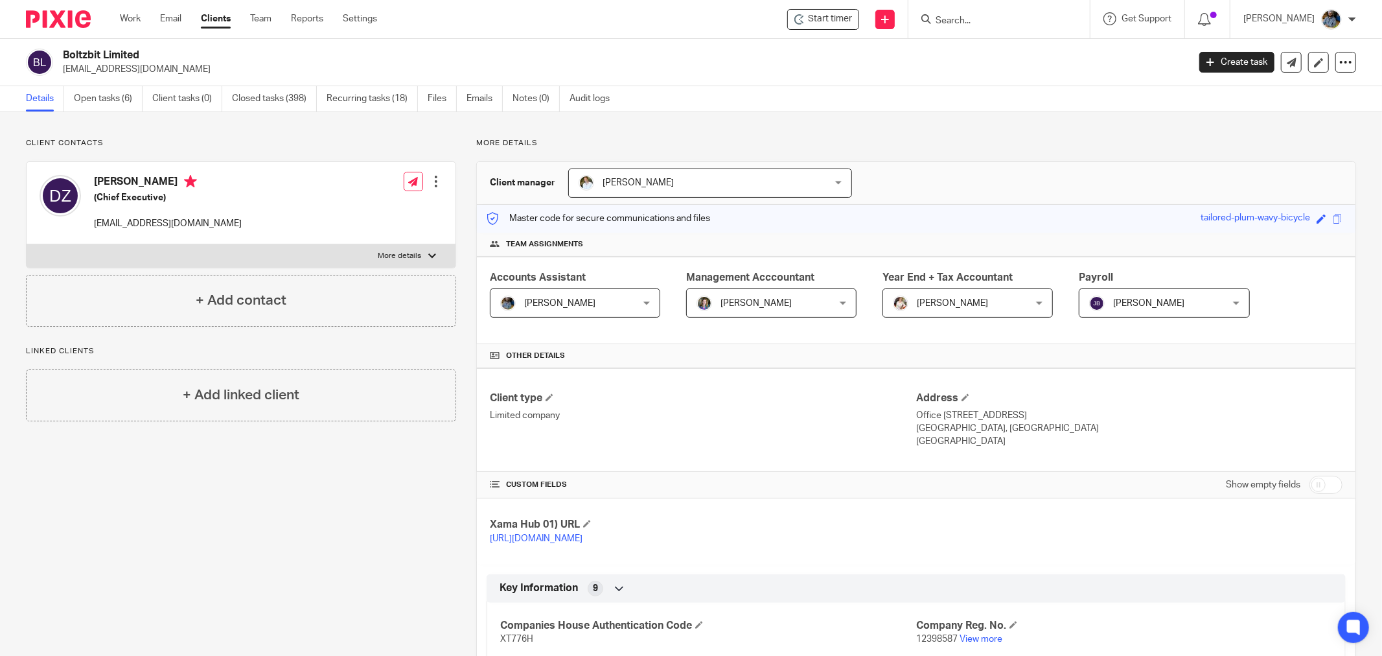
click at [534, 61] on h2 "Boltzbit Limited" at bounding box center [509, 56] width 893 height 14
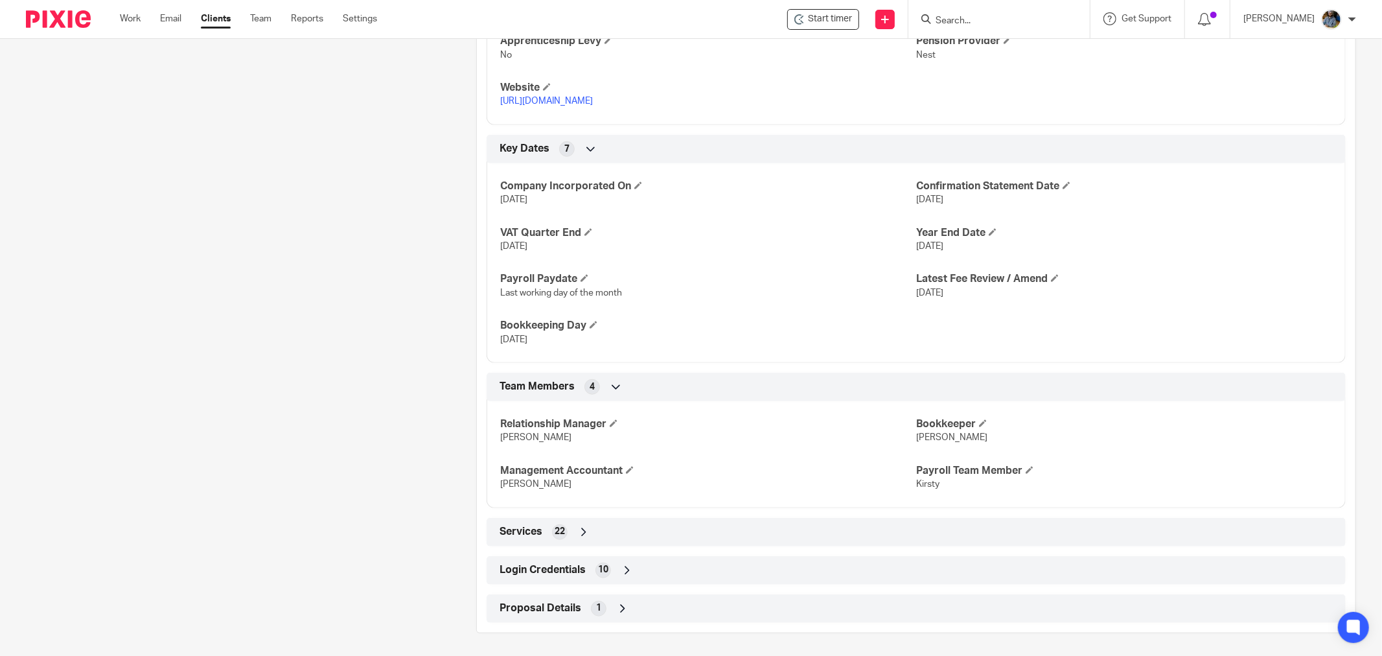
scroll to position [728, 0]
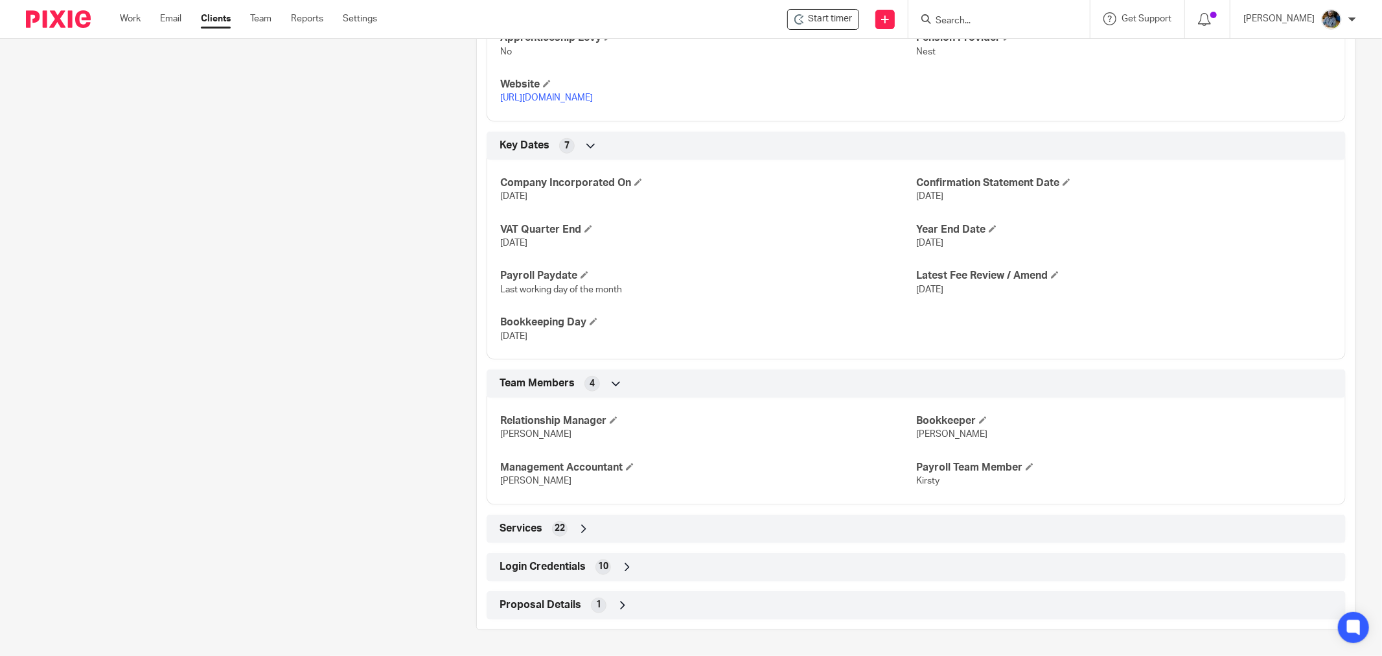
click at [556, 562] on span "Login Credentials" at bounding box center [542, 567] width 86 height 14
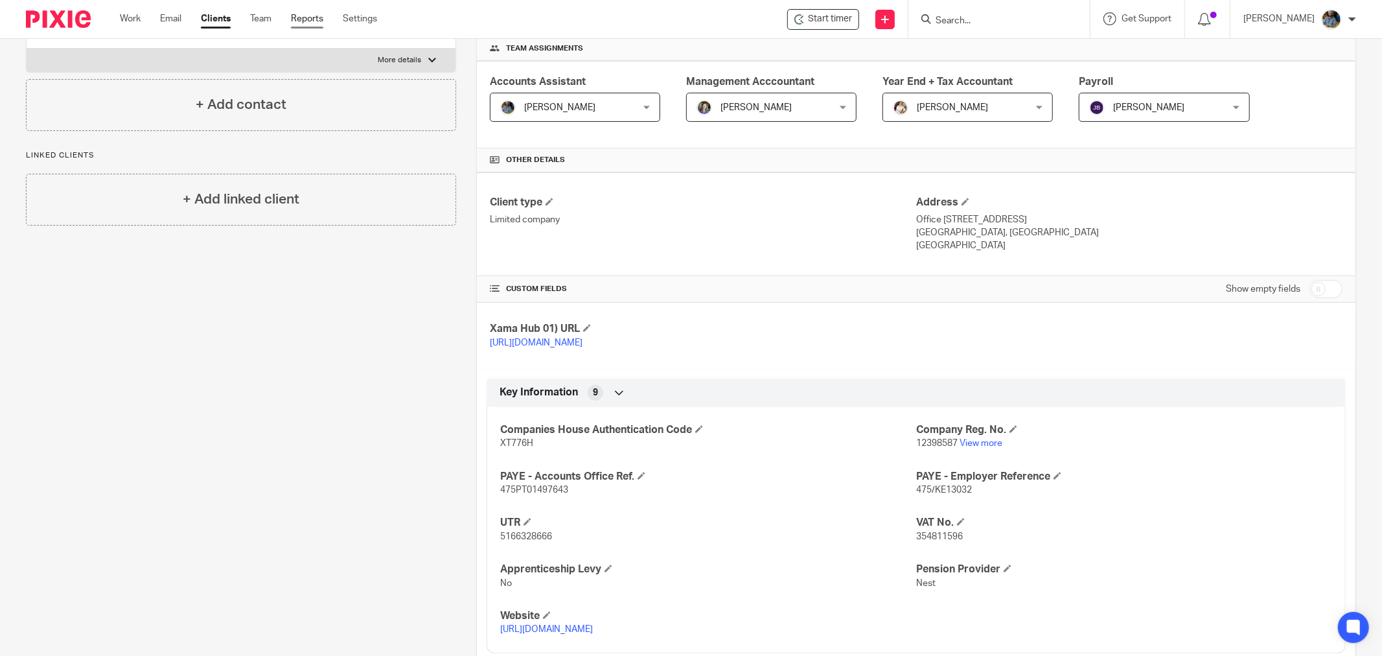
scroll to position [0, 0]
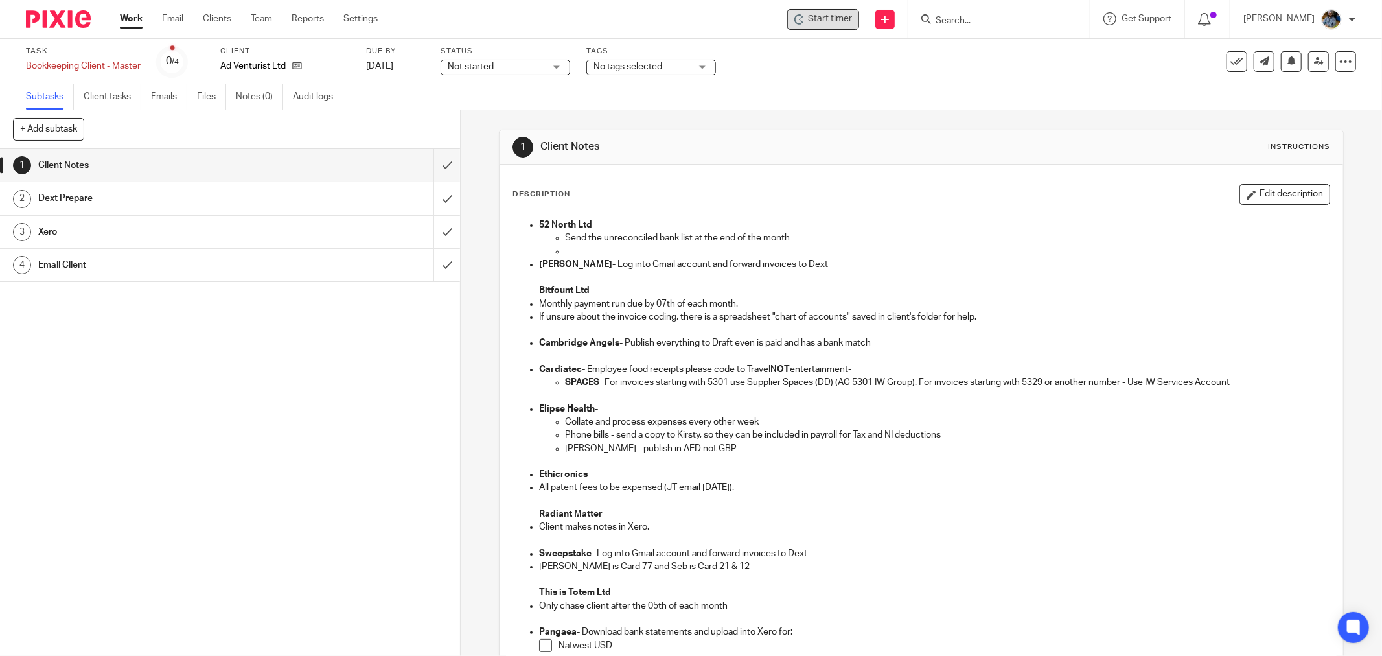
click at [843, 26] on div "Start timer" at bounding box center [823, 19] width 72 height 21
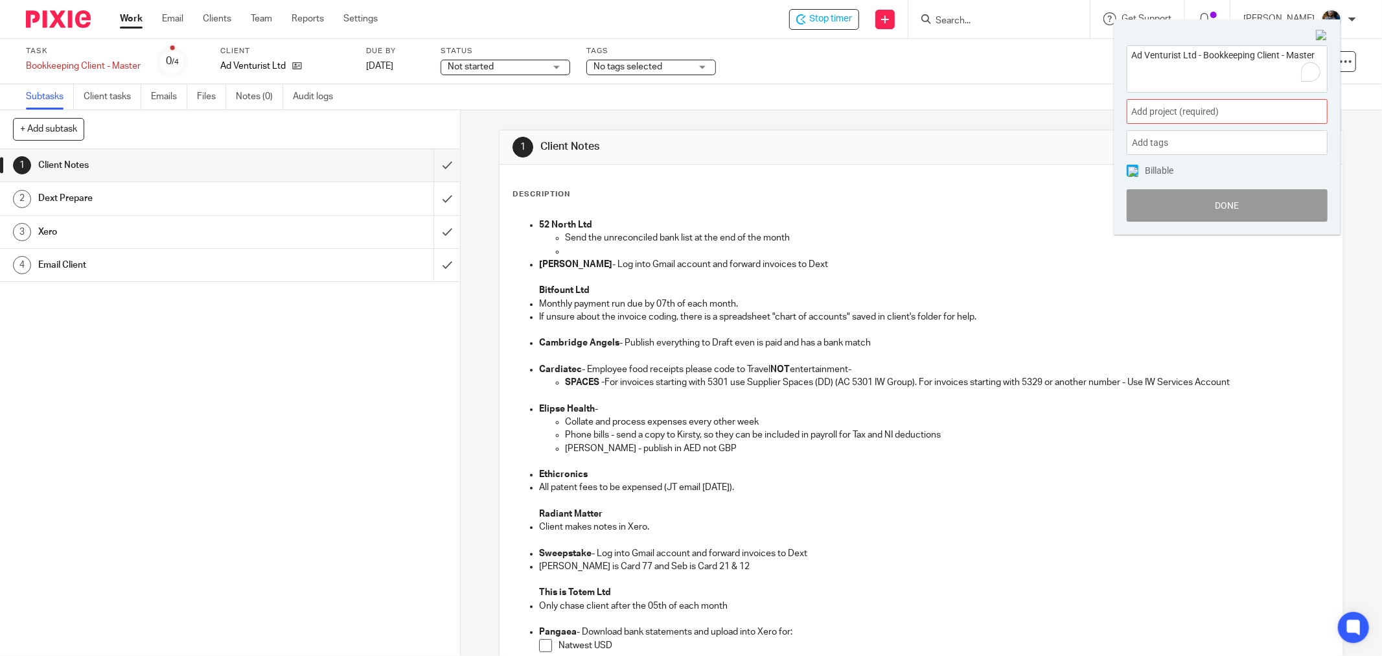
click at [1241, 109] on span "Add project (required) :" at bounding box center [1212, 112] width 163 height 14
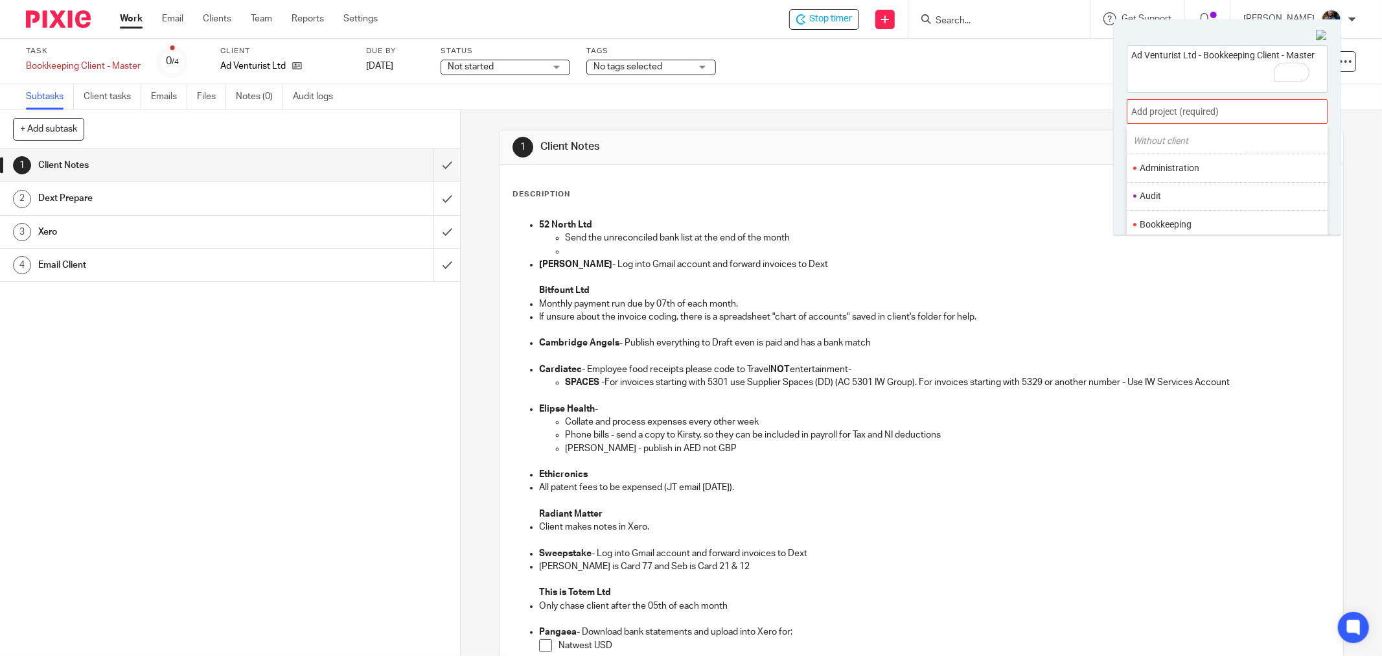
scroll to position [72, 0]
click at [1180, 189] on li "Bookkeeping" at bounding box center [1224, 192] width 169 height 14
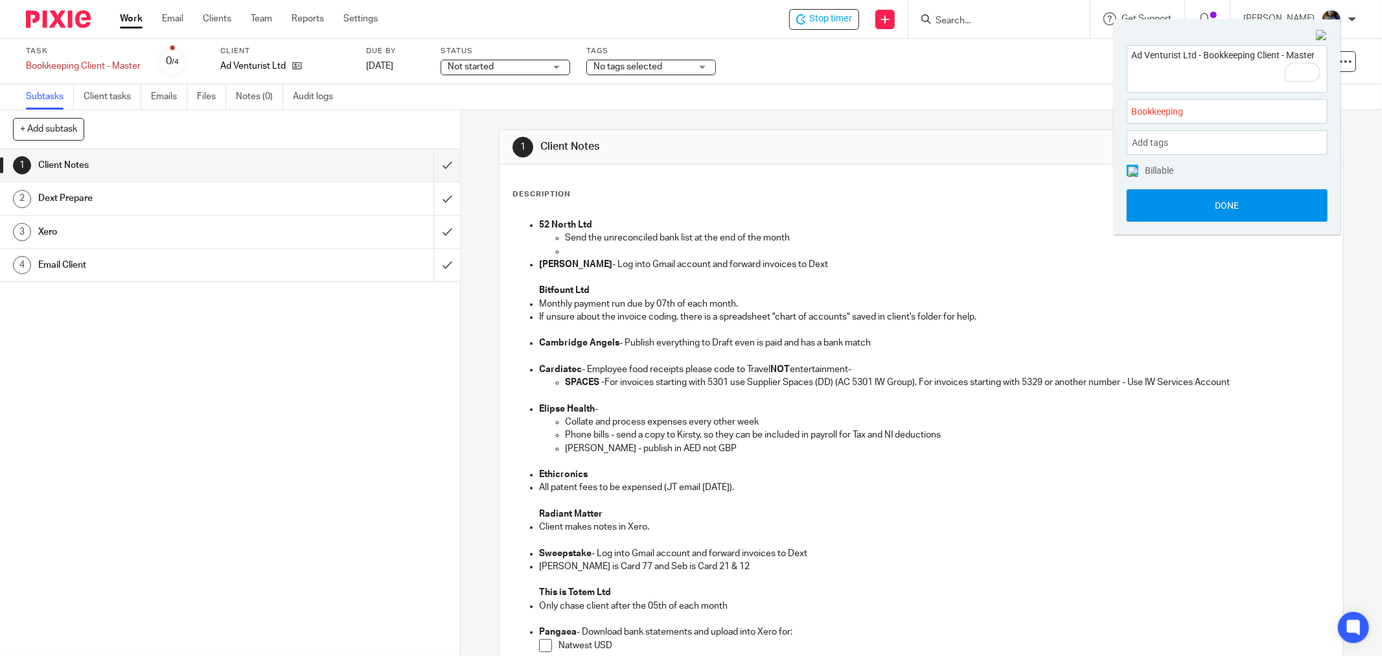
click at [1239, 203] on button "Done" at bounding box center [1227, 205] width 201 height 32
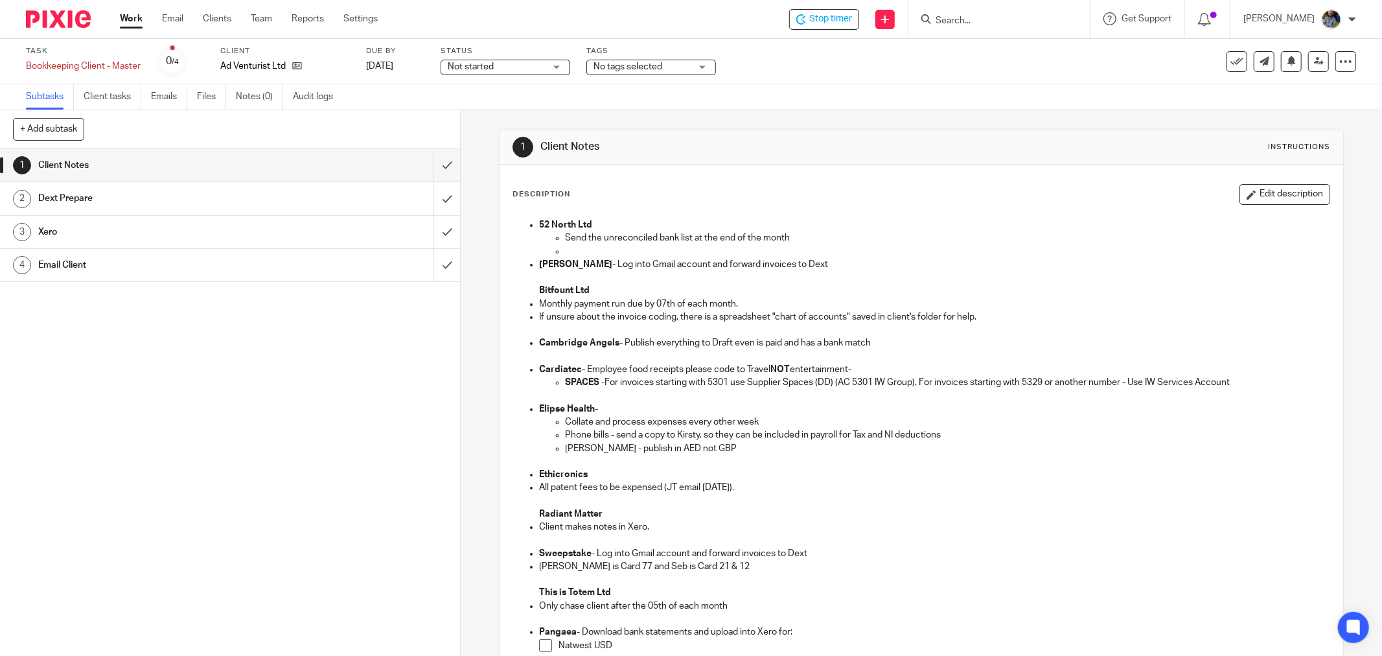
drag, startPoint x: 827, startPoint y: 113, endPoint x: 769, endPoint y: 154, distance: 70.6
click at [810, 124] on div "1 Client Notes Instructions Description Edit description 52 North Ltd Send the …" at bounding box center [921, 542] width 845 height 865
